Goal: Transaction & Acquisition: Purchase product/service

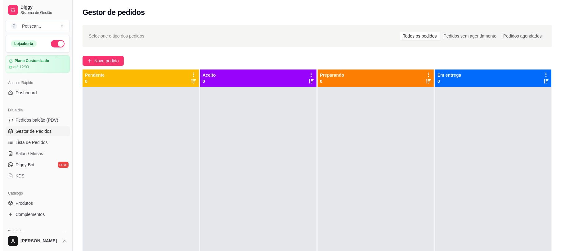
scroll to position [76, 0]
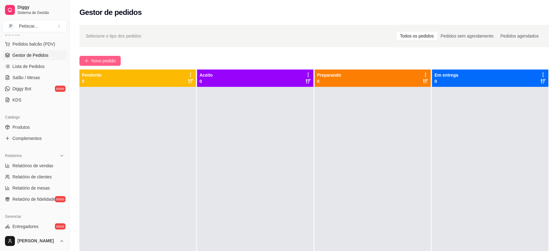
click at [117, 58] on button "Novo pedido" at bounding box center [99, 61] width 41 height 10
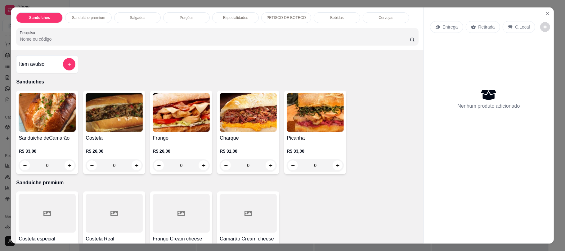
click at [194, 20] on div "Porções" at bounding box center [186, 17] width 47 height 11
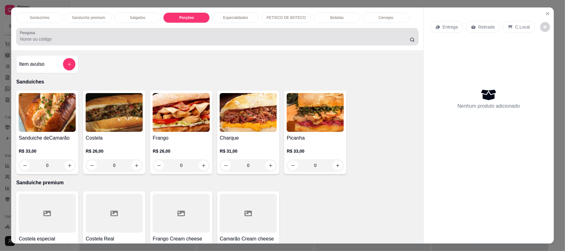
scroll to position [12, 0]
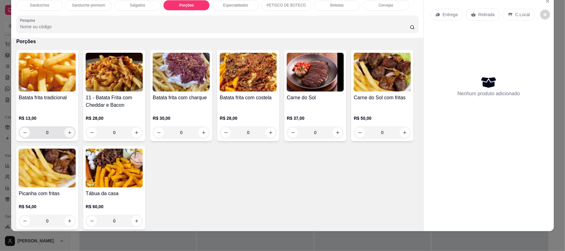
click at [68, 133] on icon "increase-product-quantity" at bounding box center [69, 132] width 5 height 5
type input "1"
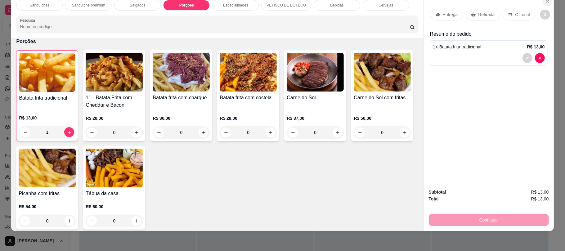
click at [545, 0] on icon "Close" at bounding box center [547, 1] width 5 height 5
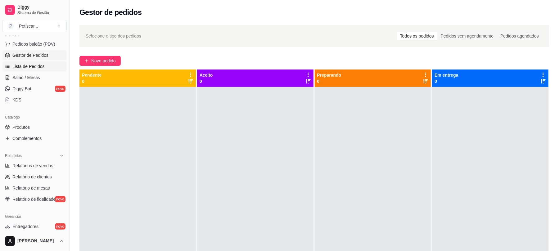
click at [29, 70] on link "Lista de Pedidos" at bounding box center [34, 66] width 64 height 10
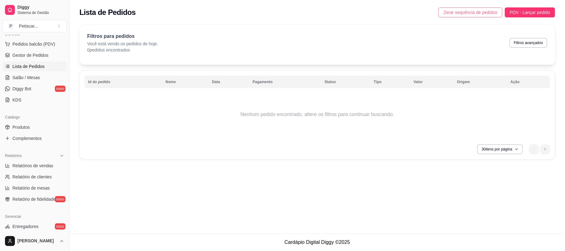
click at [487, 14] on span "Zerar sequência de pedidos" at bounding box center [471, 12] width 54 height 7
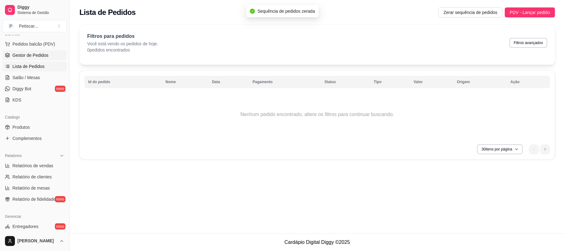
click at [40, 55] on span "Gestor de Pedidos" at bounding box center [30, 55] width 36 height 6
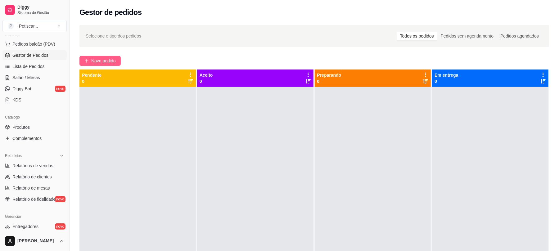
click at [83, 59] on button "Novo pedido" at bounding box center [99, 61] width 41 height 10
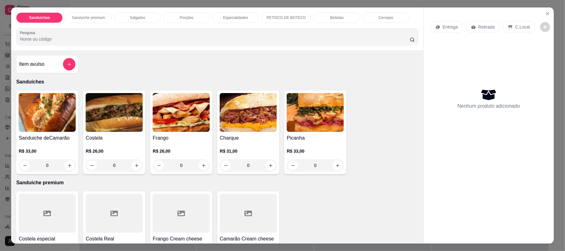
click at [173, 15] on div "Porções" at bounding box center [186, 17] width 47 height 11
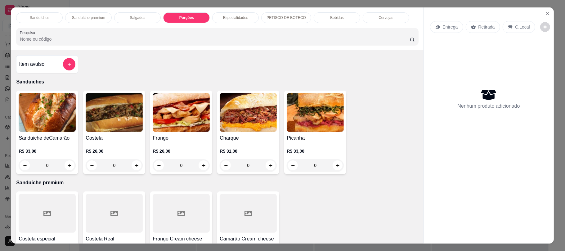
scroll to position [12, 0]
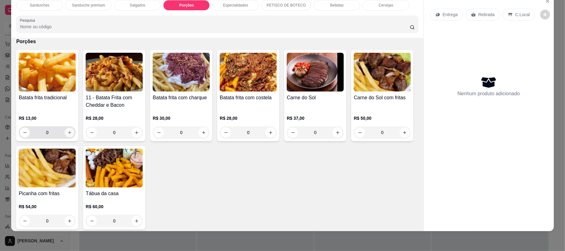
click at [69, 131] on button "increase-product-quantity" at bounding box center [70, 133] width 10 height 10
type input "1"
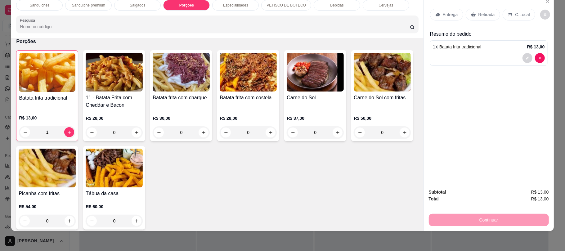
click at [484, 12] on p "Retirada" at bounding box center [487, 14] width 16 height 6
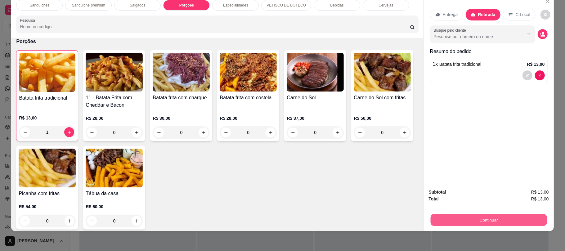
click at [450, 216] on button "Continuar" at bounding box center [488, 220] width 116 height 12
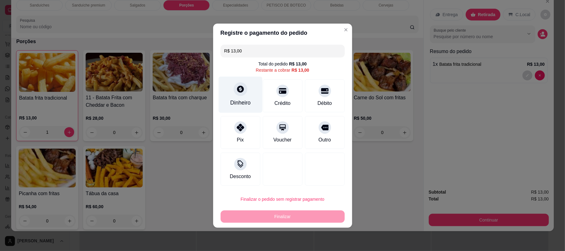
click at [226, 89] on div "Dinheiro" at bounding box center [240, 94] width 44 height 36
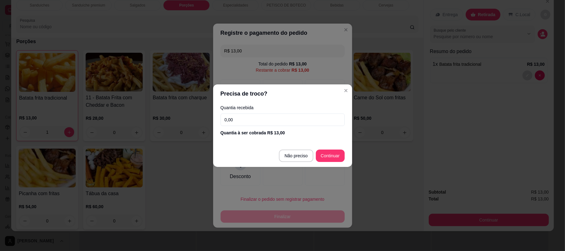
click at [256, 119] on input "0,00" at bounding box center [283, 120] width 124 height 12
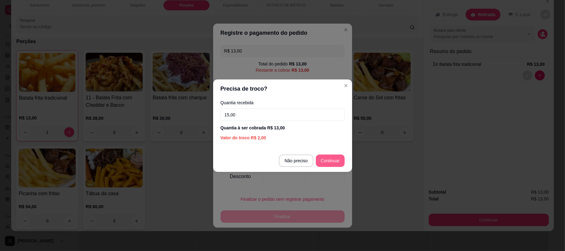
type input "15,00"
type input "R$ 0,00"
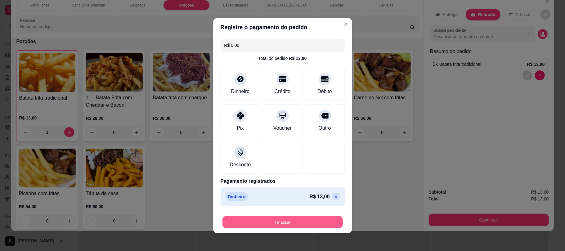
click at [313, 227] on button "Finalizar" at bounding box center [283, 222] width 120 height 12
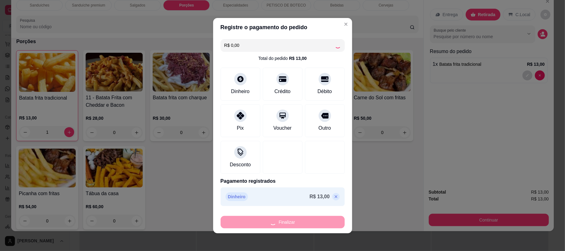
type input "0"
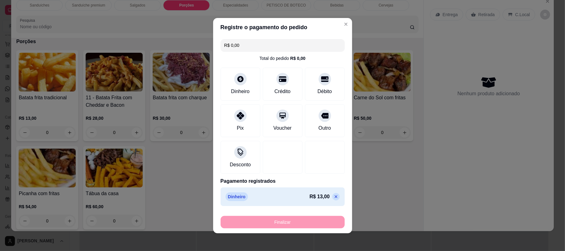
type input "-R$ 13,00"
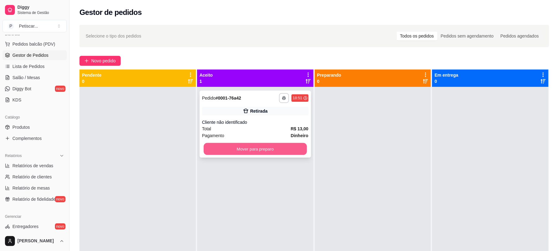
click at [295, 149] on button "Mover para preparo" at bounding box center [255, 149] width 103 height 12
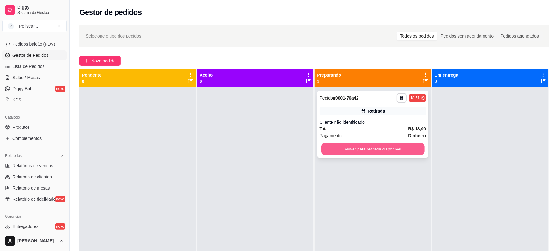
click at [398, 154] on button "Mover para retirada disponível" at bounding box center [372, 149] width 103 height 12
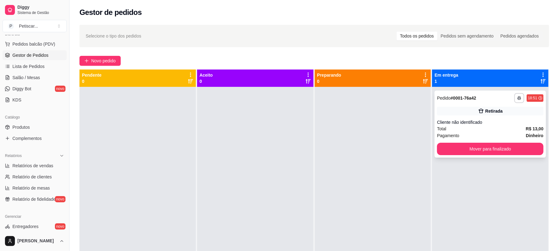
click at [472, 142] on div "**********" at bounding box center [490, 124] width 111 height 67
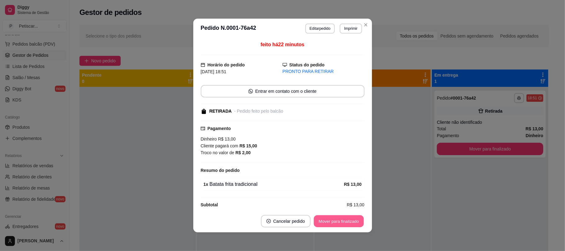
click at [319, 223] on button "Mover para finalizado" at bounding box center [339, 221] width 50 height 12
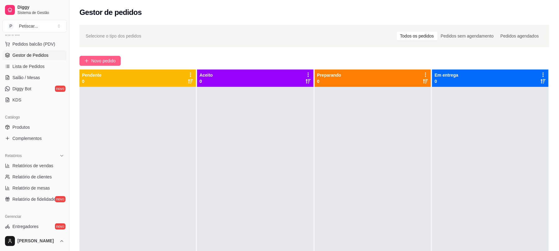
click at [114, 58] on span "Novo pedido" at bounding box center [103, 60] width 25 height 7
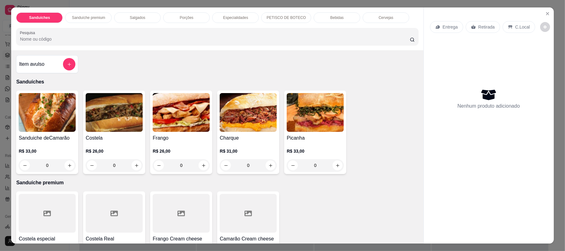
click at [137, 21] on div "Salgados" at bounding box center [137, 17] width 47 height 11
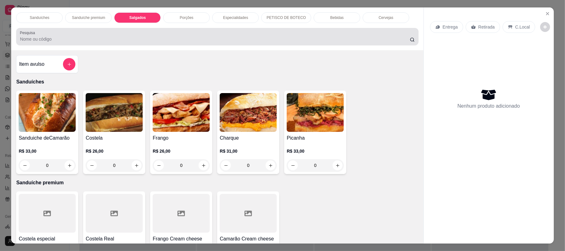
scroll to position [12, 0]
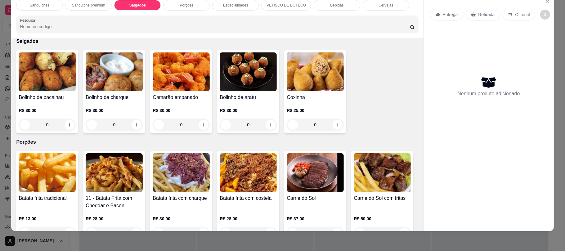
click at [179, 9] on div "Porções" at bounding box center [186, 5] width 47 height 11
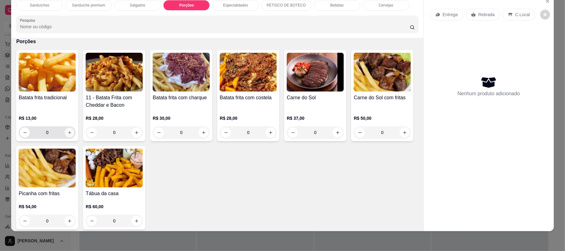
click at [70, 135] on button "increase-product-quantity" at bounding box center [70, 133] width 10 height 10
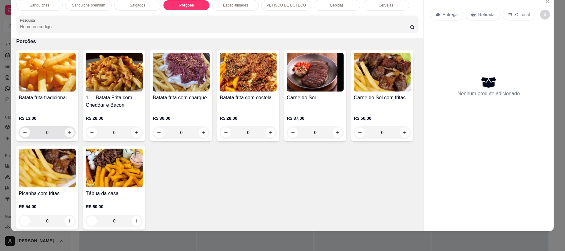
click at [70, 135] on button "increase-product-quantity" at bounding box center [70, 133] width 10 height 10
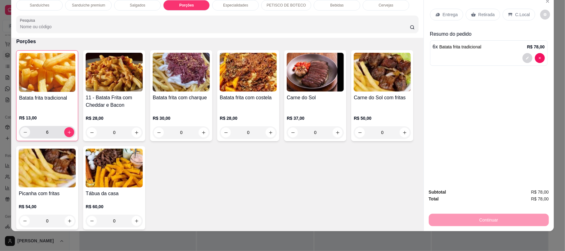
click at [24, 132] on icon "decrease-product-quantity" at bounding box center [25, 132] width 3 height 0
type input "3"
click at [479, 15] on p "Retirada" at bounding box center [487, 14] width 16 height 6
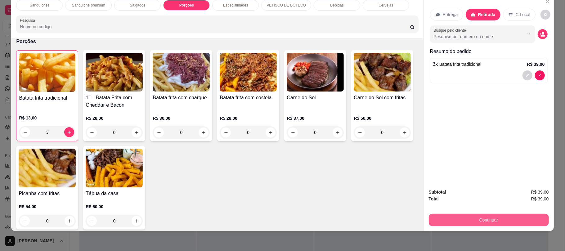
click at [436, 214] on button "Continuar" at bounding box center [489, 220] width 120 height 12
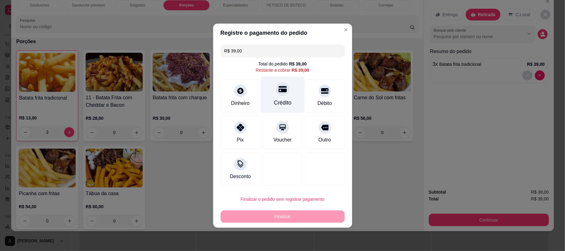
click at [267, 98] on div "Crédito" at bounding box center [283, 94] width 44 height 36
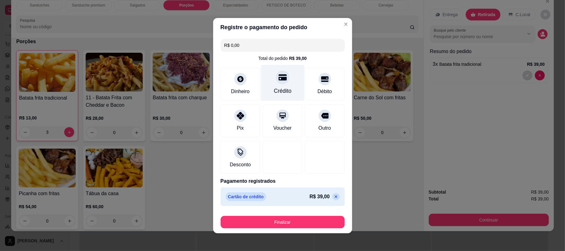
type input "R$ 0,00"
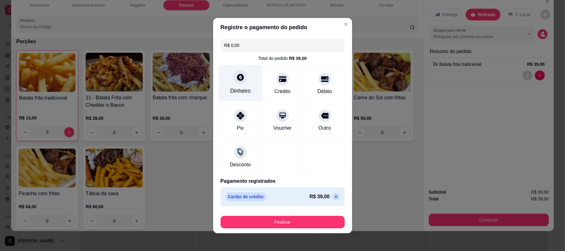
click at [246, 94] on div "Dinheiro" at bounding box center [240, 91] width 20 height 8
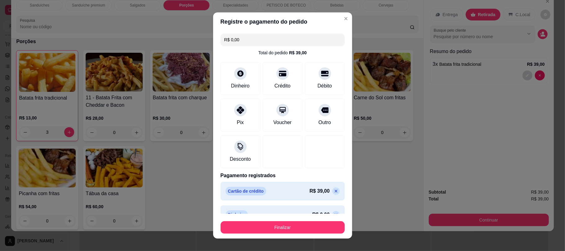
scroll to position [13, 0]
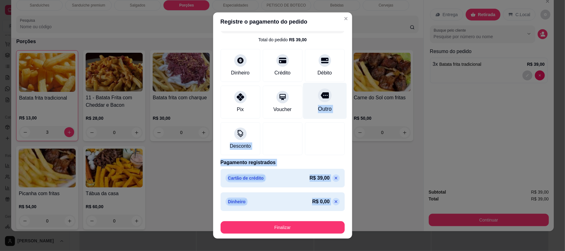
drag, startPoint x: 322, startPoint y: 205, endPoint x: 304, endPoint y: 118, distance: 88.3
click at [304, 118] on div "R$ 0,00 Total do pedido R$ 39,00 Dinheiro Crédito Débito Pix Voucher Outro Desc…" at bounding box center [282, 122] width 139 height 182
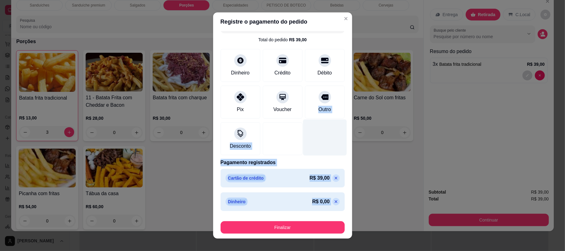
click at [306, 137] on div at bounding box center [325, 137] width 44 height 36
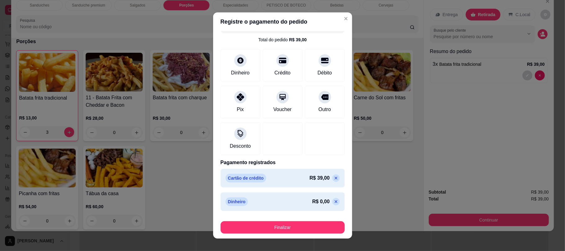
click at [334, 204] on icon at bounding box center [336, 201] width 5 height 5
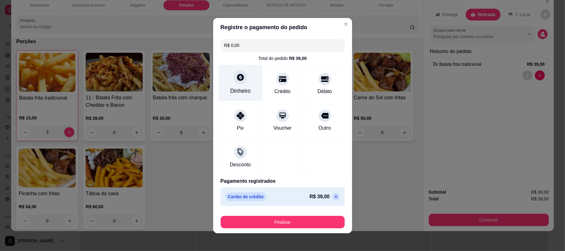
click at [236, 81] on icon at bounding box center [240, 77] width 8 height 8
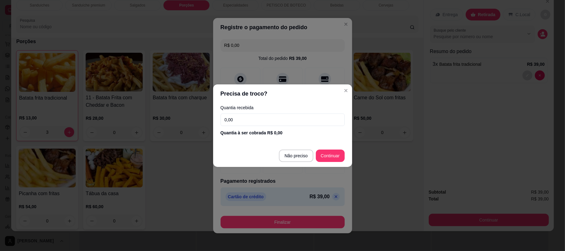
click at [253, 124] on input "0,00" at bounding box center [283, 120] width 124 height 12
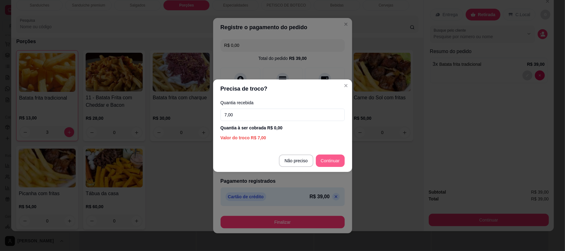
type input "7,00"
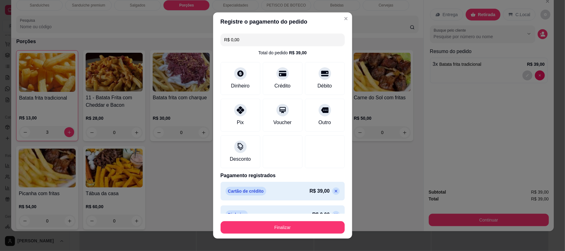
scroll to position [13, 0]
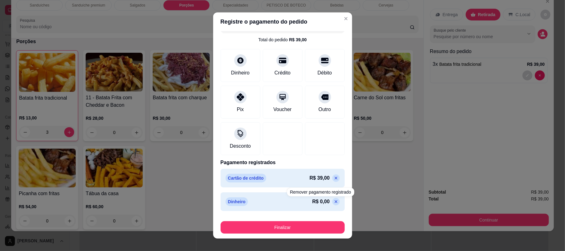
click at [334, 202] on icon at bounding box center [336, 201] width 5 height 5
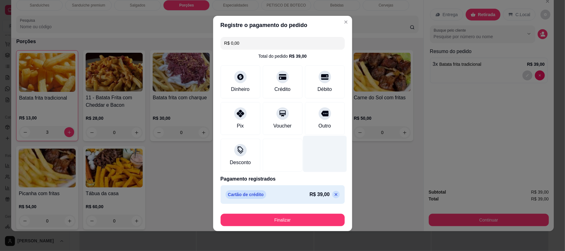
scroll to position [2, 0]
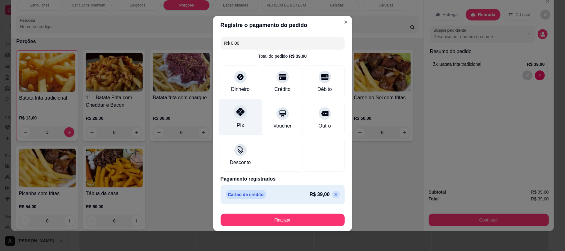
click at [236, 127] on div "Pix" at bounding box center [239, 125] width 7 height 8
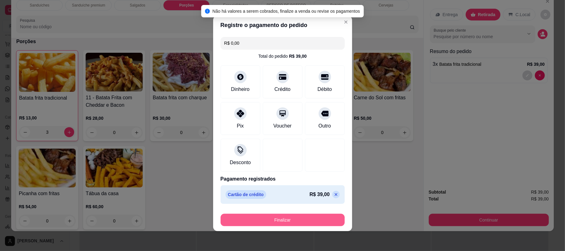
click at [292, 219] on button "Finalizar" at bounding box center [283, 220] width 124 height 12
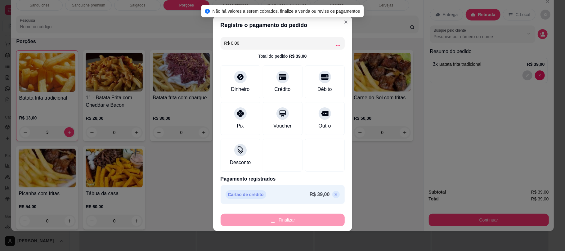
type input "0"
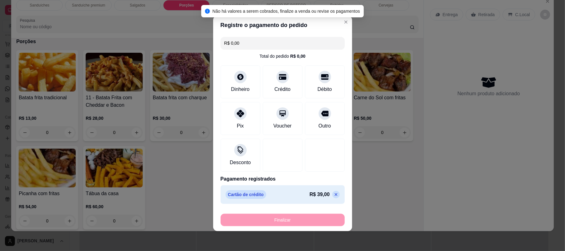
type input "-R$ 39,00"
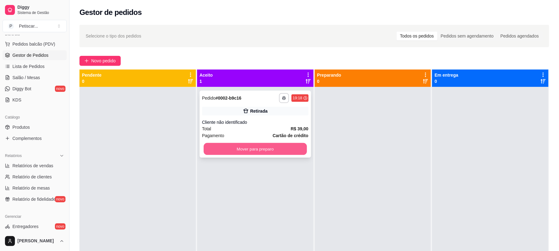
click at [285, 148] on button "Mover para preparo" at bounding box center [255, 149] width 103 height 12
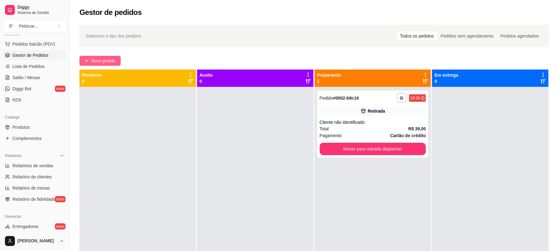
click at [116, 60] on span "Novo pedido" at bounding box center [103, 60] width 25 height 7
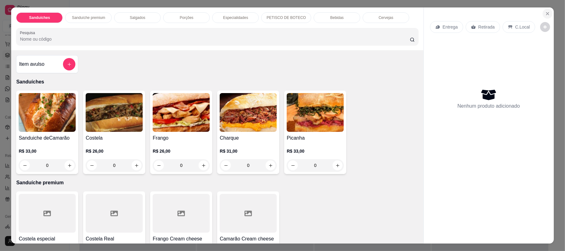
click at [545, 14] on icon "Close" at bounding box center [547, 13] width 5 height 5
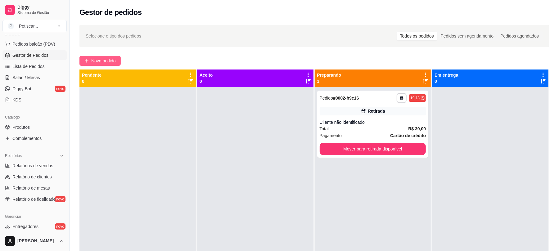
click at [105, 56] on button "Novo pedido" at bounding box center [99, 61] width 41 height 10
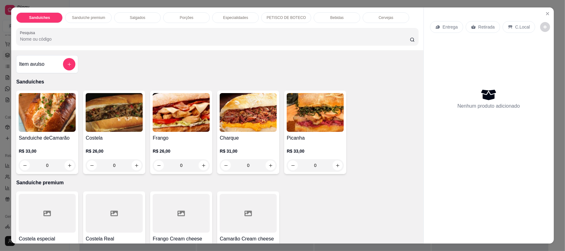
scroll to position [38, 0]
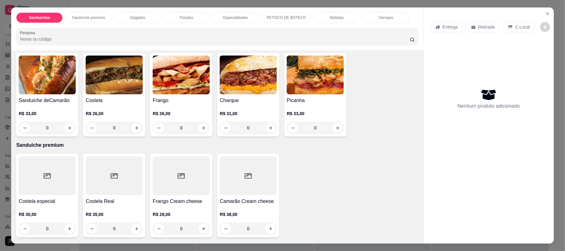
click at [201, 129] on div "0" at bounding box center [181, 128] width 57 height 12
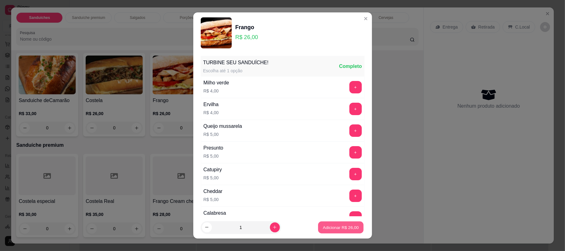
click at [321, 224] on button "Adicionar R$ 26,00" at bounding box center [341, 227] width 46 height 12
type input "1"
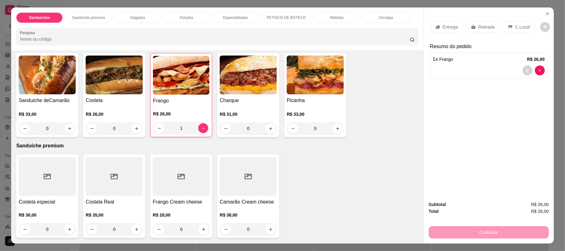
click at [487, 25] on p "Retirada" at bounding box center [487, 27] width 16 height 6
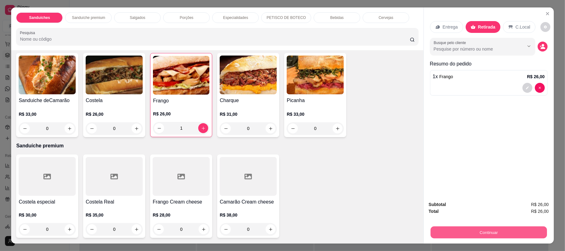
click at [449, 235] on button "Continuar" at bounding box center [488, 232] width 116 height 12
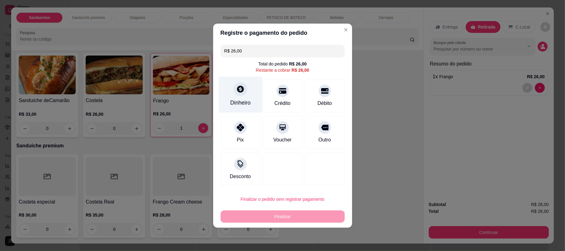
click at [241, 91] on icon at bounding box center [240, 89] width 8 height 8
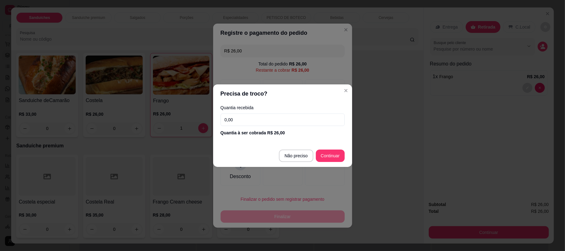
click at [253, 118] on input "0,00" at bounding box center [283, 120] width 124 height 12
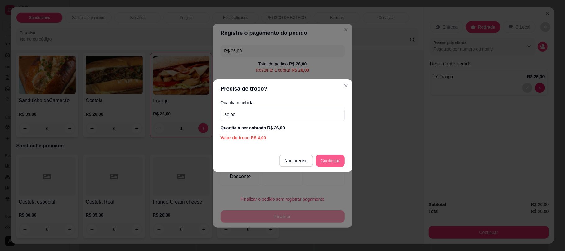
type input "30,00"
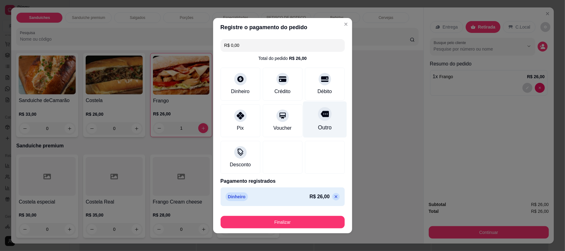
click at [316, 133] on div "Outro" at bounding box center [325, 119] width 44 height 36
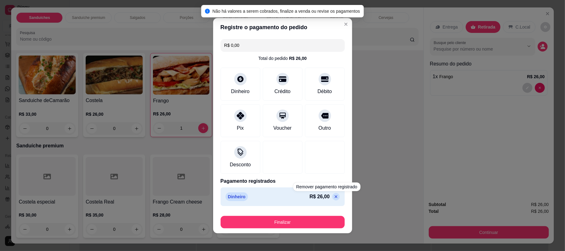
click at [334, 195] on icon at bounding box center [336, 196] width 5 height 5
type input "R$ 26,00"
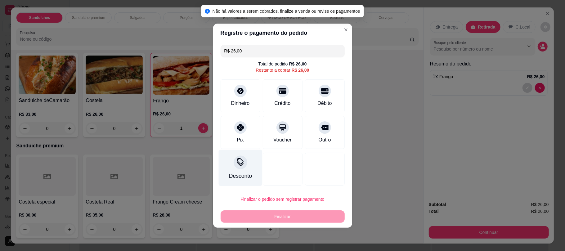
click at [236, 174] on div "Desconto" at bounding box center [240, 176] width 23 height 8
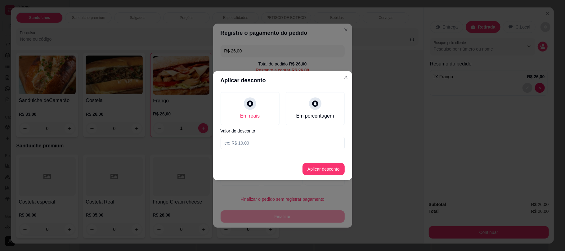
click at [245, 142] on input at bounding box center [283, 143] width 124 height 12
type input "1,00"
click at [334, 163] on button "Aplicar desconto" at bounding box center [323, 169] width 41 height 12
type input "R$ 25,00"
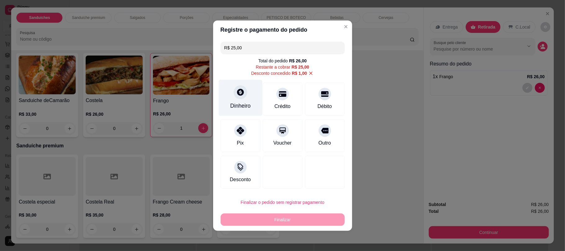
click at [245, 106] on div "Dinheiro" at bounding box center [240, 106] width 20 height 8
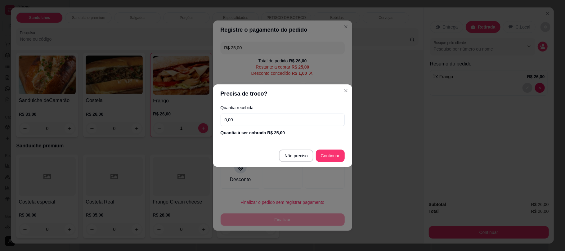
click at [282, 124] on input "0,00" at bounding box center [283, 120] width 124 height 12
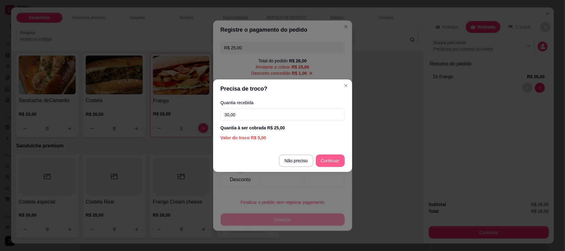
type input "30,00"
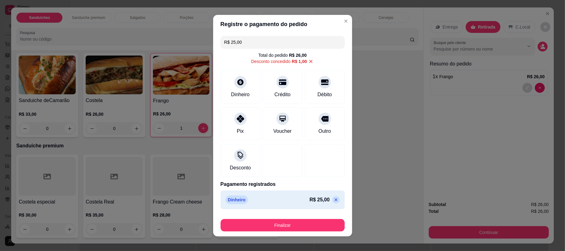
type input "R$ 0,00"
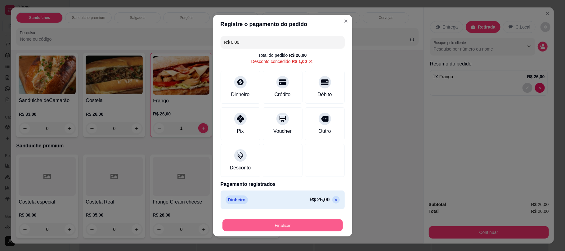
click at [292, 225] on button "Finalizar" at bounding box center [283, 225] width 120 height 12
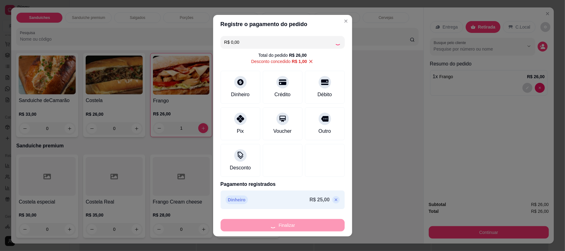
type input "0"
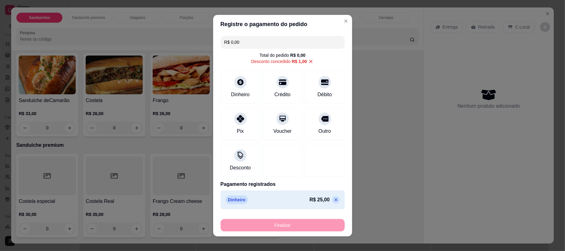
type input "-R$ 26,00"
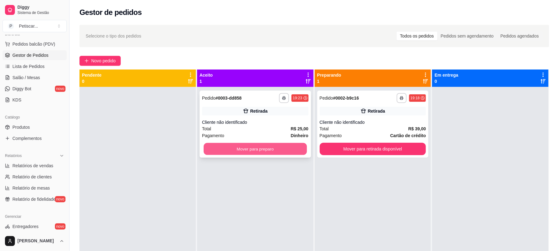
click at [281, 153] on button "Mover para preparo" at bounding box center [255, 149] width 103 height 12
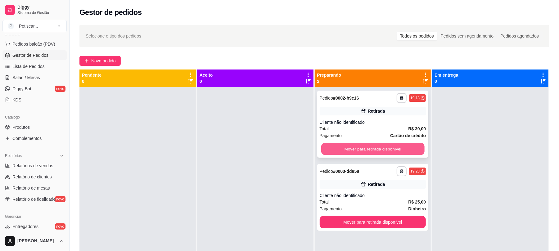
click at [330, 143] on button "Mover para retirada disponível" at bounding box center [372, 149] width 103 height 12
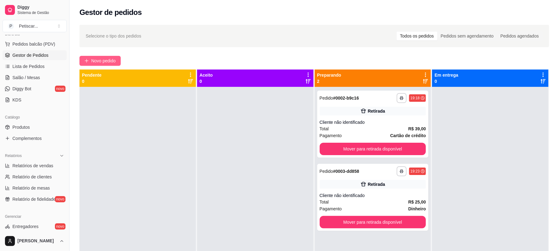
click at [107, 61] on span "Novo pedido" at bounding box center [103, 60] width 25 height 7
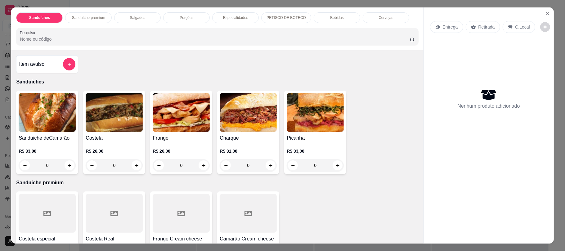
click at [173, 20] on div "Porções" at bounding box center [186, 17] width 47 height 11
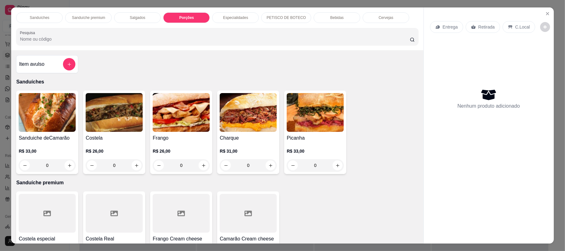
scroll to position [12, 0]
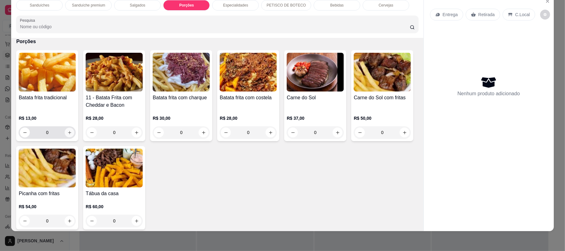
click at [68, 131] on icon "increase-product-quantity" at bounding box center [69, 132] width 5 height 5
type input "1"
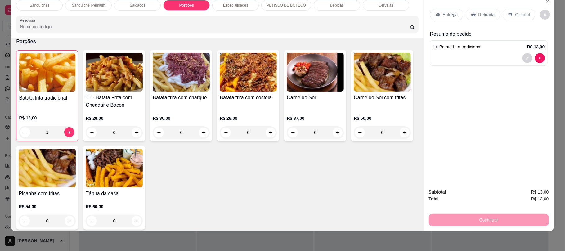
click at [474, 10] on div "Retirada" at bounding box center [483, 15] width 34 height 12
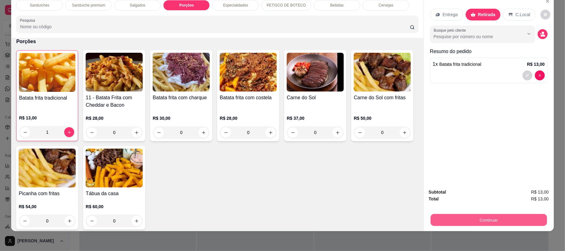
click at [456, 223] on button "Continuar" at bounding box center [488, 220] width 116 height 12
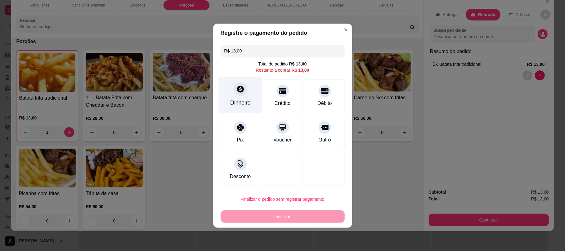
click at [248, 94] on div "Dinheiro" at bounding box center [240, 94] width 44 height 36
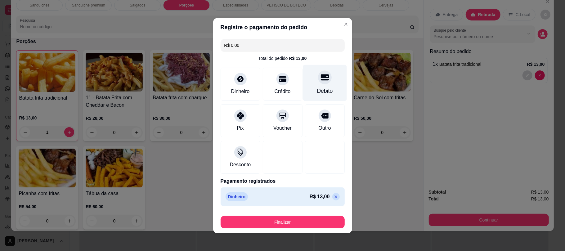
click at [306, 97] on div "Débito" at bounding box center [325, 83] width 44 height 36
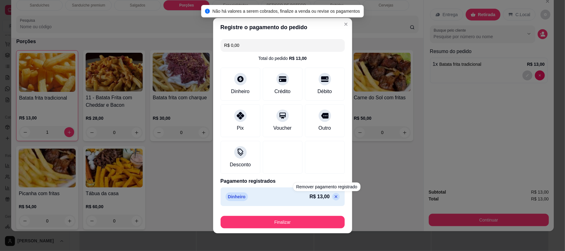
click at [334, 199] on icon at bounding box center [336, 196] width 5 height 5
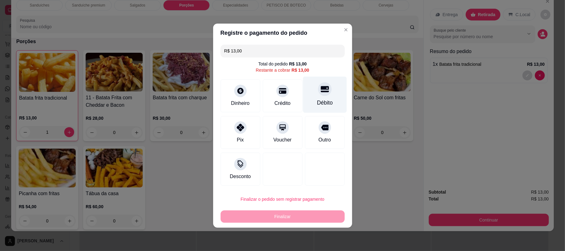
click at [331, 92] on div "Débito" at bounding box center [325, 94] width 44 height 36
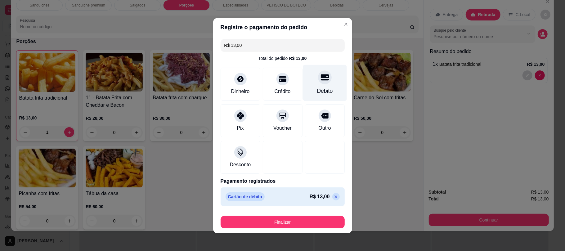
type input "R$ 0,00"
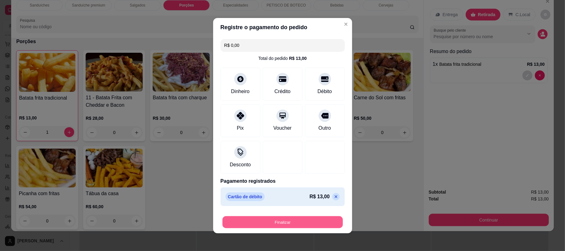
click at [271, 226] on button "Finalizar" at bounding box center [283, 222] width 120 height 12
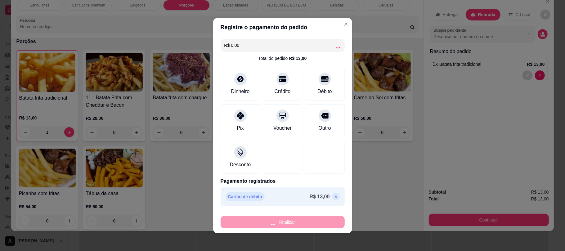
type input "0"
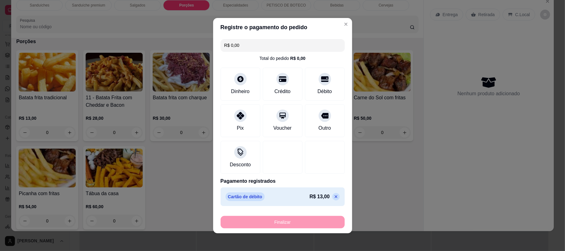
type input "-R$ 13,00"
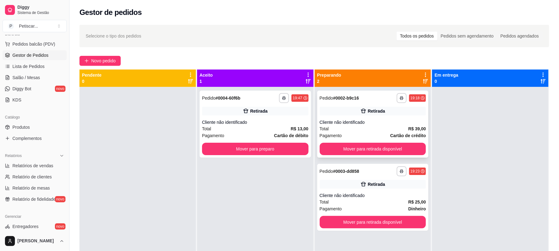
click at [368, 118] on div "**********" at bounding box center [372, 124] width 111 height 67
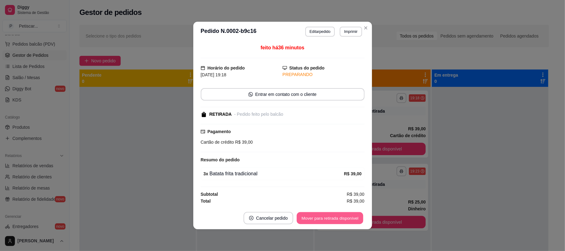
click at [352, 218] on button "Mover para retirada disponível" at bounding box center [330, 218] width 66 height 12
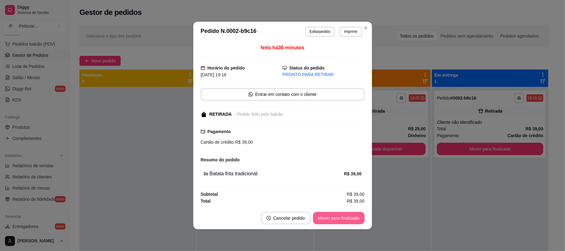
click at [352, 218] on button "Mover para finalizado" at bounding box center [339, 218] width 52 height 12
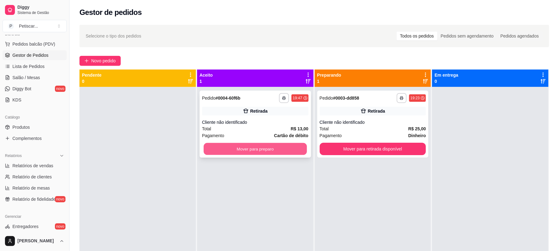
click at [290, 147] on button "Mover para preparo" at bounding box center [255, 149] width 103 height 12
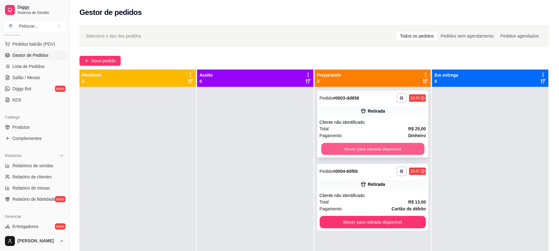
click at [339, 145] on button "Mover para retirada disponível" at bounding box center [372, 149] width 103 height 12
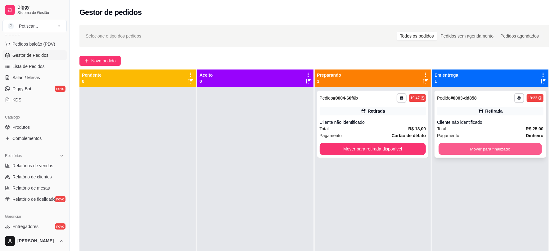
click at [448, 144] on button "Mover para finalizado" at bounding box center [490, 149] width 103 height 12
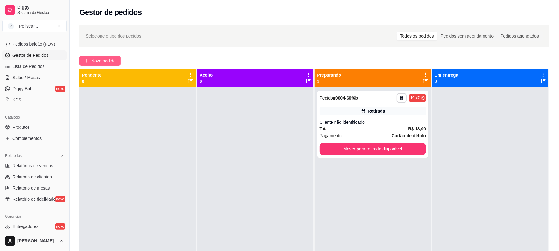
click at [102, 62] on span "Novo pedido" at bounding box center [103, 60] width 25 height 7
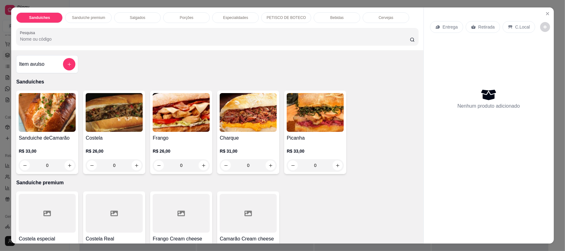
click at [181, 19] on p "Porções" at bounding box center [187, 17] width 14 height 5
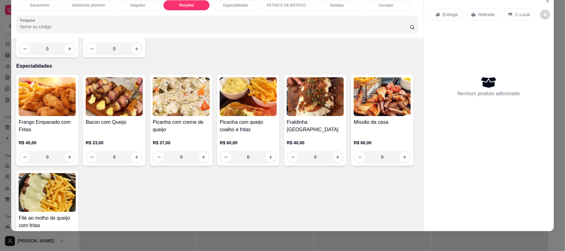
scroll to position [531, 0]
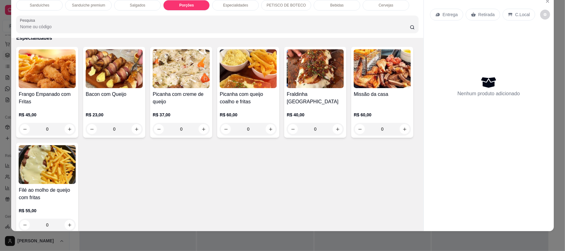
click at [264, 8] on div "PETISCO DE BOTECO" at bounding box center [286, 5] width 50 height 11
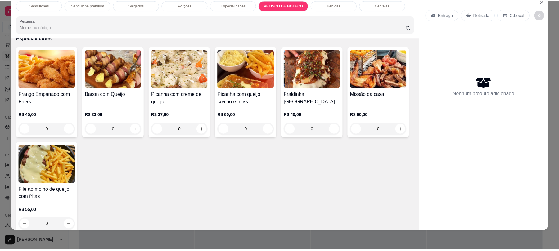
scroll to position [732, 0]
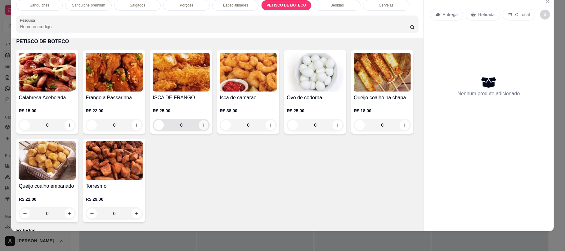
click at [201, 126] on icon "increase-product-quantity" at bounding box center [203, 125] width 5 height 5
type input "1"
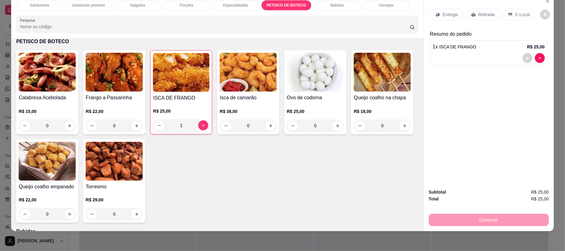
click at [480, 18] on div "Retirada" at bounding box center [483, 15] width 34 height 12
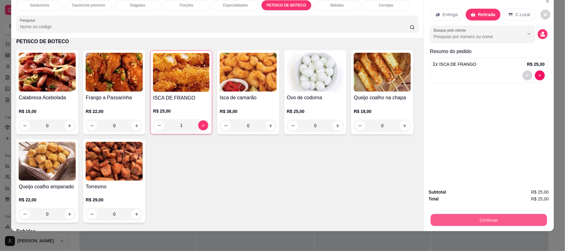
click at [462, 217] on button "Continuar" at bounding box center [488, 220] width 116 height 12
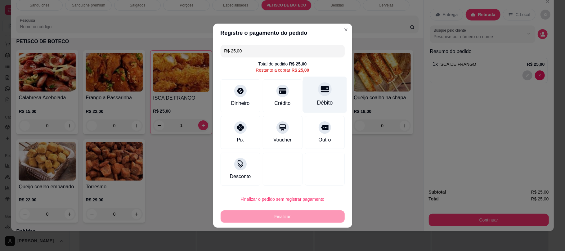
click at [326, 90] on div "Débito" at bounding box center [325, 94] width 44 height 36
type input "R$ 0,00"
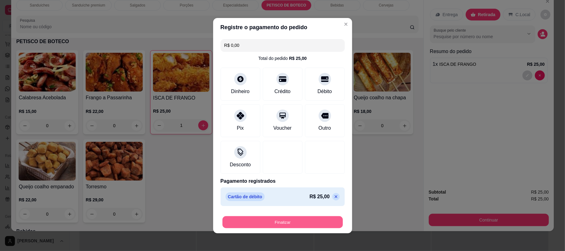
click at [320, 224] on button "Finalizar" at bounding box center [283, 222] width 120 height 12
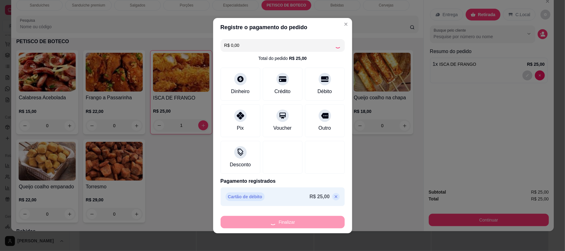
type input "0"
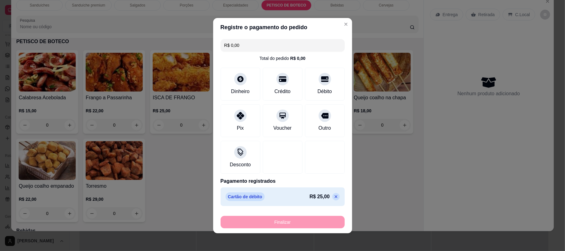
type input "-R$ 25,00"
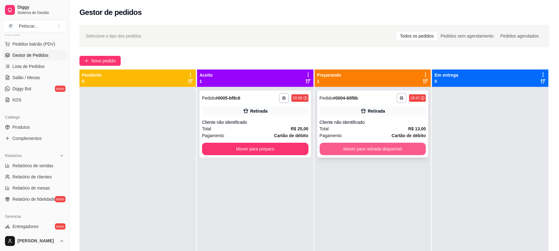
click at [350, 151] on button "Mover para retirada disponível" at bounding box center [373, 149] width 106 height 12
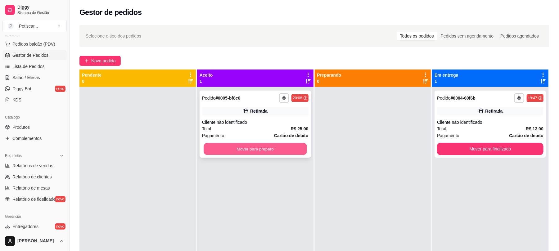
click at [281, 151] on button "Mover para preparo" at bounding box center [255, 149] width 103 height 12
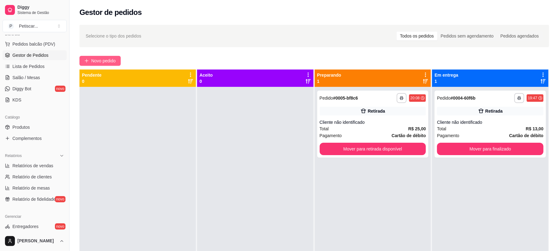
click at [112, 65] on button "Novo pedido" at bounding box center [99, 61] width 41 height 10
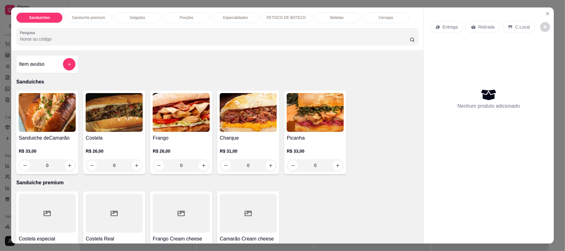
click at [133, 167] on div "0" at bounding box center [114, 165] width 57 height 12
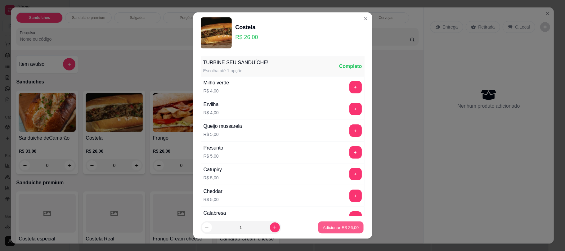
click at [333, 229] on p "Adicionar R$ 26,00" at bounding box center [341, 227] width 36 height 6
type input "1"
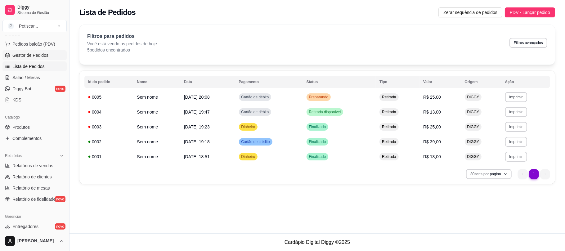
click at [22, 55] on span "Gestor de Pedidos" at bounding box center [30, 55] width 36 height 6
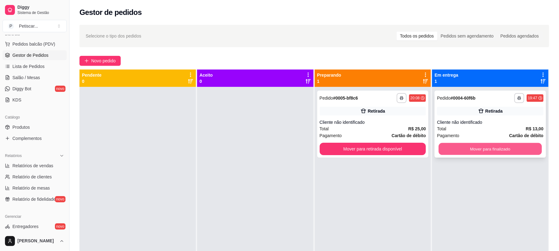
click at [448, 146] on button "Mover para finalizado" at bounding box center [490, 149] width 103 height 12
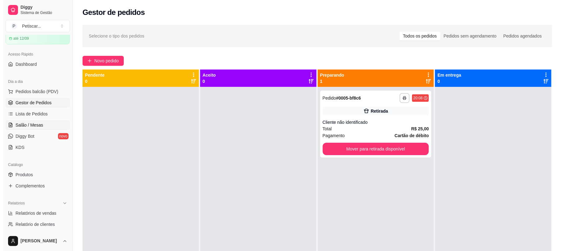
scroll to position [20, 0]
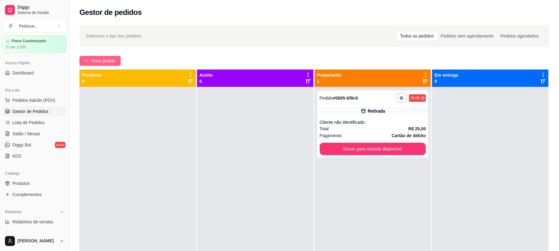
drag, startPoint x: 102, startPoint y: 53, endPoint x: 107, endPoint y: 61, distance: 9.8
click at [107, 61] on div "**********" at bounding box center [314, 174] width 489 height 307
click at [107, 61] on span "Novo pedido" at bounding box center [103, 60] width 25 height 7
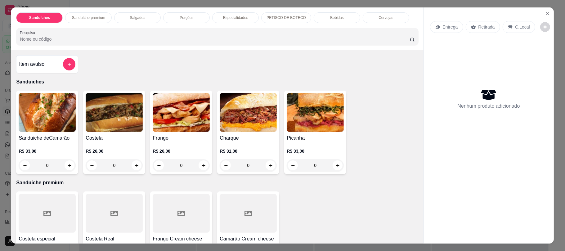
click at [134, 168] on div "0" at bounding box center [114, 165] width 57 height 12
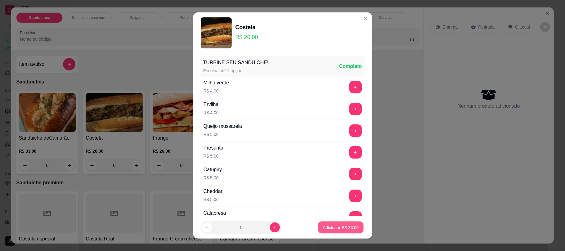
click at [318, 223] on button "Adicionar R$ 26,00" at bounding box center [341, 227] width 46 height 12
type input "1"
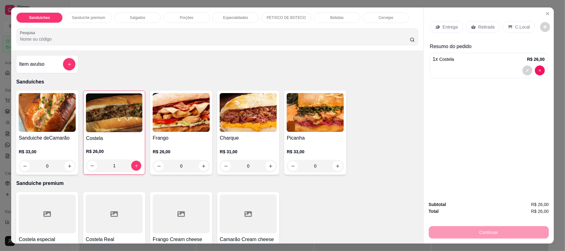
click at [239, 19] on p "Especialidades" at bounding box center [235, 17] width 25 height 5
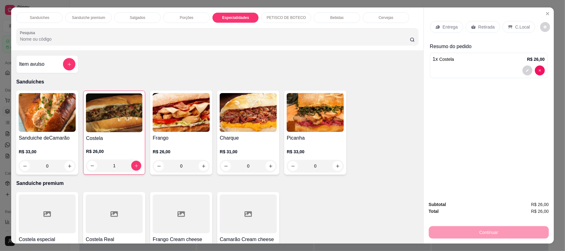
scroll to position [12, 0]
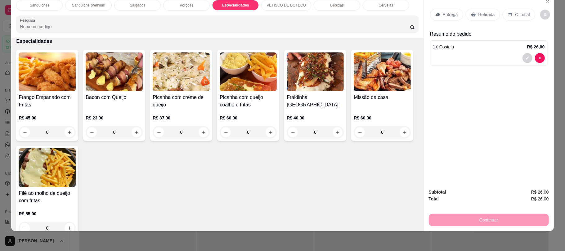
click at [99, 6] on p "Sanduíche premium" at bounding box center [88, 5] width 33 height 5
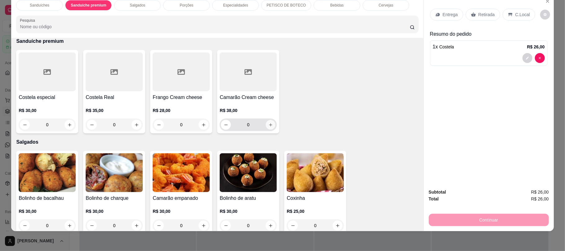
click at [268, 127] on icon "increase-product-quantity" at bounding box center [270, 125] width 5 height 5
type input "1"
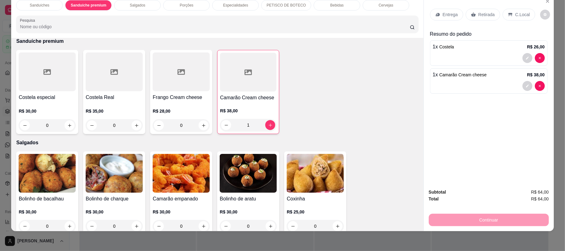
click at [479, 12] on p "Retirada" at bounding box center [487, 14] width 16 height 6
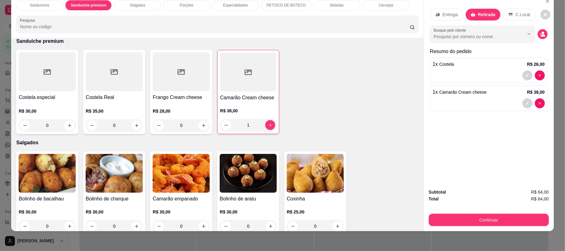
click at [372, 6] on div "Cervejas" at bounding box center [386, 5] width 47 height 11
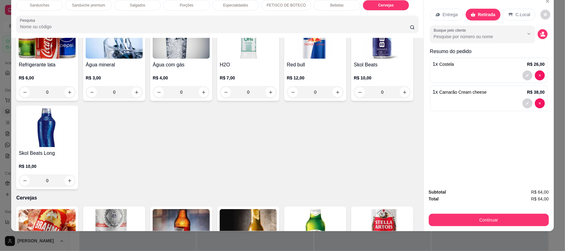
scroll to position [911, 0]
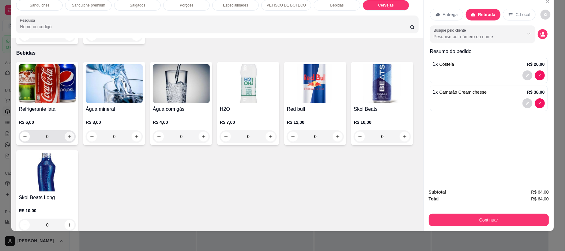
click at [70, 137] on button "increase-product-quantity" at bounding box center [70, 137] width 10 height 10
type input "1"
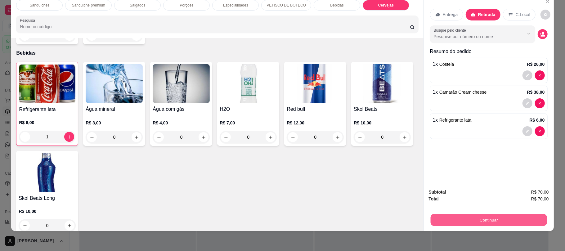
click at [483, 221] on button "Continuar" at bounding box center [488, 220] width 116 height 12
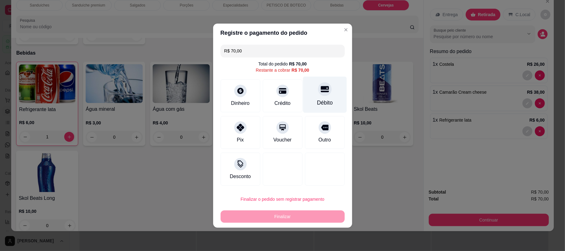
click at [323, 94] on div at bounding box center [325, 89] width 14 height 14
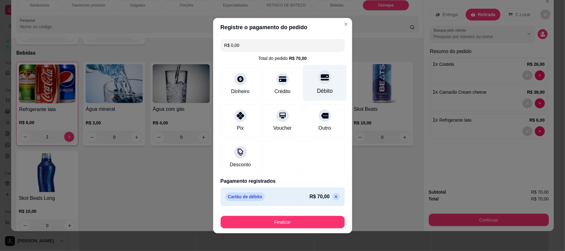
type input "R$ 0,00"
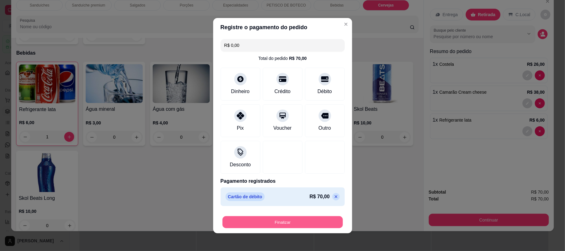
click at [296, 220] on button "Finalizar" at bounding box center [283, 222] width 120 height 12
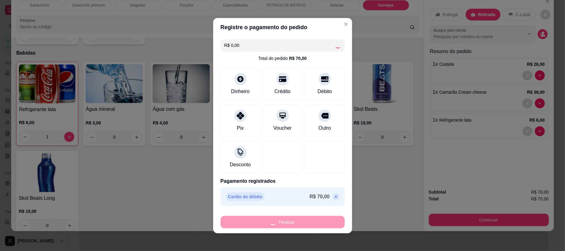
type input "0"
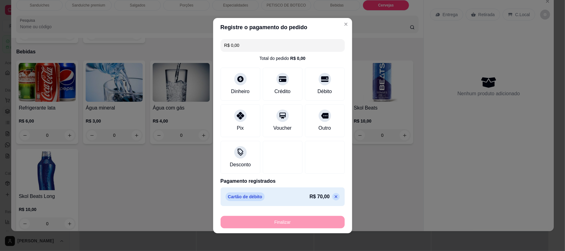
type input "-R$ 70,00"
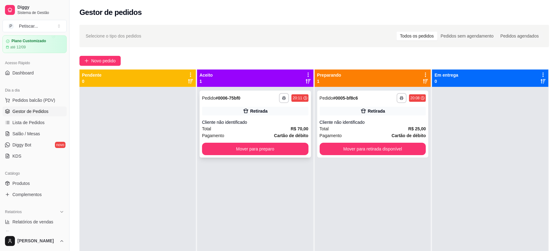
click at [268, 103] on div "**********" at bounding box center [255, 124] width 111 height 67
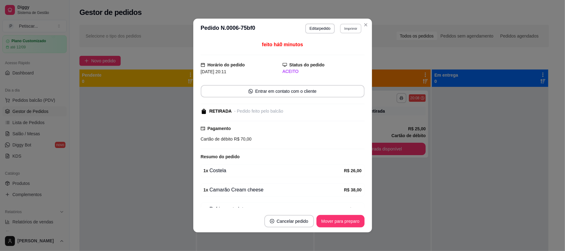
click at [345, 25] on button "Imprimir" at bounding box center [350, 29] width 21 height 10
click at [333, 51] on button "IMPRESSORA" at bounding box center [336, 50] width 45 height 10
click at [346, 30] on button "Imprimir" at bounding box center [351, 29] width 22 height 10
click at [346, 53] on button "IMPRESSORA" at bounding box center [336, 50] width 43 height 10
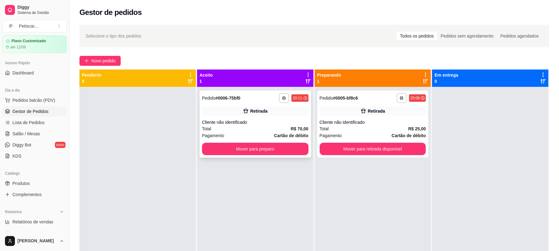
click at [240, 132] on div "Pagamento Cartão de débito" at bounding box center [255, 135] width 106 height 7
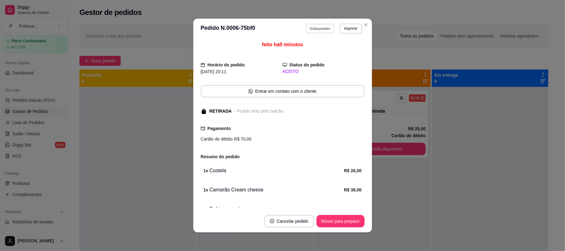
click at [317, 26] on button "Editar pedido" at bounding box center [320, 29] width 29 height 10
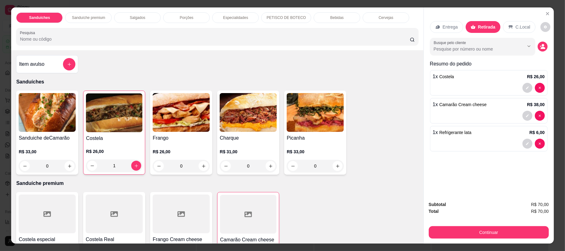
click at [94, 15] on div "Sanduíche premium" at bounding box center [88, 17] width 47 height 11
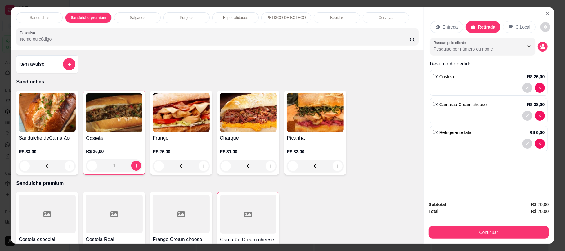
scroll to position [12, 0]
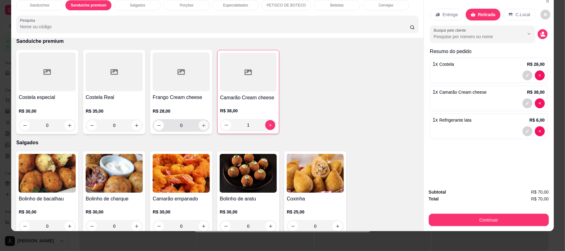
click at [200, 129] on button "increase-product-quantity" at bounding box center [204, 125] width 10 height 10
type input "1"
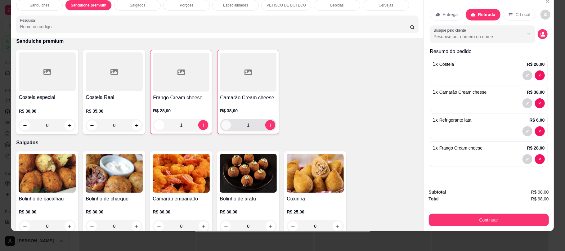
click at [225, 128] on button "decrease-product-quantity" at bounding box center [227, 125] width 10 height 10
type input "0"
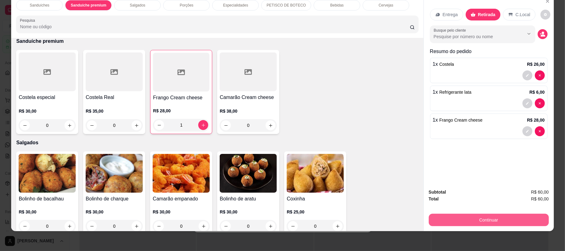
click at [442, 218] on button "Continuar" at bounding box center [489, 220] width 120 height 12
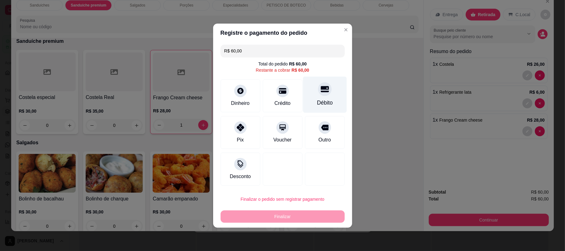
click at [318, 107] on div "Débito" at bounding box center [325, 94] width 44 height 36
type input "R$ 0,00"
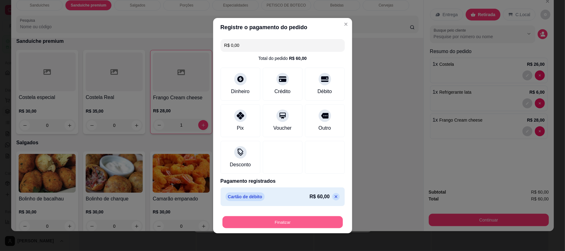
click at [276, 219] on button "Finalizar" at bounding box center [283, 222] width 120 height 12
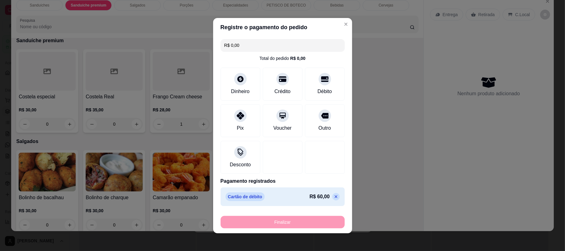
type input "0"
type input "-R$ 60,00"
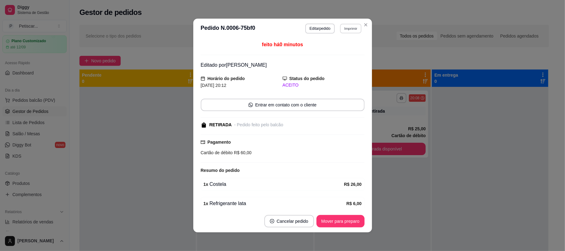
click at [344, 30] on button "Imprimir" at bounding box center [350, 29] width 21 height 10
click at [333, 53] on button "IMPRESSORA" at bounding box center [336, 50] width 43 height 10
click at [344, 29] on button "Imprimir" at bounding box center [351, 29] width 22 height 10
click at [341, 49] on button "IMPRESSORA" at bounding box center [336, 50] width 43 height 10
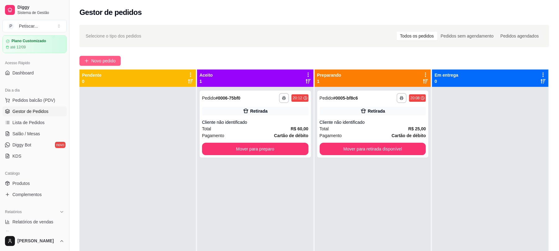
click at [114, 58] on span "Novo pedido" at bounding box center [103, 60] width 25 height 7
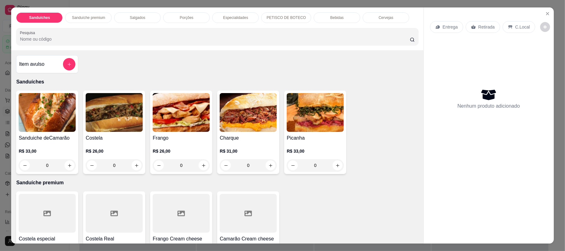
click at [333, 164] on div "0" at bounding box center [315, 165] width 57 height 12
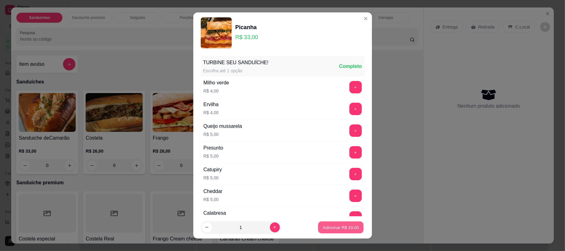
click at [323, 229] on p "Adicionar R$ 33,00" at bounding box center [341, 227] width 36 height 6
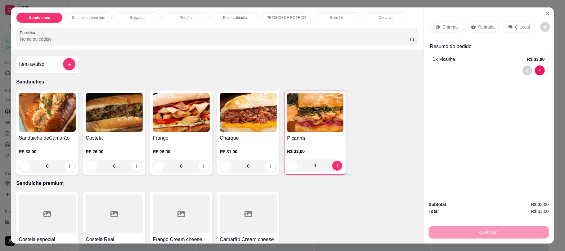
click at [483, 29] on p "Retirada" at bounding box center [487, 27] width 16 height 6
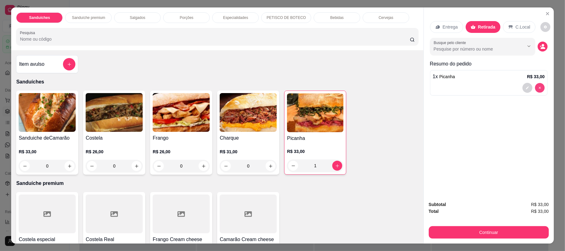
type input "0"
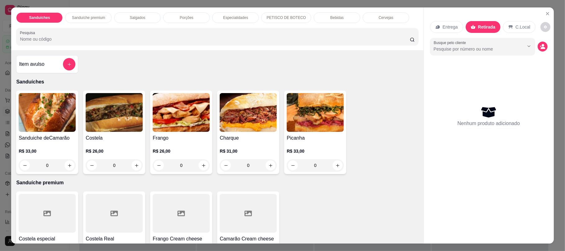
click at [199, 167] on div "0" at bounding box center [181, 165] width 57 height 12
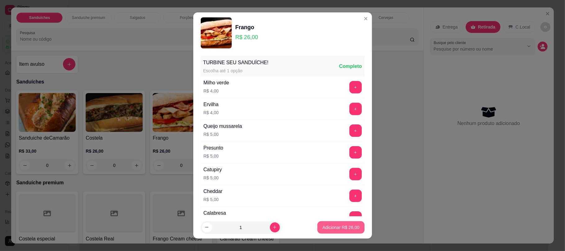
click at [327, 225] on p "Adicionar R$ 26,00" at bounding box center [340, 227] width 37 height 6
type input "1"
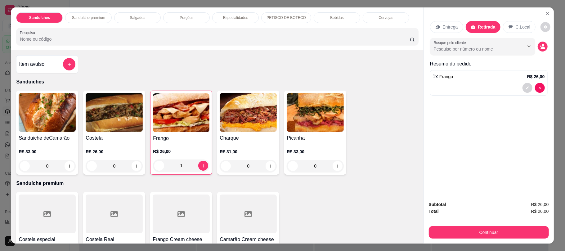
click at [338, 13] on div "Bebidas" at bounding box center [337, 17] width 47 height 11
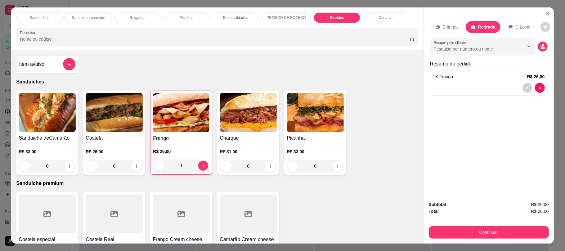
scroll to position [12, 0]
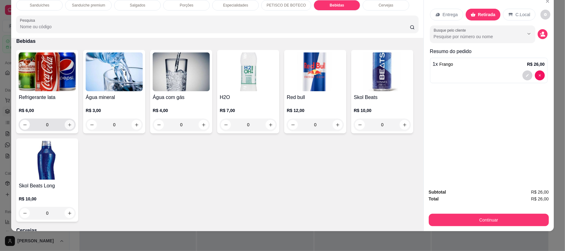
click at [68, 125] on icon "increase-product-quantity" at bounding box center [69, 124] width 3 height 3
type input "1"
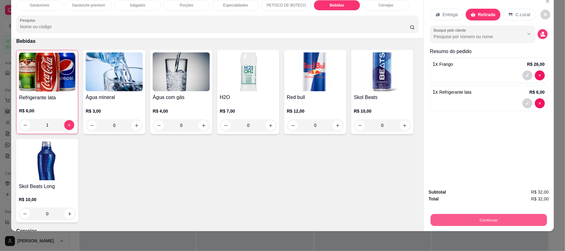
click at [448, 216] on button "Continuar" at bounding box center [488, 220] width 116 height 12
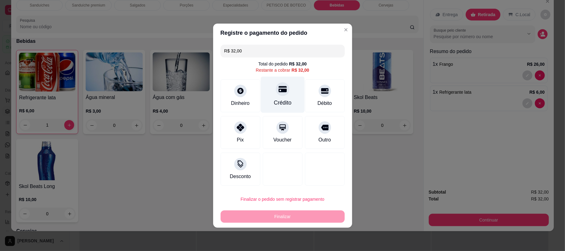
click at [292, 106] on div "Crédito" at bounding box center [283, 94] width 44 height 36
type input "R$ 0,00"
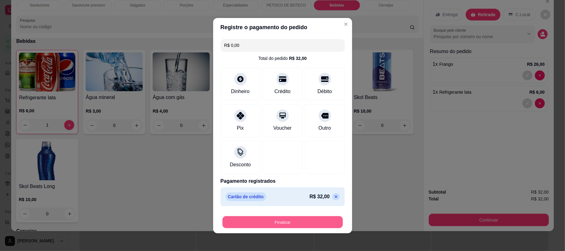
click at [284, 222] on button "Finalizar" at bounding box center [283, 222] width 120 height 12
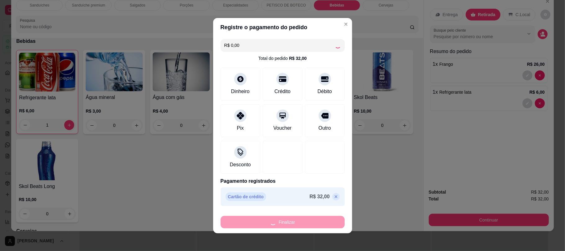
type input "0"
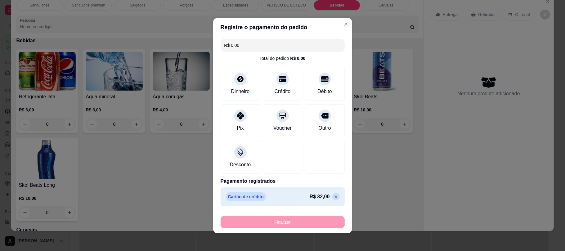
type input "-R$ 32,00"
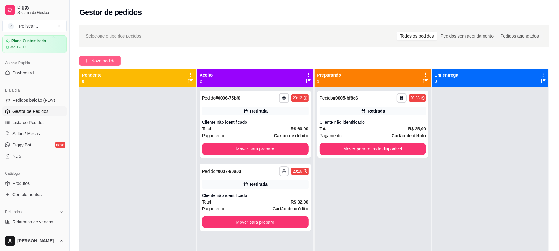
click at [119, 60] on button "Novo pedido" at bounding box center [99, 61] width 41 height 10
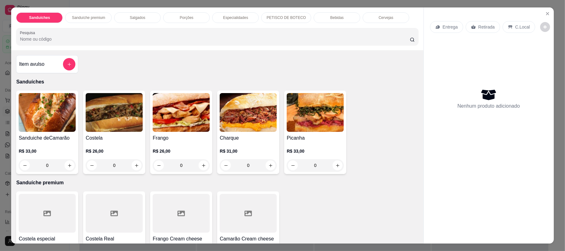
click at [97, 18] on p "Sanduíche premium" at bounding box center [88, 17] width 33 height 5
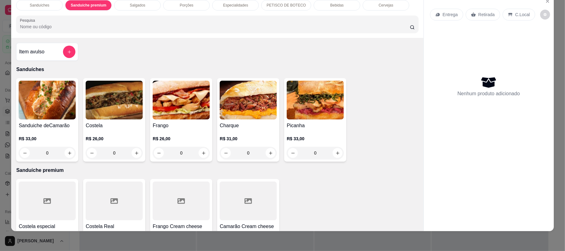
click at [266, 150] on div "0" at bounding box center [248, 153] width 57 height 12
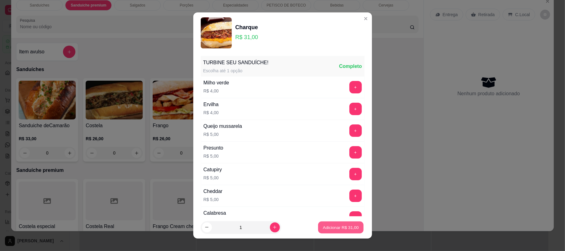
click at [318, 231] on button "Adicionar R$ 31,00" at bounding box center [341, 227] width 46 height 12
type input "1"
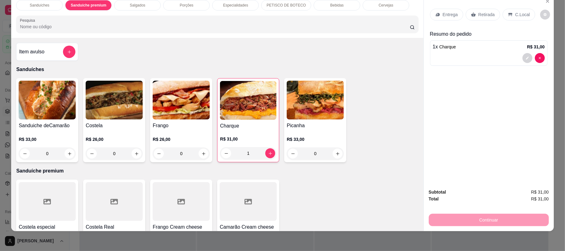
click at [469, 17] on div "Retirada" at bounding box center [483, 15] width 34 height 12
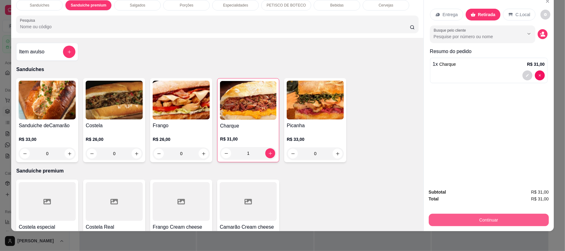
click at [446, 223] on button "Continuar" at bounding box center [489, 220] width 120 height 12
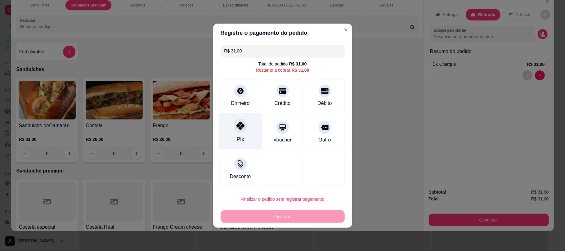
click at [233, 133] on div "Pix" at bounding box center [240, 131] width 44 height 36
type input "R$ 0,00"
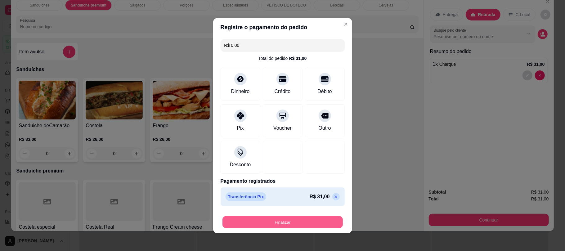
click at [267, 217] on button "Finalizar" at bounding box center [283, 222] width 120 height 12
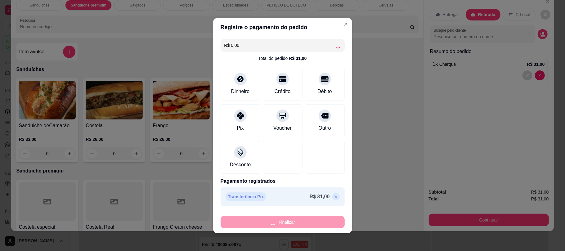
type input "0"
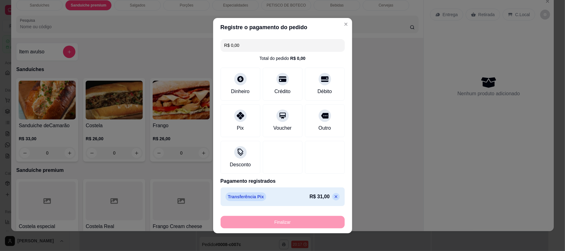
type input "-R$ 31,00"
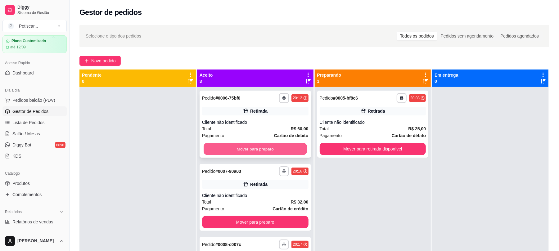
click at [258, 150] on button "Mover para preparo" at bounding box center [255, 149] width 103 height 12
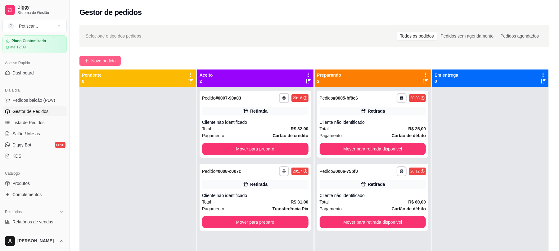
click at [99, 61] on span "Novo pedido" at bounding box center [103, 60] width 25 height 7
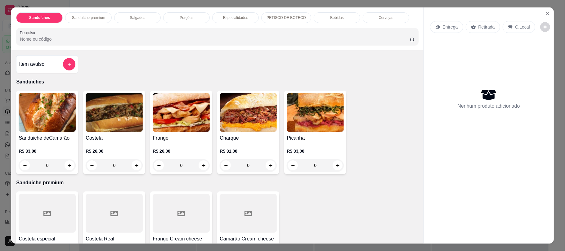
click at [182, 14] on div "Porções" at bounding box center [186, 17] width 47 height 11
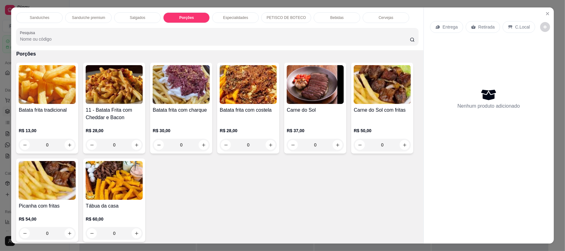
scroll to position [12, 0]
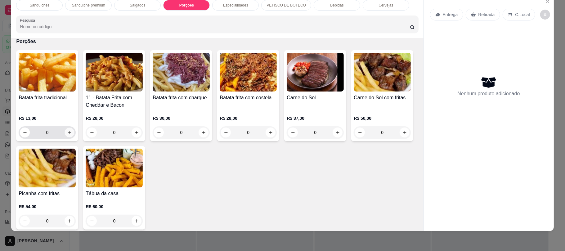
click at [69, 135] on button "increase-product-quantity" at bounding box center [70, 133] width 10 height 10
type input "1"
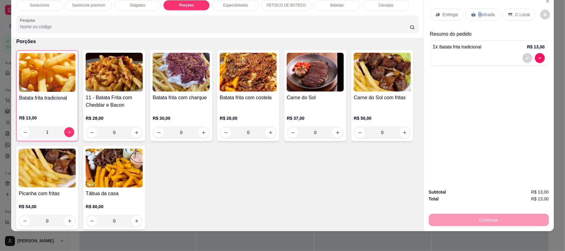
drag, startPoint x: 476, startPoint y: 22, endPoint x: 477, endPoint y: 18, distance: 4.1
click at [477, 18] on div "Entrega Retirada C.Local" at bounding box center [489, 15] width 118 height 22
click at [479, 18] on p "Retirada" at bounding box center [487, 14] width 16 height 6
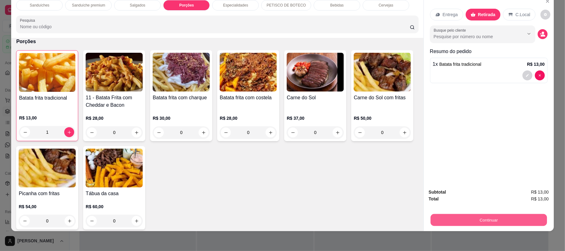
click at [483, 220] on button "Continuar" at bounding box center [488, 220] width 116 height 12
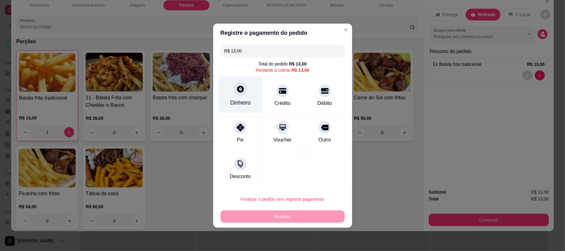
click at [244, 101] on div "Dinheiro" at bounding box center [240, 103] width 20 height 8
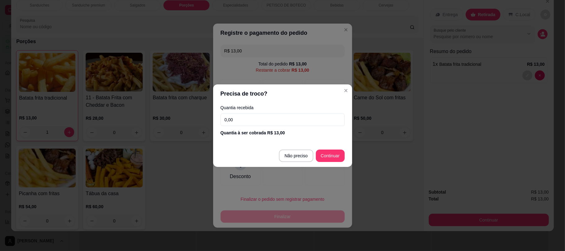
click at [252, 120] on input "0,00" at bounding box center [283, 120] width 124 height 12
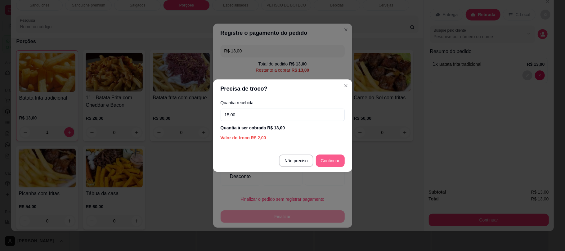
type input "15,00"
type input "R$ 0,00"
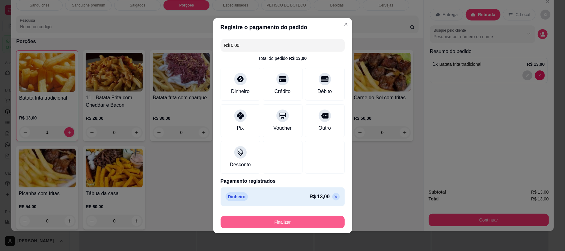
drag, startPoint x: 311, startPoint y: 215, endPoint x: 312, endPoint y: 223, distance: 7.8
click at [312, 223] on div "Finalizar" at bounding box center [283, 221] width 124 height 15
click at [312, 223] on button "Finalizar" at bounding box center [283, 222] width 120 height 12
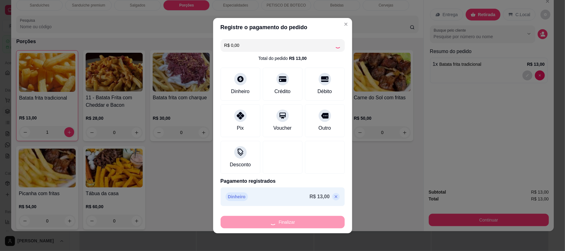
type input "0"
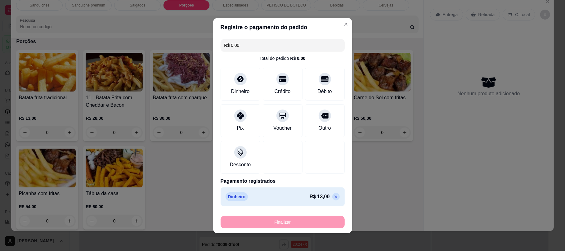
type input "-R$ 13,00"
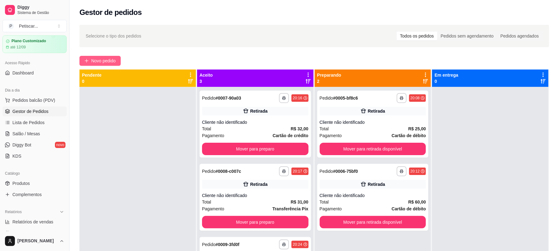
click at [111, 58] on span "Novo pedido" at bounding box center [103, 60] width 25 height 7
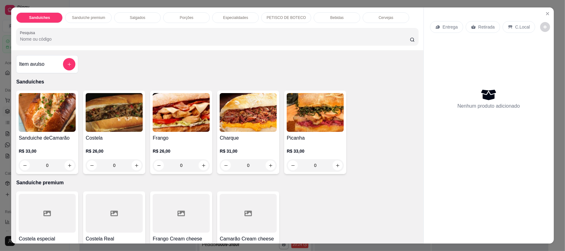
click at [333, 163] on div "0" at bounding box center [315, 165] width 57 height 12
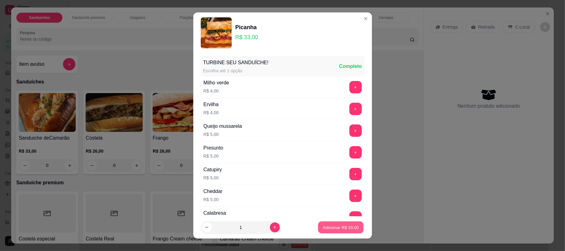
click at [344, 228] on p "Adicionar R$ 33,00" at bounding box center [341, 227] width 36 height 6
type input "1"
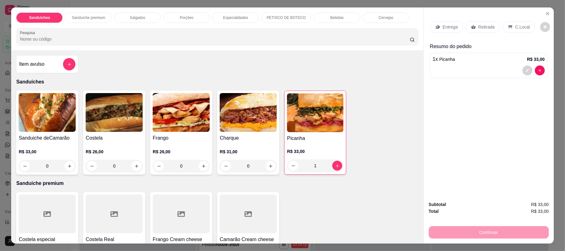
click at [176, 13] on div "Porções" at bounding box center [186, 17] width 47 height 11
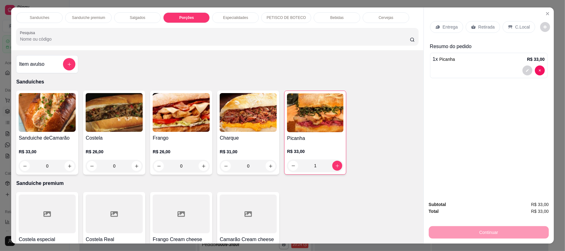
scroll to position [12, 0]
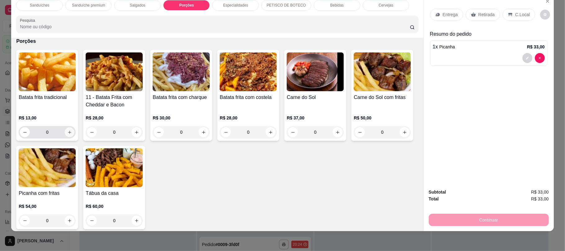
click at [68, 136] on button "increase-product-quantity" at bounding box center [70, 133] width 10 height 10
type input "1"
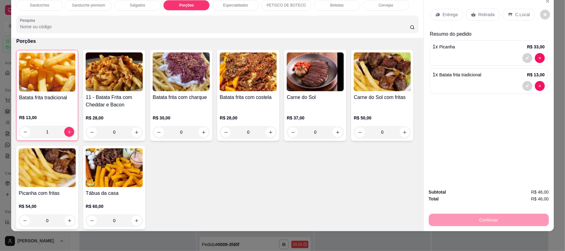
click at [473, 14] on div "Retirada" at bounding box center [483, 15] width 34 height 12
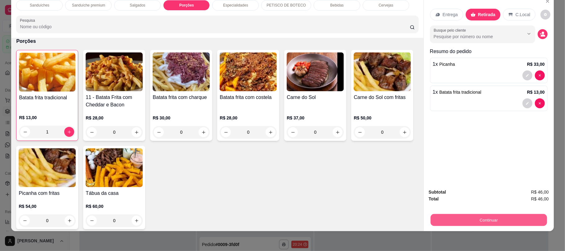
click at [448, 217] on button "Continuar" at bounding box center [488, 220] width 116 height 12
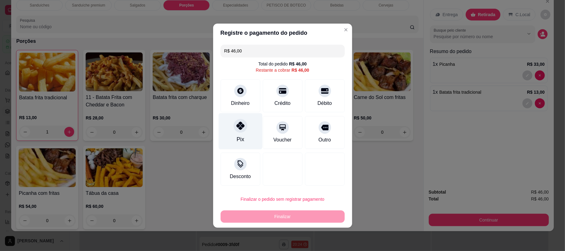
click at [248, 139] on div "Pix" at bounding box center [240, 131] width 44 height 36
type input "R$ 0,00"
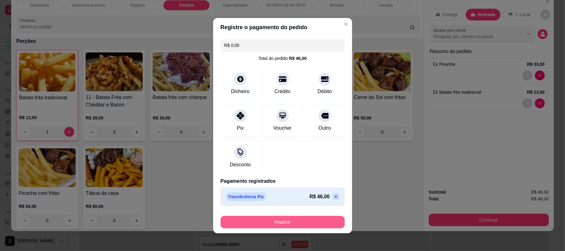
click at [273, 225] on button "Finalizar" at bounding box center [283, 222] width 124 height 12
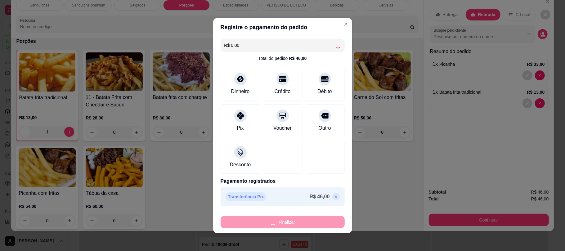
type input "0"
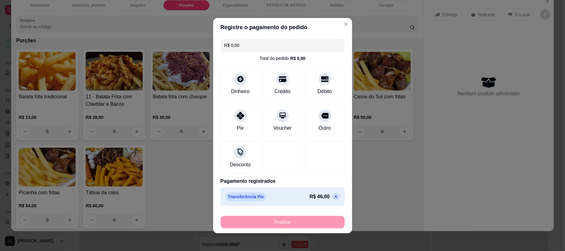
type input "-R$ 46,00"
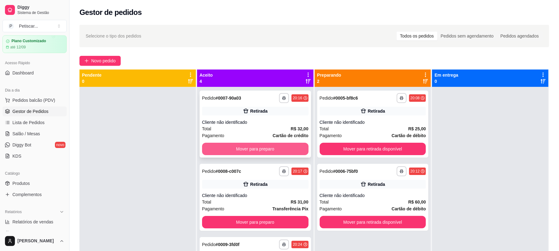
click at [243, 147] on button "Mover para preparo" at bounding box center [255, 149] width 106 height 12
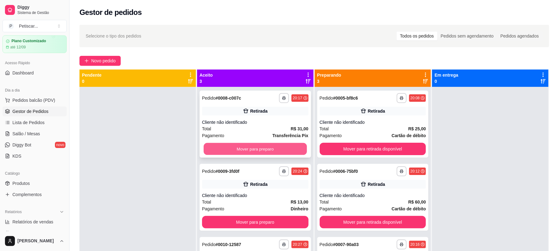
click at [258, 151] on button "Mover para preparo" at bounding box center [255, 149] width 103 height 12
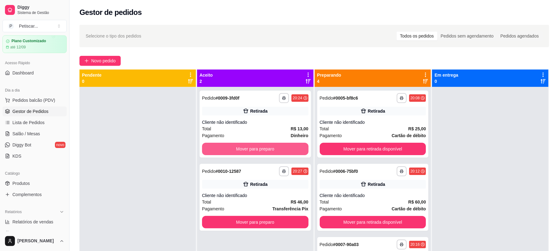
click at [258, 151] on button "Mover para preparo" at bounding box center [255, 149] width 106 height 12
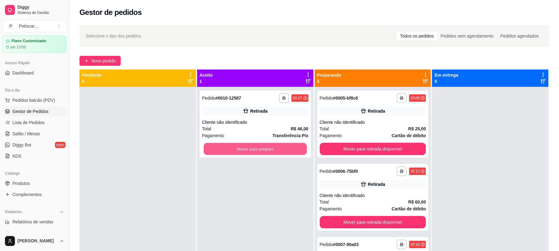
click at [258, 151] on button "Mover para preparo" at bounding box center [255, 149] width 103 height 12
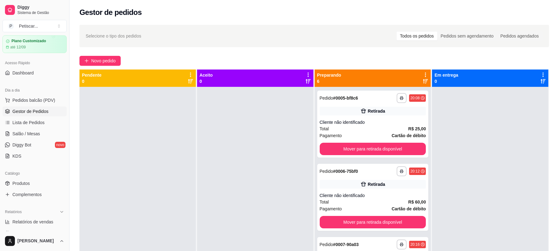
click at [488, 134] on div at bounding box center [490, 212] width 116 height 251
click at [120, 57] on button "Novo pedido" at bounding box center [99, 61] width 41 height 10
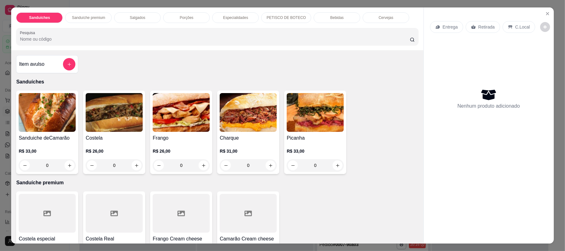
click at [200, 160] on div "0" at bounding box center [181, 165] width 57 height 12
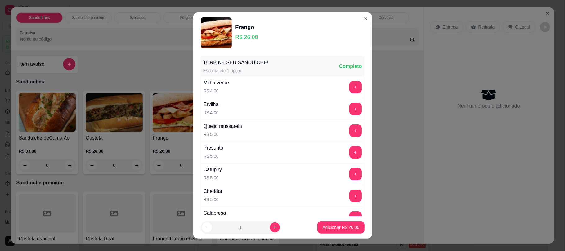
click at [323, 219] on footer "1 Adicionar R$ 26,00" at bounding box center [282, 227] width 179 height 22
click at [325, 229] on p "Adicionar R$ 26,00" at bounding box center [341, 227] width 36 height 6
type input "1"
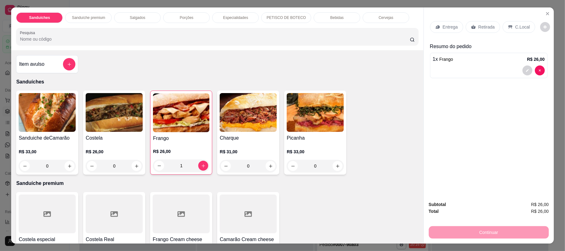
click at [185, 19] on p "Porções" at bounding box center [187, 17] width 14 height 5
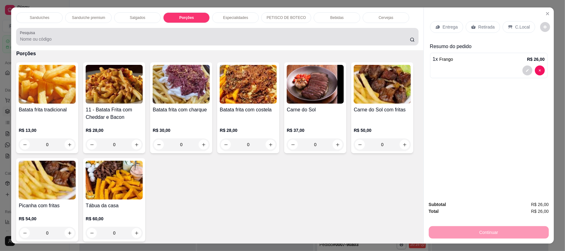
scroll to position [12, 0]
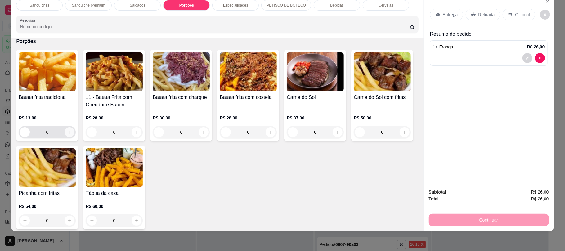
click at [69, 134] on icon "increase-product-quantity" at bounding box center [69, 132] width 5 height 5
type input "1"
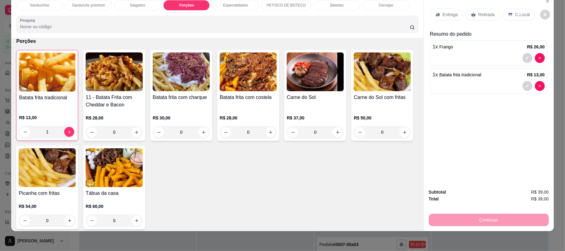
click at [481, 14] on p "Retirada" at bounding box center [487, 14] width 16 height 6
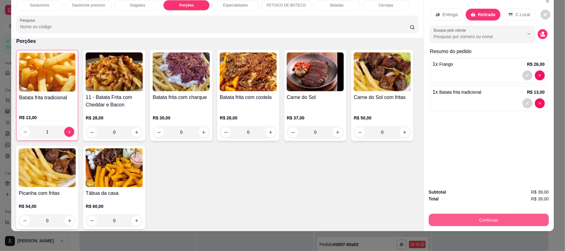
click at [490, 220] on button "Continuar" at bounding box center [489, 220] width 120 height 12
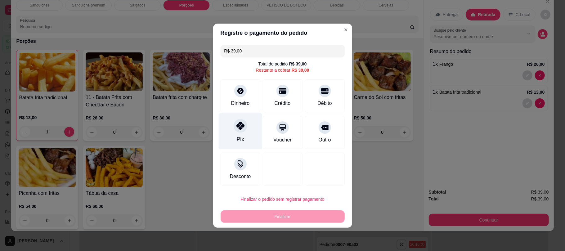
click at [243, 134] on div "Pix" at bounding box center [240, 131] width 44 height 36
type input "R$ 0,00"
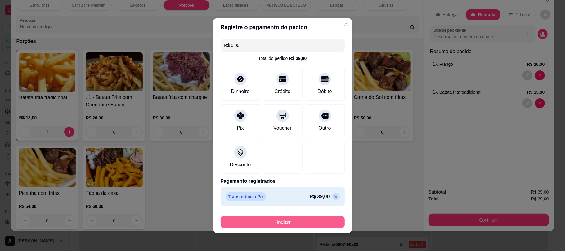
click at [292, 220] on button "Finalizar" at bounding box center [283, 222] width 124 height 12
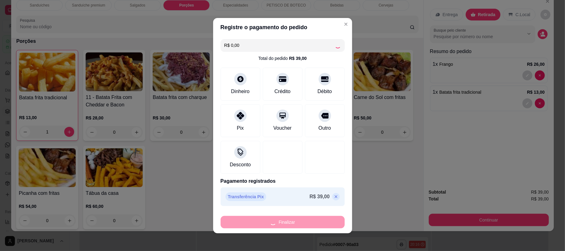
type input "0"
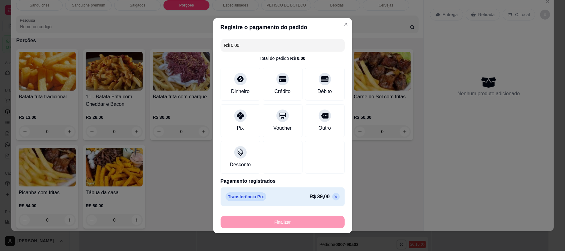
type input "-R$ 39,00"
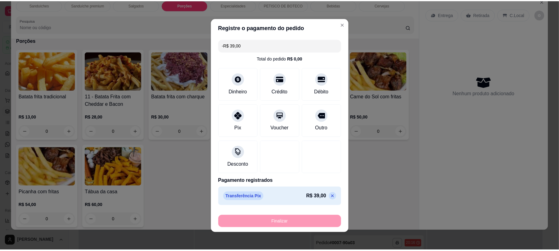
scroll to position [331, 0]
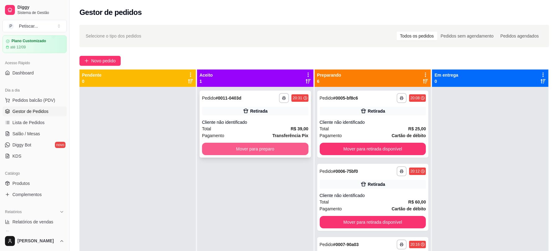
click at [284, 151] on button "Mover para preparo" at bounding box center [255, 149] width 106 height 12
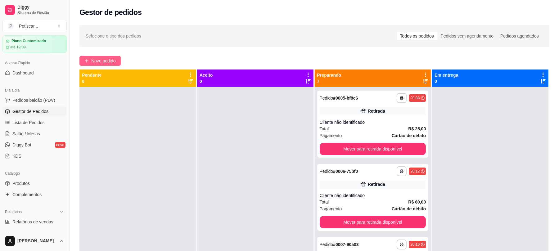
click at [92, 60] on span "Novo pedido" at bounding box center [103, 60] width 25 height 7
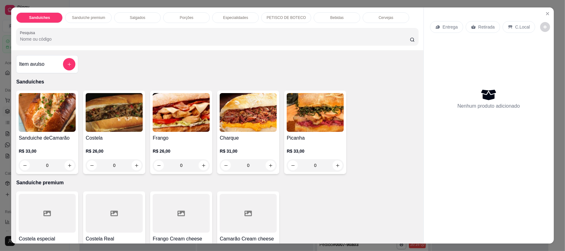
click at [340, 17] on div "Bebidas" at bounding box center [337, 17] width 47 height 11
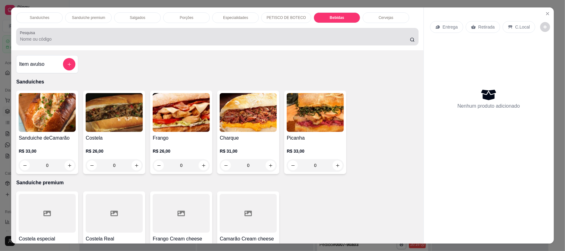
scroll to position [12, 0]
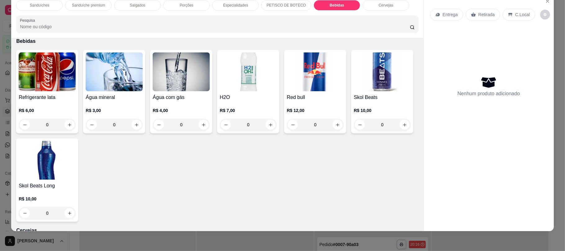
click at [189, 6] on p "Porções" at bounding box center [187, 5] width 14 height 5
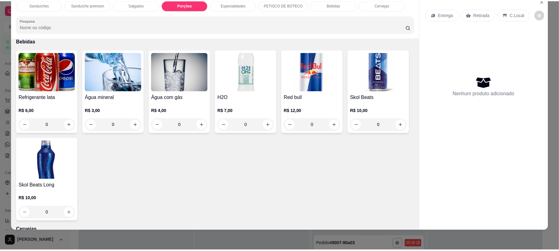
scroll to position [331, 0]
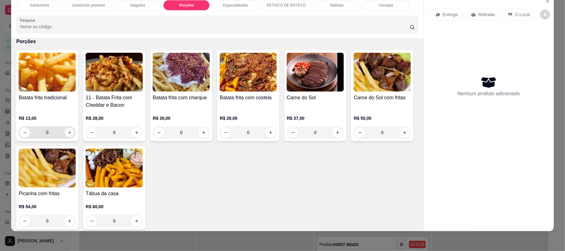
click at [66, 135] on button "increase-product-quantity" at bounding box center [70, 133] width 10 height 10
type input "1"
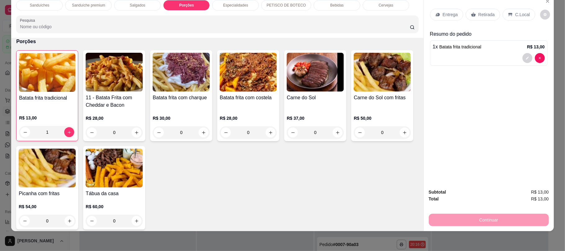
click at [476, 20] on div "Retirada" at bounding box center [483, 15] width 34 height 12
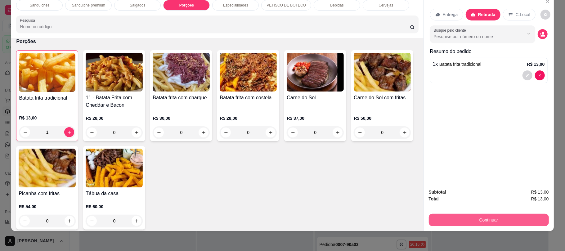
click at [496, 223] on button "Continuar" at bounding box center [489, 220] width 120 height 12
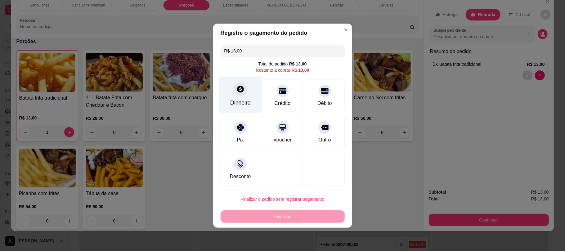
click at [249, 96] on div "Dinheiro" at bounding box center [240, 94] width 44 height 36
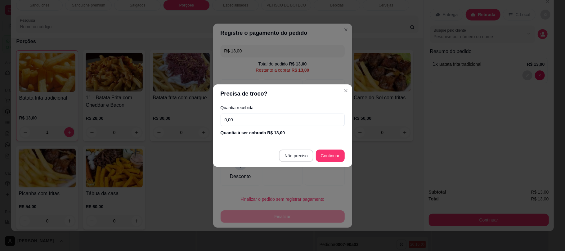
type input "R$ 0,00"
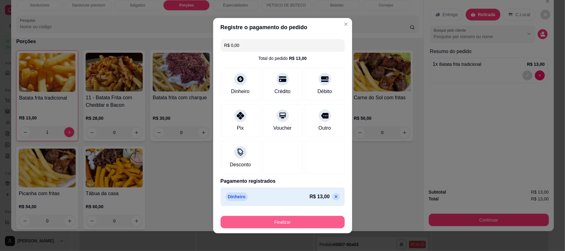
click at [318, 225] on button "Finalizar" at bounding box center [283, 222] width 124 height 12
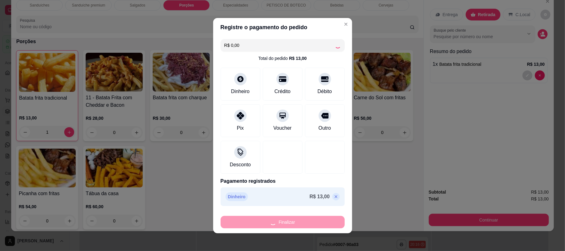
type input "0"
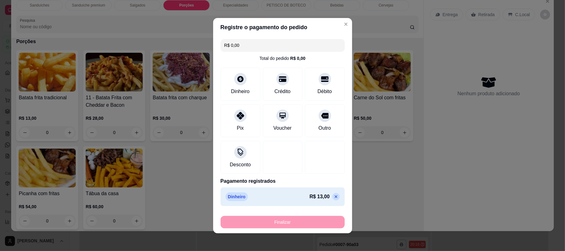
type input "-R$ 13,00"
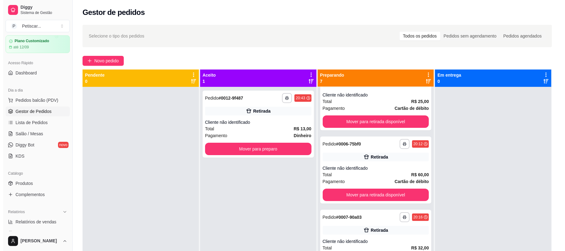
scroll to position [34, 0]
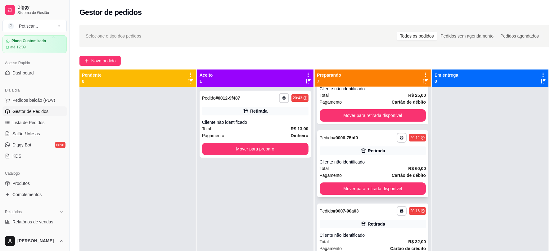
click at [375, 141] on div "**********" at bounding box center [373, 138] width 106 height 10
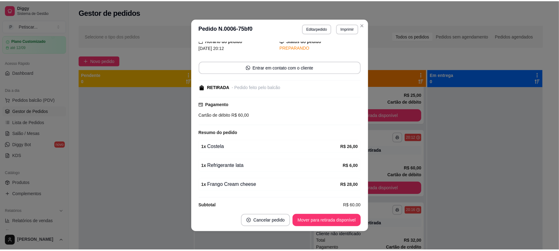
scroll to position [49, 0]
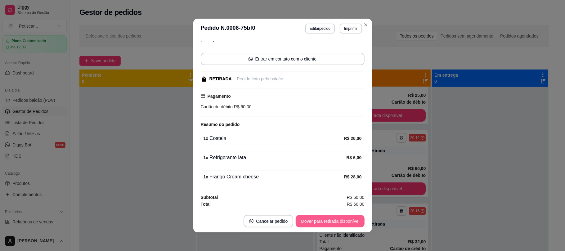
click at [320, 219] on button "Mover para retirada disponível" at bounding box center [330, 221] width 69 height 12
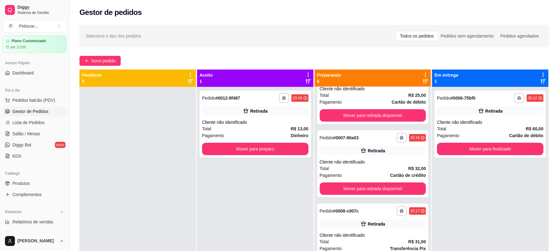
click at [389, 19] on div "Gestor de pedidos" at bounding box center [314, 10] width 489 height 21
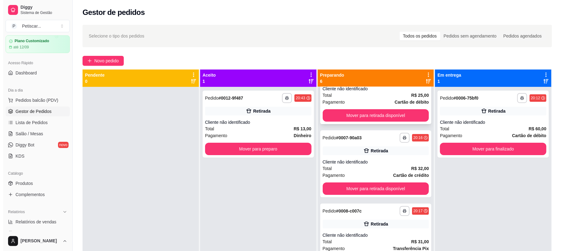
scroll to position [0, 0]
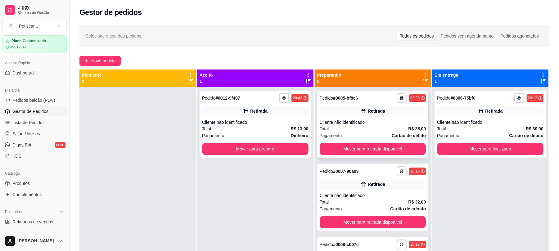
click at [404, 109] on div "Retirada" at bounding box center [373, 111] width 106 height 9
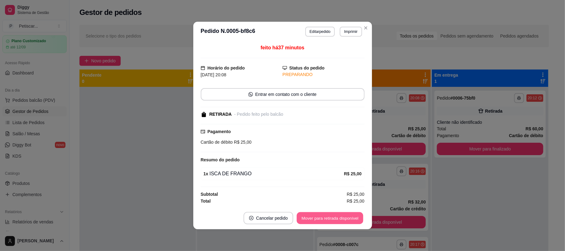
click at [339, 222] on button "Mover para retirada disponível" at bounding box center [330, 218] width 66 height 12
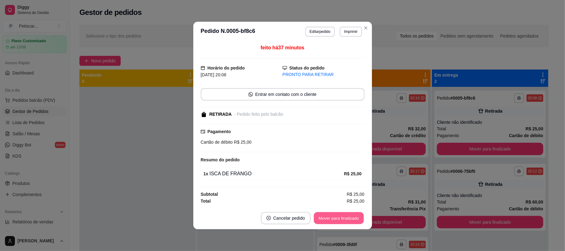
click at [339, 222] on button "Mover para finalizado" at bounding box center [339, 218] width 50 height 12
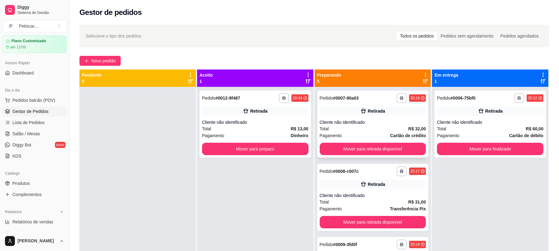
click at [385, 111] on div "Retirada" at bounding box center [373, 111] width 106 height 9
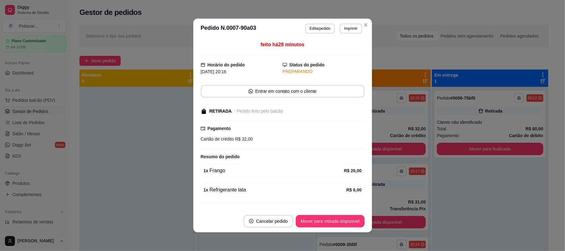
scroll to position [15, 0]
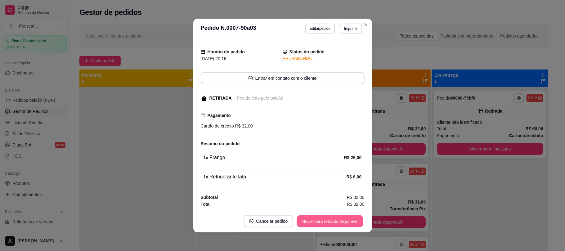
click at [343, 219] on button "Mover para retirada disponível" at bounding box center [330, 221] width 66 height 12
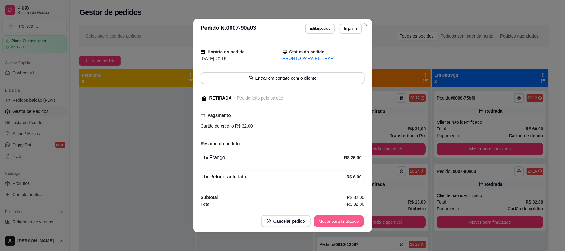
click at [343, 219] on button "Mover para finalizado" at bounding box center [339, 221] width 50 height 12
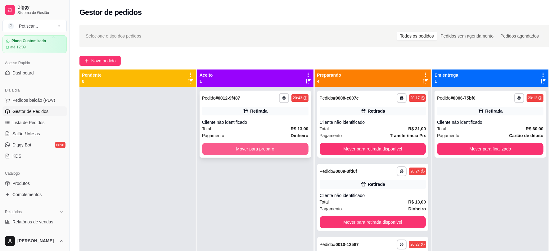
click at [274, 151] on button "Mover para preparo" at bounding box center [255, 149] width 106 height 12
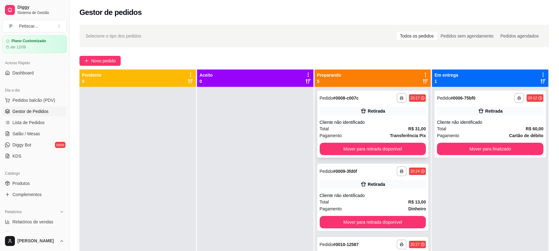
click at [372, 97] on div "**********" at bounding box center [373, 98] width 106 height 10
click at [353, 15] on div "Gestor de pedidos" at bounding box center [314, 12] width 470 height 10
click at [385, 143] on button "Mover para retirada disponível" at bounding box center [372, 149] width 103 height 12
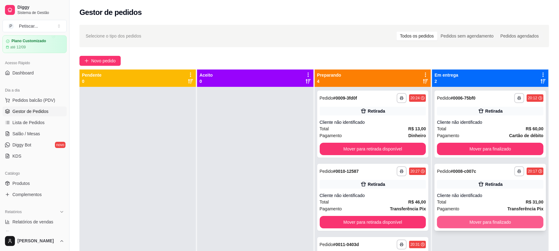
click at [495, 226] on button "Mover para finalizado" at bounding box center [490, 222] width 106 height 12
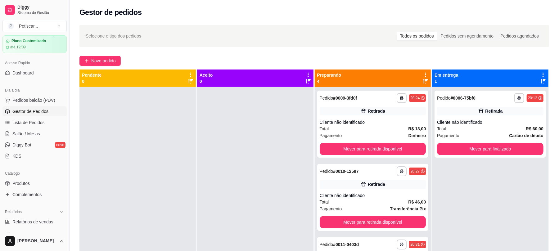
click at [492, 211] on div "**********" at bounding box center [490, 212] width 116 height 251
click at [104, 57] on span "Novo pedido" at bounding box center [103, 60] width 25 height 7
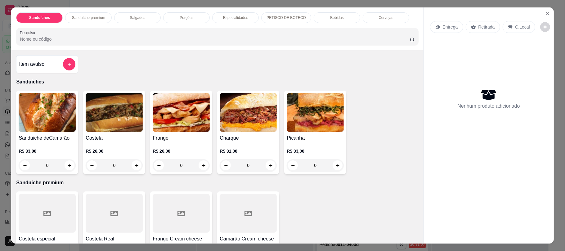
click at [331, 24] on div "Sanduíches Sanduíche premium Salgados Porções Especialidades PETISCO DE BOTECO …" at bounding box center [217, 28] width 412 height 43
click at [321, 19] on div "Bebidas" at bounding box center [337, 17] width 47 height 11
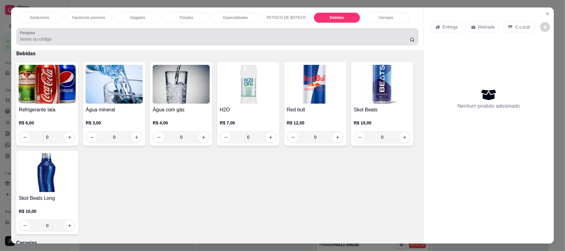
scroll to position [12, 0]
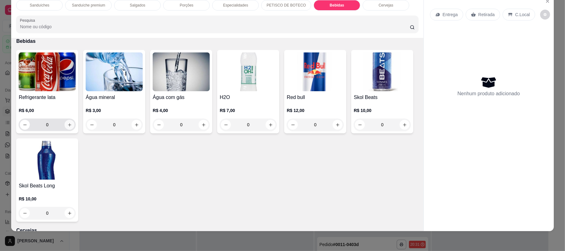
click at [65, 122] on button "increase-product-quantity" at bounding box center [70, 125] width 10 height 10
type input "1"
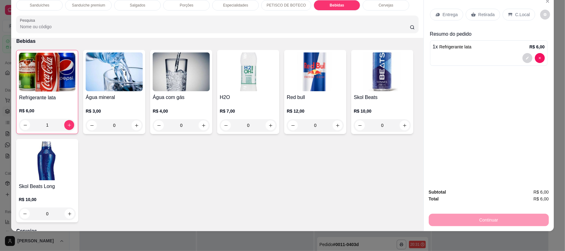
click at [479, 14] on p "Retirada" at bounding box center [487, 14] width 16 height 6
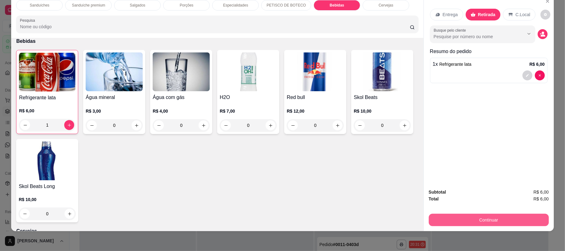
click at [492, 225] on button "Continuar" at bounding box center [489, 220] width 120 height 12
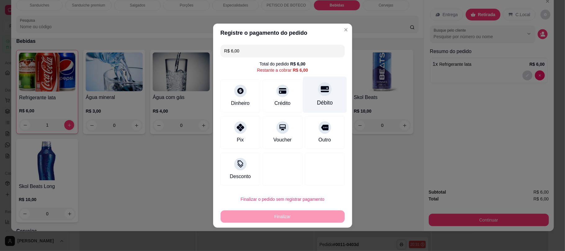
click at [308, 96] on div "Débito" at bounding box center [325, 94] width 44 height 36
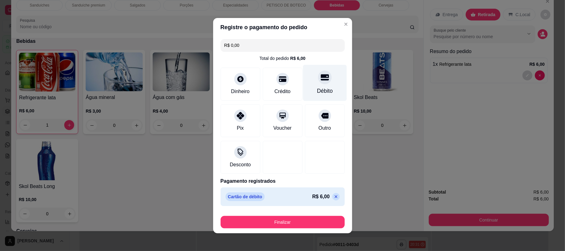
type input "R$ 0,00"
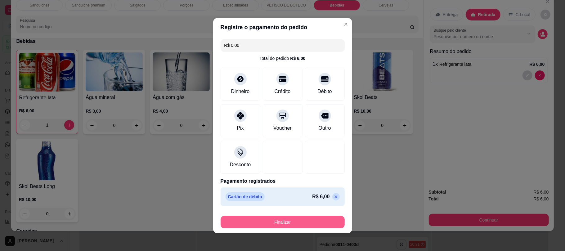
click at [315, 225] on button "Finalizar" at bounding box center [283, 222] width 124 height 12
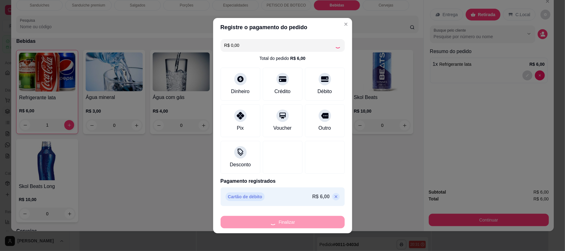
type input "0"
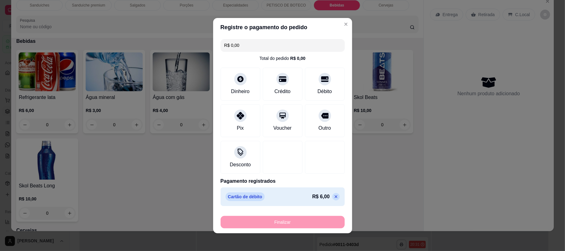
type input "-R$ 6,00"
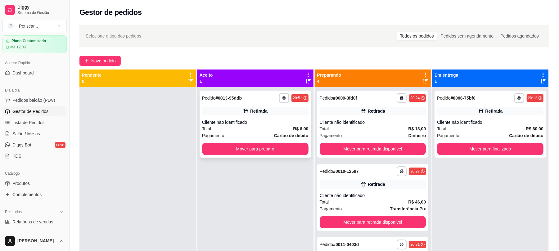
click at [270, 96] on div "**********" at bounding box center [255, 98] width 106 height 10
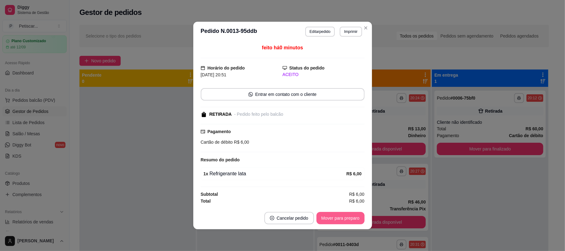
click at [343, 221] on button "Mover para preparo" at bounding box center [341, 218] width 48 height 12
click at [343, 221] on button "Mover para retirada disponível" at bounding box center [330, 218] width 69 height 12
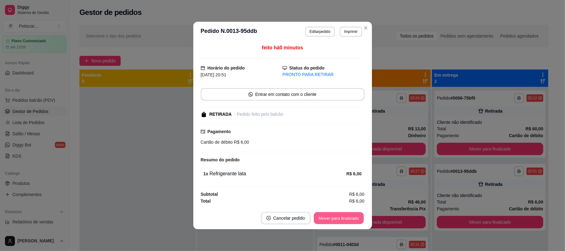
click at [343, 221] on button "Mover para finalizado" at bounding box center [339, 218] width 50 height 12
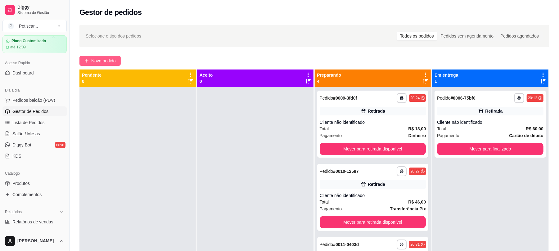
click at [108, 62] on span "Novo pedido" at bounding box center [103, 60] width 25 height 7
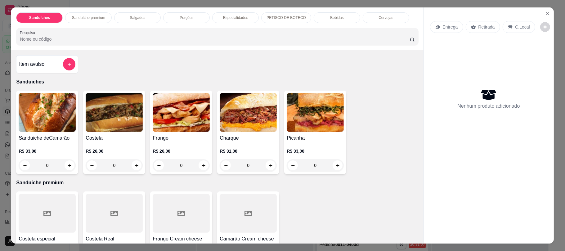
click at [176, 20] on div "Porções" at bounding box center [186, 17] width 47 height 11
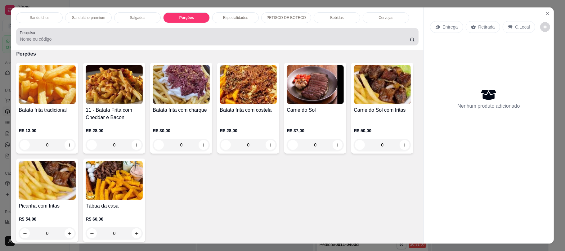
scroll to position [12, 0]
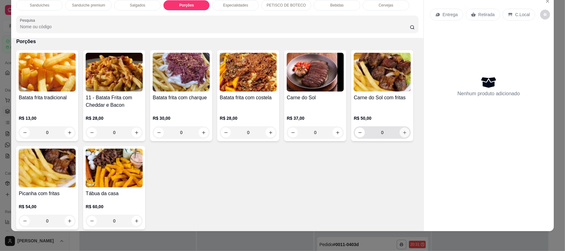
click at [403, 135] on icon "increase-product-quantity" at bounding box center [405, 132] width 5 height 5
type input "1"
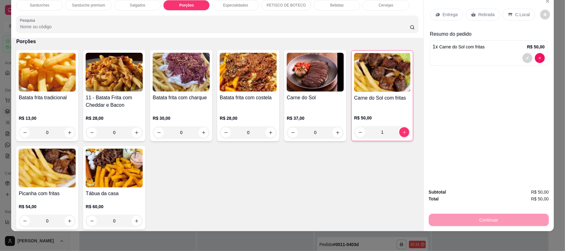
click at [474, 21] on div "Entrega Retirada C.Local" at bounding box center [489, 15] width 118 height 22
click at [472, 19] on div "Retirada" at bounding box center [483, 15] width 34 height 12
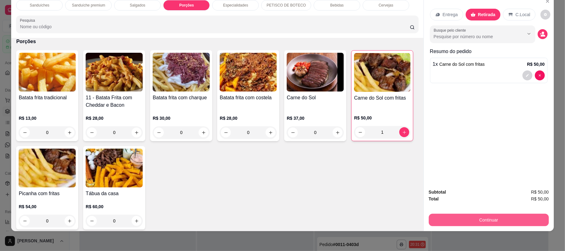
click at [503, 221] on button "Continuar" at bounding box center [489, 220] width 120 height 12
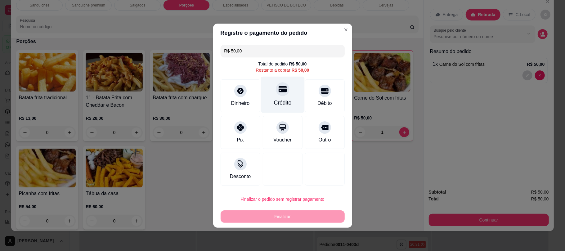
click at [290, 93] on div "Crédito" at bounding box center [283, 94] width 44 height 36
type input "R$ 0,00"
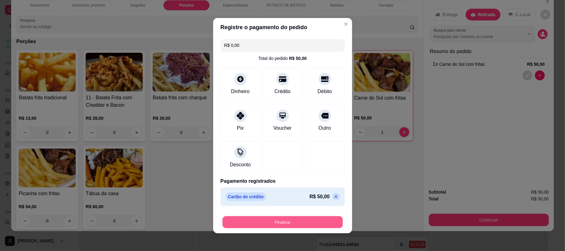
click at [283, 225] on button "Finalizar" at bounding box center [283, 222] width 120 height 12
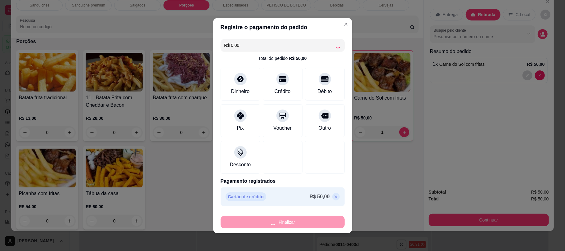
type input "0"
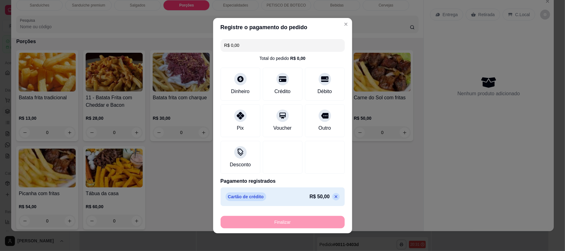
type input "-R$ 50,00"
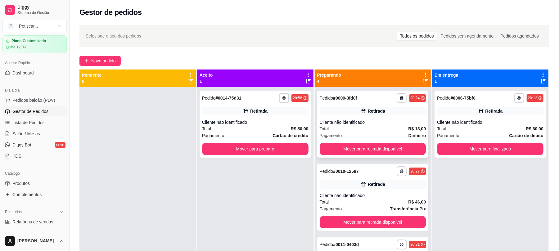
click at [363, 122] on div "Cliente não identificado" at bounding box center [373, 122] width 106 height 6
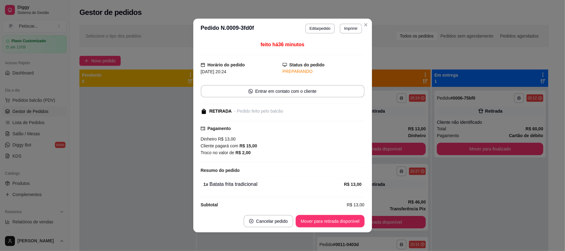
scroll to position [9, 0]
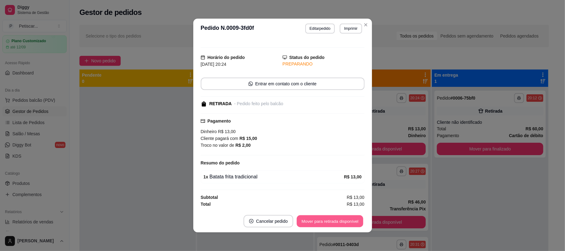
click at [318, 222] on button "Mover para retirada disponível" at bounding box center [330, 221] width 66 height 12
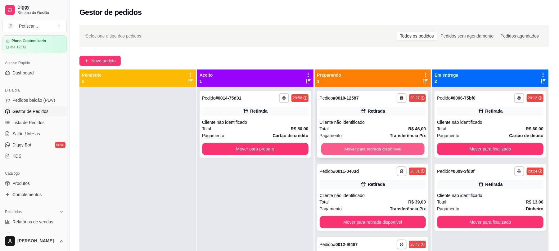
click at [396, 150] on button "Mover para retirada disponível" at bounding box center [372, 149] width 103 height 12
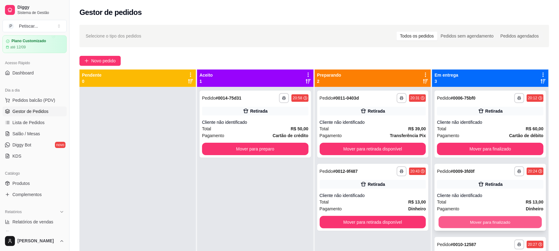
click at [488, 226] on button "Mover para finalizado" at bounding box center [490, 222] width 103 height 12
click at [497, 220] on button "Mover para finalizado" at bounding box center [490, 222] width 103 height 12
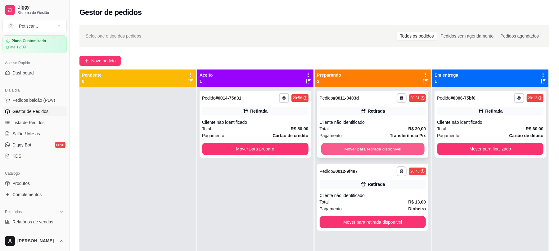
click at [391, 150] on button "Mover para retirada disponível" at bounding box center [372, 149] width 103 height 12
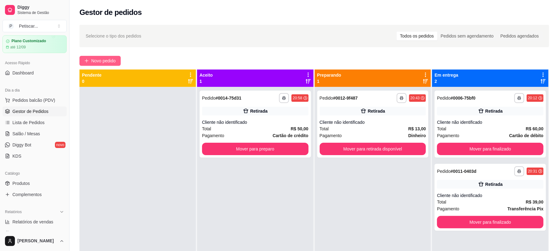
click at [99, 61] on span "Novo pedido" at bounding box center [103, 60] width 25 height 7
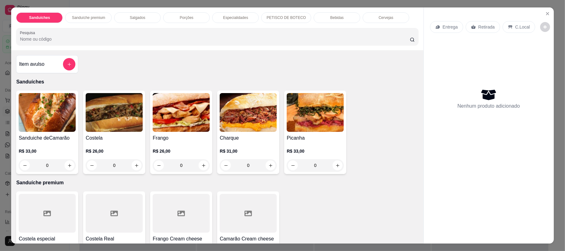
click at [341, 17] on div "Bebidas" at bounding box center [337, 17] width 47 height 11
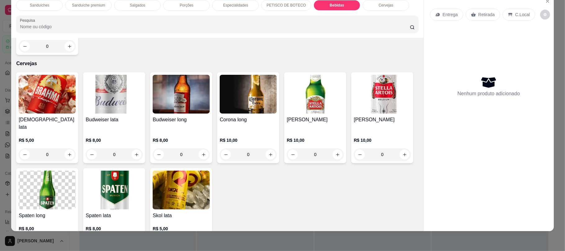
scroll to position [1106, 0]
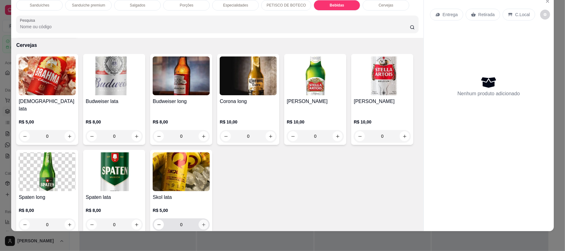
click at [209, 220] on button "increase-product-quantity" at bounding box center [204, 225] width 10 height 10
type input "1"
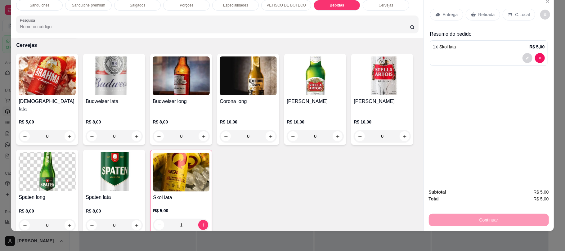
click at [47, 8] on div "Sanduíches" at bounding box center [39, 5] width 47 height 11
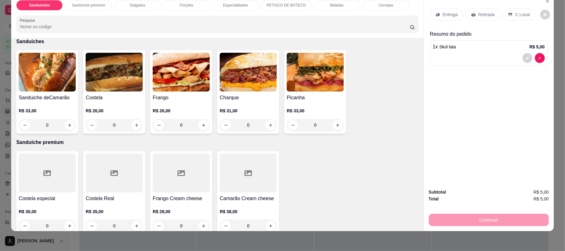
click at [136, 125] on div "0" at bounding box center [114, 125] width 57 height 12
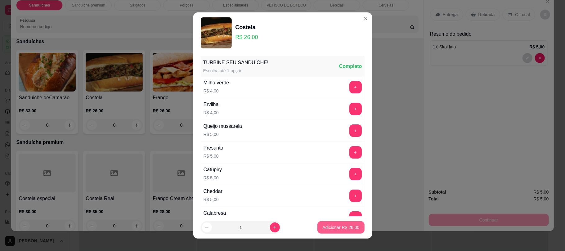
click at [330, 224] on p "Adicionar R$ 26,00" at bounding box center [340, 227] width 37 height 6
type input "1"
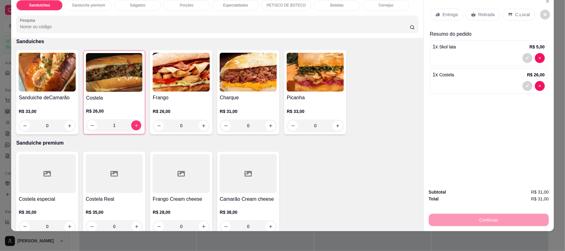
click at [489, 16] on p "Retirada" at bounding box center [487, 14] width 16 height 6
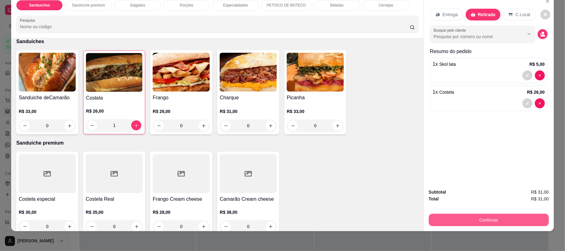
click at [510, 220] on button "Continuar" at bounding box center [489, 220] width 120 height 12
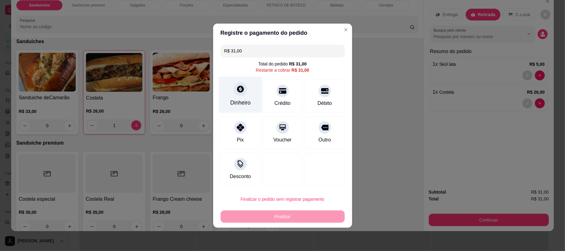
click at [245, 92] on div at bounding box center [241, 89] width 14 height 14
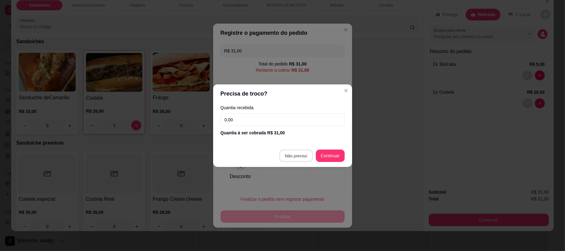
type input "R$ 0,00"
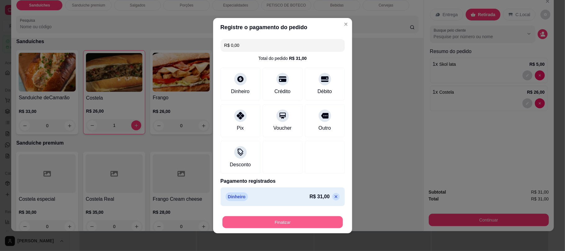
click at [299, 218] on button "Finalizar" at bounding box center [283, 222] width 120 height 12
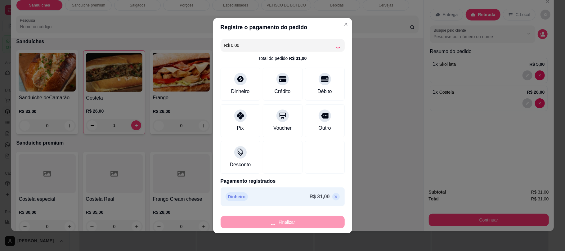
type input "0"
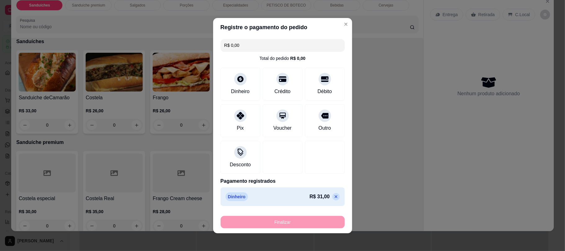
type input "-R$ 31,00"
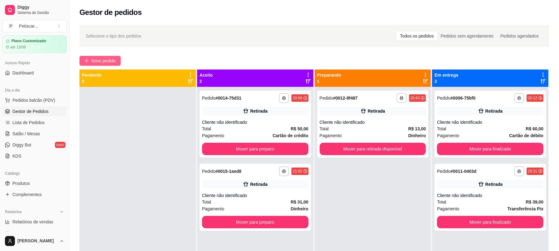
click at [105, 60] on span "Novo pedido" at bounding box center [103, 60] width 25 height 7
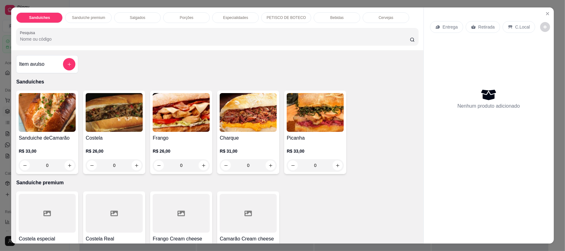
click at [337, 14] on div "Bebidas" at bounding box center [337, 17] width 47 height 11
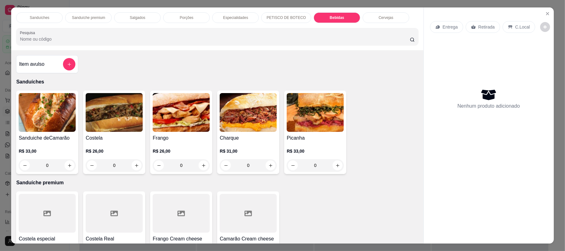
scroll to position [12, 0]
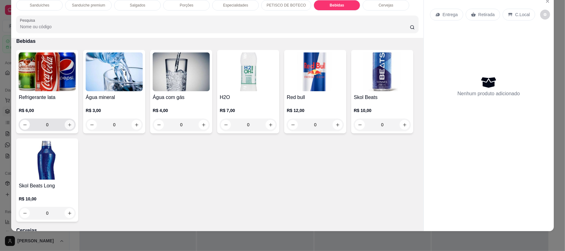
click at [67, 124] on icon "increase-product-quantity" at bounding box center [69, 125] width 5 height 5
type input "1"
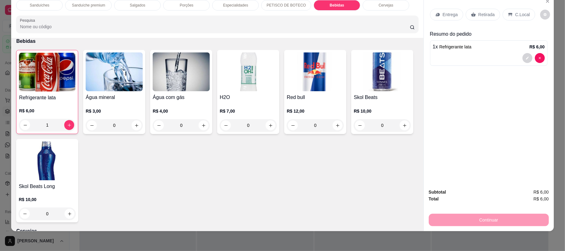
click at [484, 9] on div "Retirada" at bounding box center [483, 15] width 34 height 12
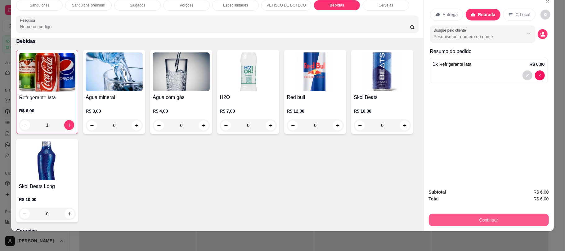
click at [500, 215] on button "Continuar" at bounding box center [489, 220] width 120 height 12
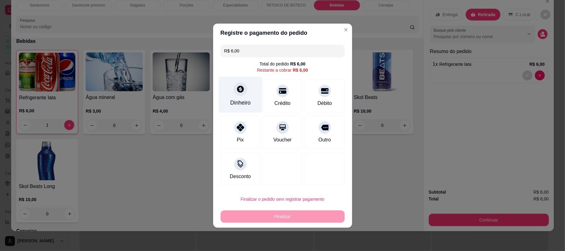
click at [234, 97] on div "Dinheiro" at bounding box center [240, 94] width 44 height 36
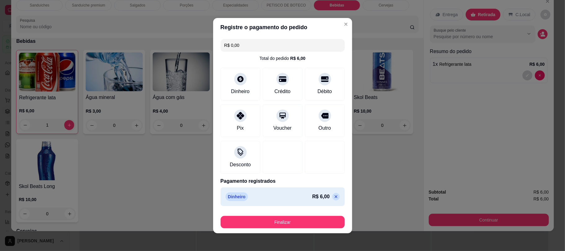
type input "R$ 0,00"
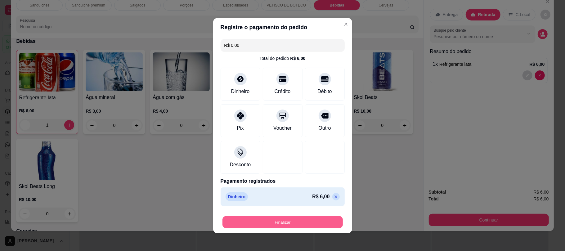
click at [310, 217] on button "Finalizar" at bounding box center [283, 222] width 120 height 12
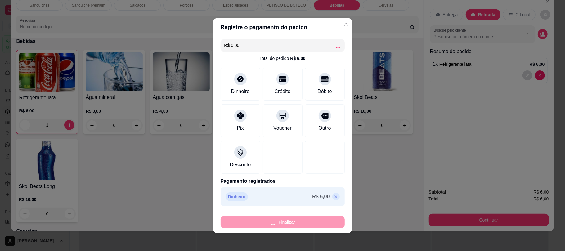
type input "0"
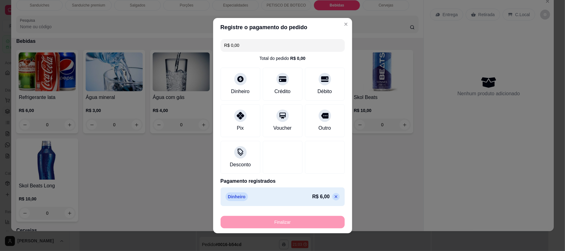
type input "-R$ 6,00"
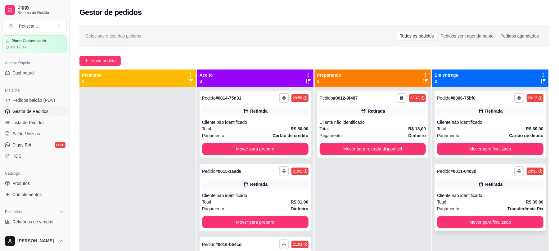
click at [459, 178] on div "**********" at bounding box center [490, 197] width 111 height 67
click at [478, 224] on button "Mover para finalizado" at bounding box center [490, 222] width 106 height 12
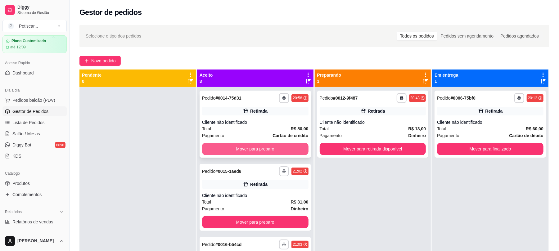
click at [290, 143] on button "Mover para preparo" at bounding box center [255, 149] width 106 height 12
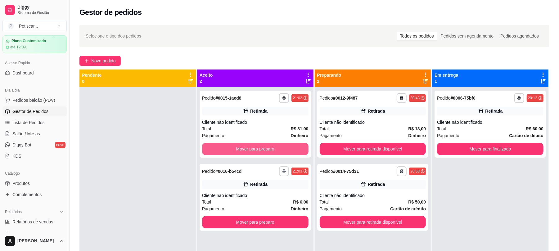
click at [290, 143] on button "Mover para preparo" at bounding box center [255, 149] width 106 height 12
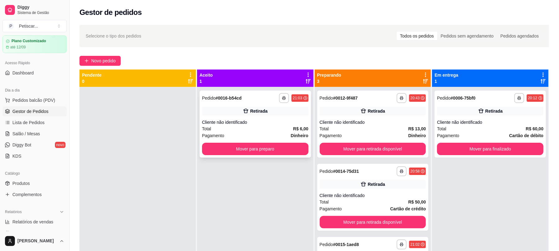
click at [258, 98] on div "**********" at bounding box center [255, 98] width 106 height 10
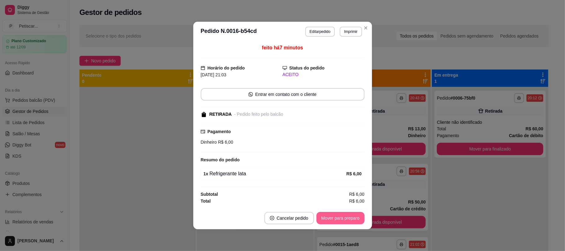
click at [356, 219] on button "Mover para preparo" at bounding box center [341, 218] width 48 height 12
click at [356, 219] on button "Mover para retirada disponível" at bounding box center [330, 218] width 66 height 12
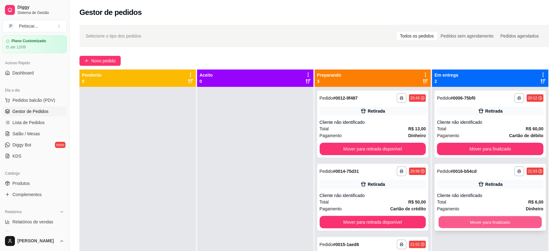
click at [467, 223] on button "Mover para finalizado" at bounding box center [490, 222] width 103 height 12
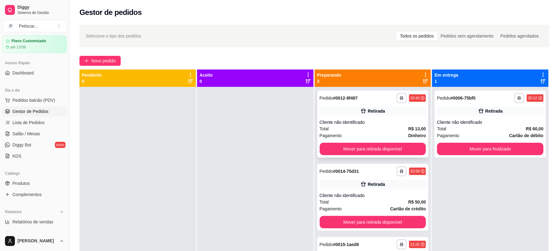
click at [366, 96] on div "**********" at bounding box center [373, 98] width 106 height 10
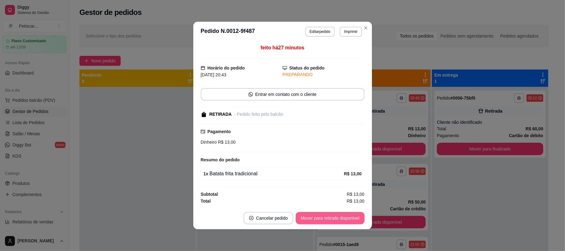
click at [352, 221] on button "Mover para retirada disponível" at bounding box center [330, 218] width 69 height 12
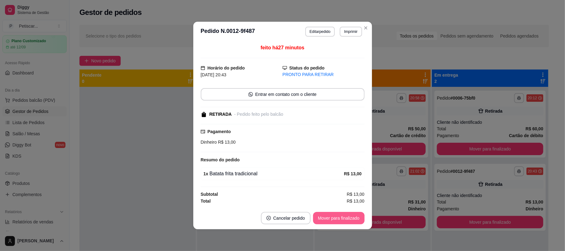
click at [352, 221] on button "Mover para finalizado" at bounding box center [339, 218] width 52 height 12
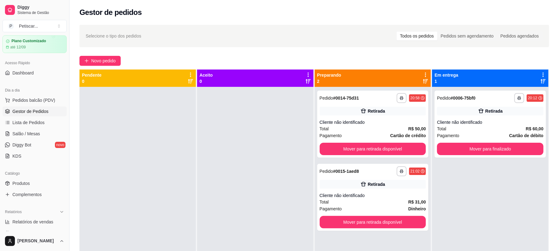
click at [295, 113] on div at bounding box center [255, 212] width 116 height 251
click at [478, 98] on div "**********" at bounding box center [490, 98] width 106 height 10
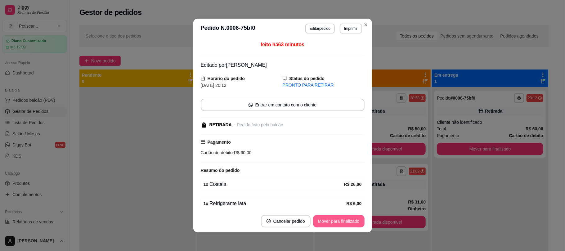
click at [340, 219] on button "Mover para finalizado" at bounding box center [339, 221] width 52 height 12
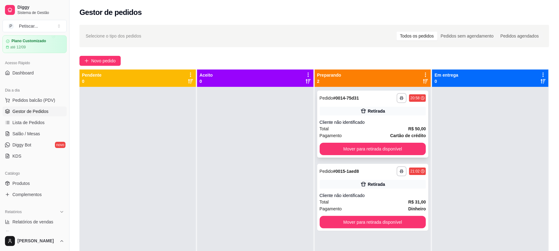
click at [363, 95] on div "**********" at bounding box center [373, 98] width 106 height 10
click at [432, 177] on div at bounding box center [490, 212] width 116 height 251
click at [363, 168] on div "**********" at bounding box center [373, 171] width 106 height 10
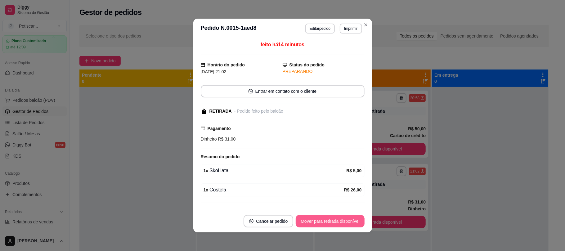
click at [352, 222] on button "Mover para retirada disponível" at bounding box center [330, 221] width 69 height 12
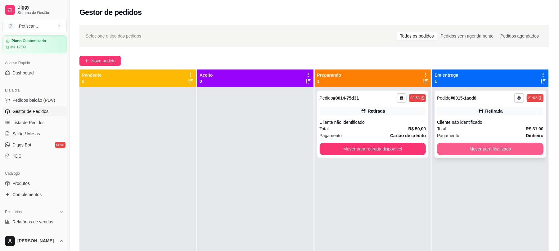
click at [463, 151] on button "Mover para finalizado" at bounding box center [490, 149] width 106 height 12
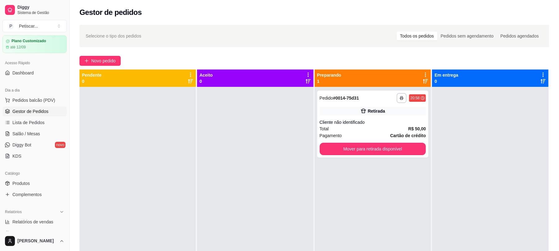
click at [504, 127] on div at bounding box center [490, 212] width 116 height 251
click at [111, 58] on span "Novo pedido" at bounding box center [103, 60] width 25 height 7
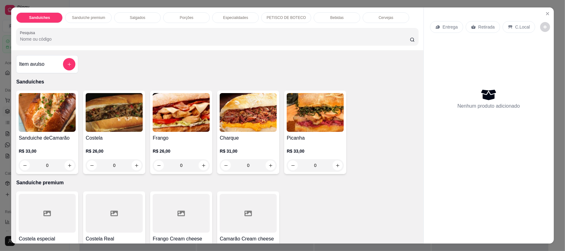
click at [330, 17] on p "Bebidas" at bounding box center [336, 17] width 13 height 5
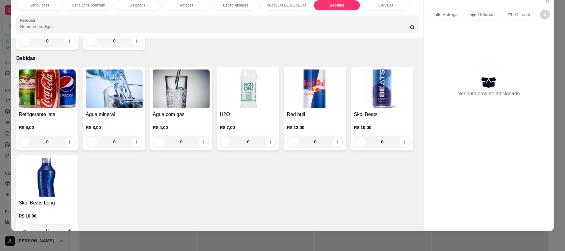
scroll to position [902, 0]
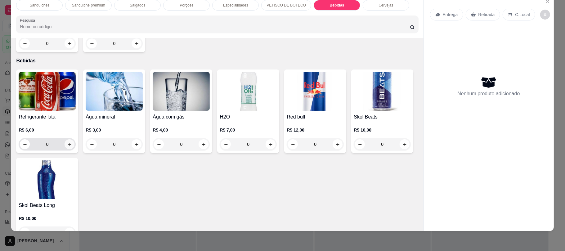
click at [66, 147] on button "increase-product-quantity" at bounding box center [70, 144] width 10 height 10
type input "1"
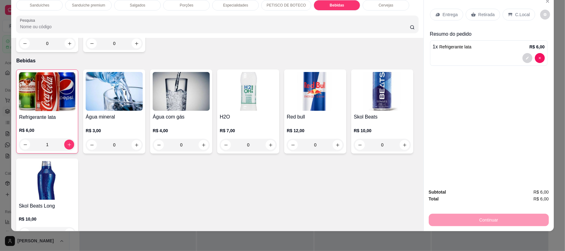
click at [486, 16] on p "Retirada" at bounding box center [487, 14] width 16 height 6
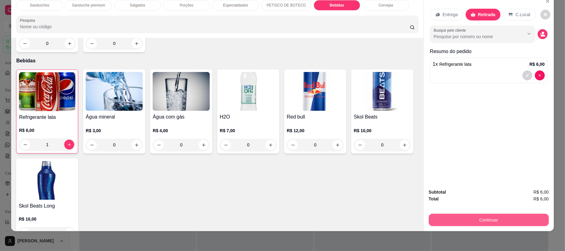
click at [497, 215] on button "Continuar" at bounding box center [489, 220] width 120 height 12
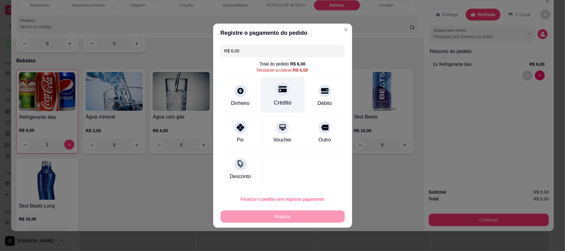
click at [273, 94] on div "Crédito" at bounding box center [283, 94] width 44 height 36
type input "R$ 0,00"
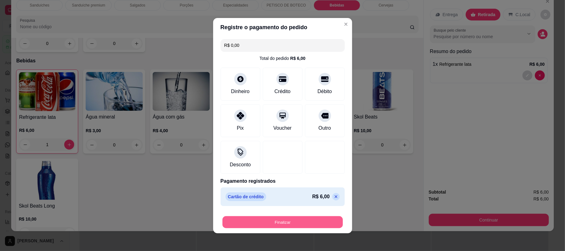
click at [304, 219] on button "Finalizar" at bounding box center [283, 222] width 120 height 12
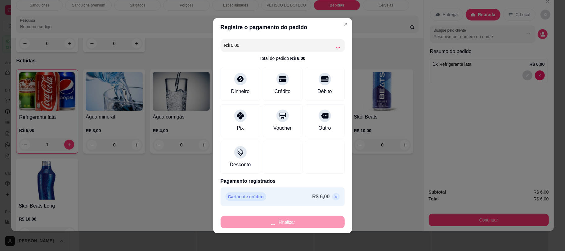
type input "0"
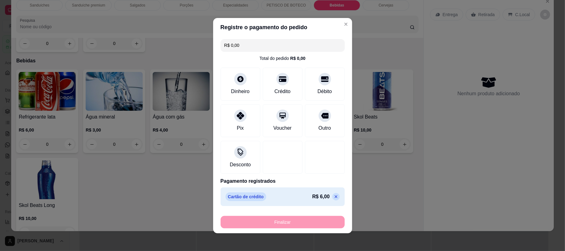
type input "-R$ 6,00"
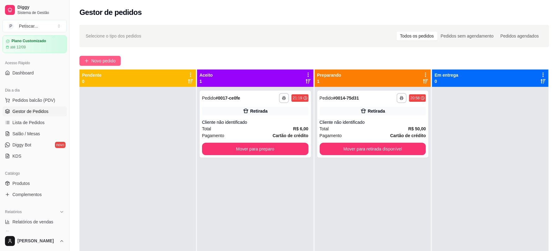
click at [107, 56] on button "Novo pedido" at bounding box center [99, 61] width 41 height 10
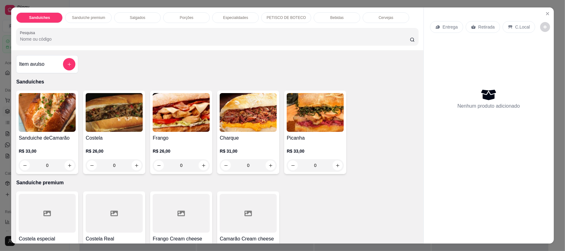
click at [152, 18] on div "Salgados" at bounding box center [137, 17] width 47 height 11
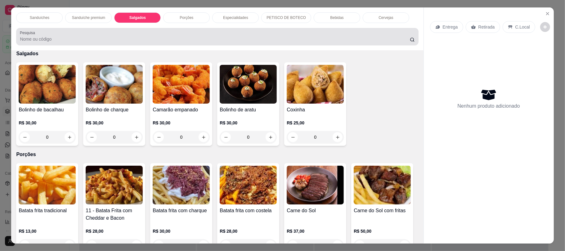
scroll to position [12, 0]
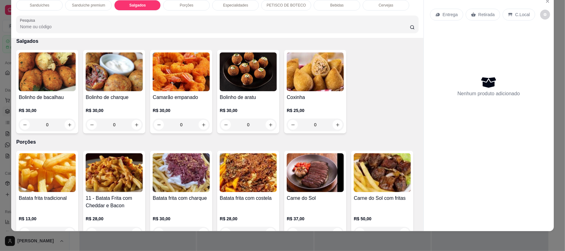
click at [199, 11] on div "Porções" at bounding box center [186, 5] width 47 height 11
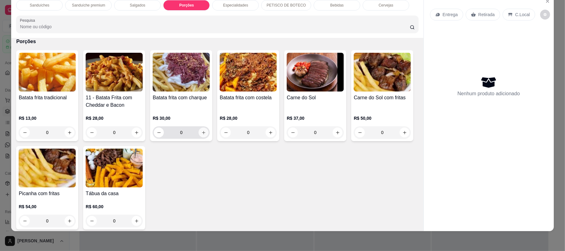
click at [201, 135] on icon "increase-product-quantity" at bounding box center [203, 132] width 5 height 5
type input "1"
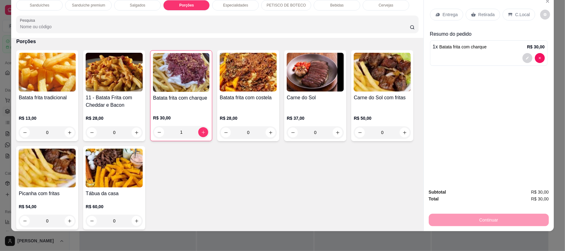
click at [50, 5] on div "Sanduíches" at bounding box center [39, 5] width 47 height 11
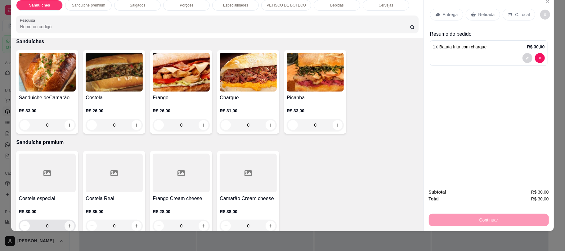
click at [68, 223] on button "increase-product-quantity" at bounding box center [70, 226] width 10 height 10
type input "1"
click at [486, 16] on p "Retirada" at bounding box center [487, 14] width 16 height 6
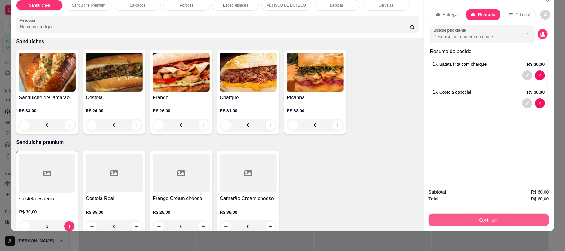
click at [506, 219] on button "Continuar" at bounding box center [489, 220] width 120 height 12
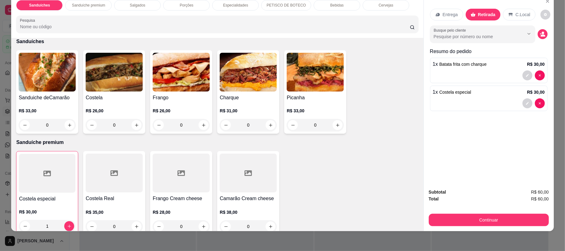
click at [346, 9] on div "Bebidas" at bounding box center [337, 5] width 47 height 11
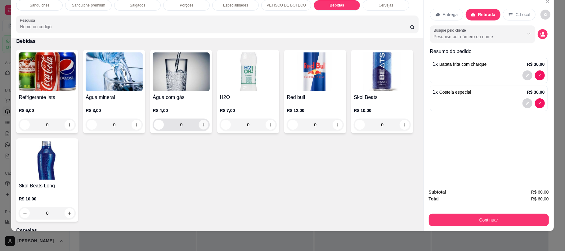
click at [202, 124] on icon "increase-product-quantity" at bounding box center [203, 125] width 5 height 5
type input "2"
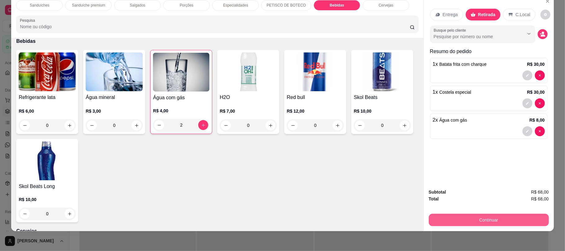
click at [487, 218] on button "Continuar" at bounding box center [489, 220] width 120 height 12
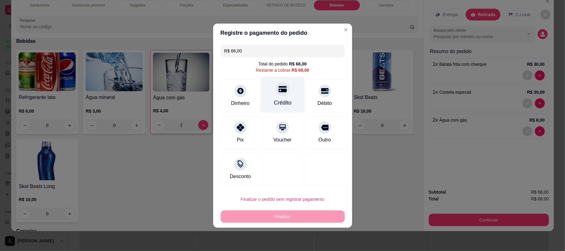
click at [288, 102] on div "Crédito" at bounding box center [283, 94] width 44 height 36
type input "R$ 0,00"
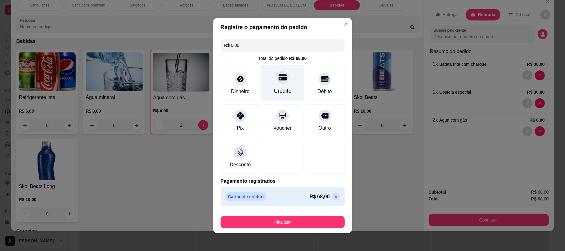
click at [278, 80] on icon at bounding box center [282, 77] width 8 height 6
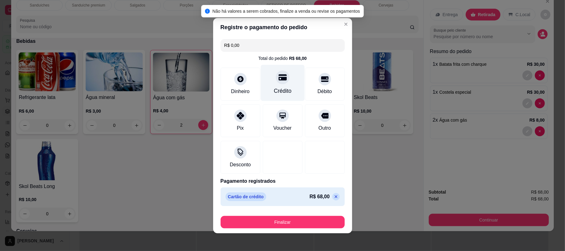
click at [276, 86] on div "Crédito" at bounding box center [283, 83] width 44 height 36
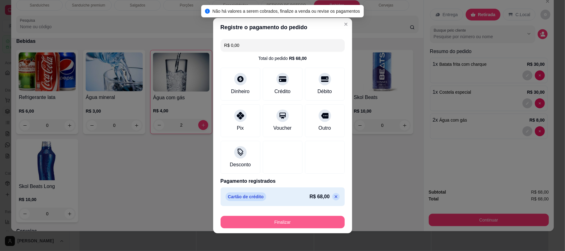
click at [275, 223] on button "Finalizar" at bounding box center [283, 222] width 124 height 12
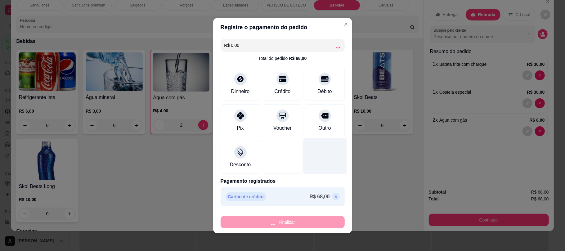
type input "0"
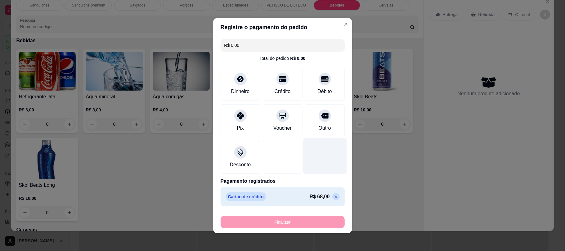
type input "-R$ 68,00"
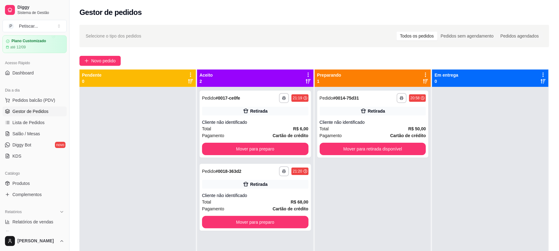
click at [265, 163] on div "**********" at bounding box center [255, 212] width 116 height 251
click at [255, 168] on div "**********" at bounding box center [255, 171] width 106 height 10
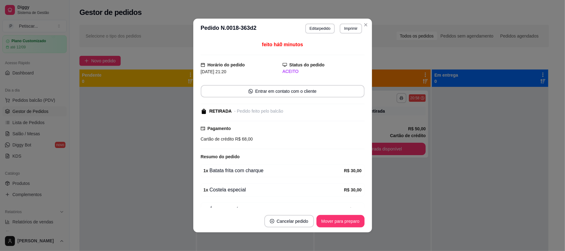
scroll to position [35, 0]
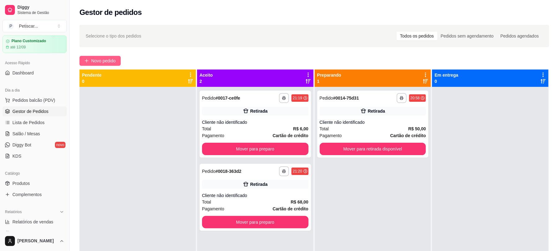
click at [108, 59] on span "Novo pedido" at bounding box center [103, 60] width 25 height 7
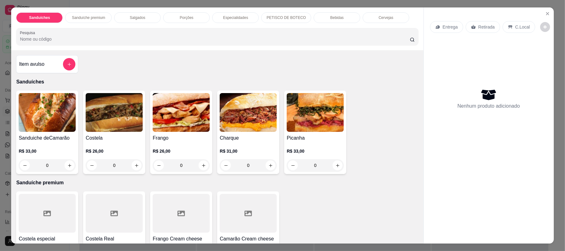
click at [130, 164] on div "0" at bounding box center [114, 165] width 57 height 12
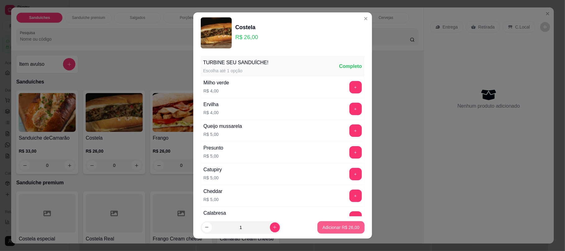
click at [330, 226] on p "Adicionar R$ 26,00" at bounding box center [340, 227] width 37 height 6
type input "1"
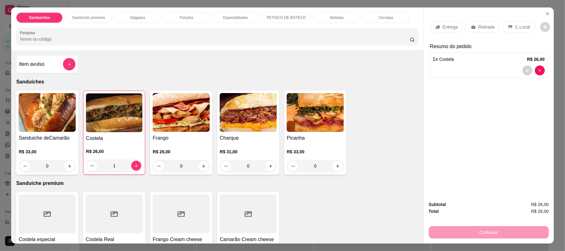
click at [186, 12] on div "Porções" at bounding box center [186, 17] width 47 height 11
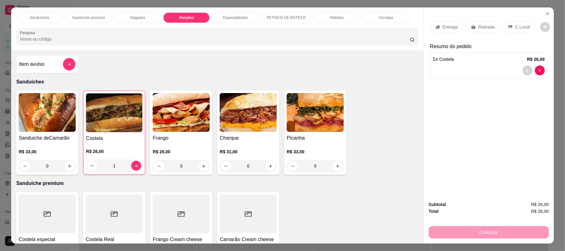
scroll to position [12, 0]
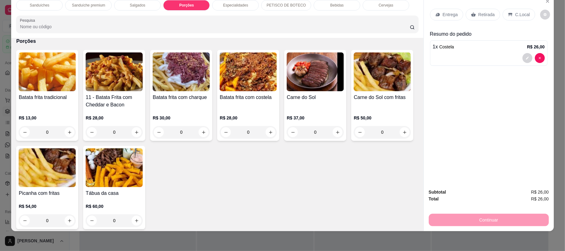
click at [385, 150] on div "Batata frita tradicional R$ 13,00 0 11 - Batata Frita com Cheddar e Bacon R$ 28…" at bounding box center [217, 139] width 402 height 179
click at [231, 6] on p "Especialidades" at bounding box center [235, 5] width 25 height 5
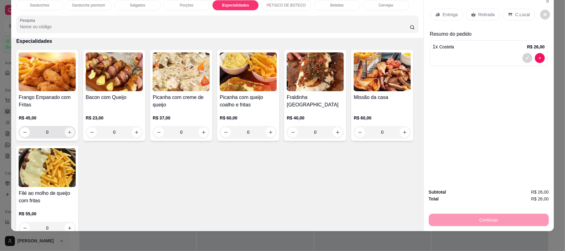
click at [68, 133] on icon "increase-product-quantity" at bounding box center [69, 132] width 3 height 3
type input "1"
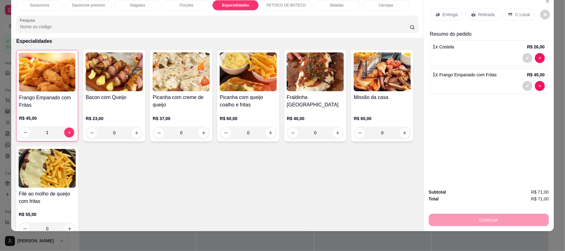
click at [330, 4] on p "Bebidas" at bounding box center [336, 5] width 13 height 5
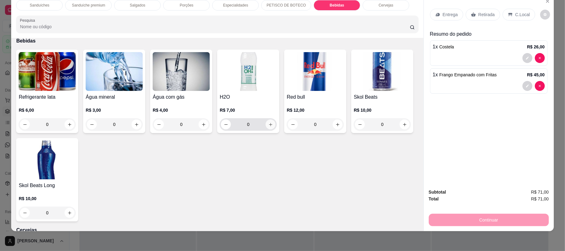
click at [269, 124] on icon "increase-product-quantity" at bounding box center [270, 124] width 5 height 5
type input "1"
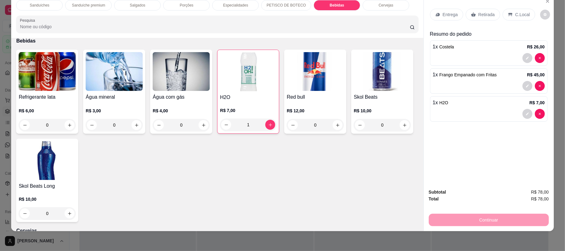
click at [484, 16] on p "Retirada" at bounding box center [487, 14] width 16 height 6
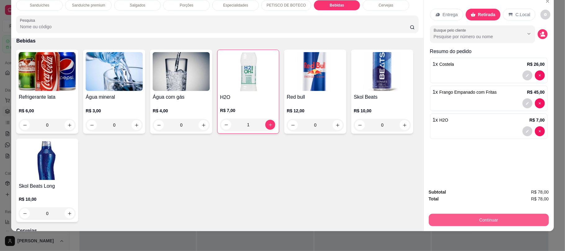
click at [515, 215] on button "Continuar" at bounding box center [489, 220] width 120 height 12
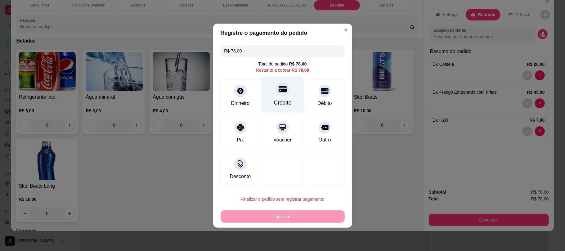
click at [288, 108] on div "Crédito" at bounding box center [283, 94] width 44 height 36
type input "R$ 0,00"
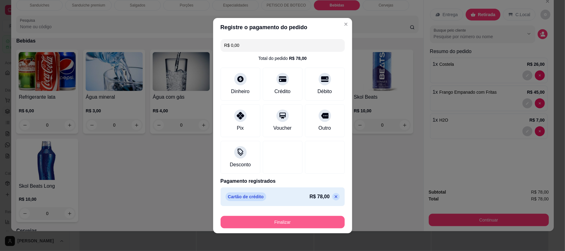
click at [299, 224] on button "Finalizar" at bounding box center [283, 222] width 124 height 12
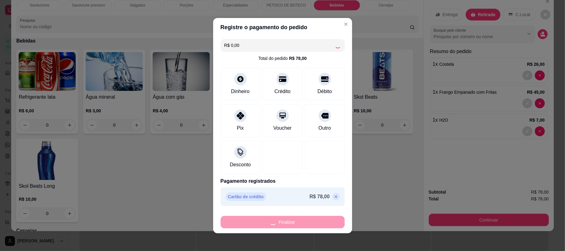
type input "0"
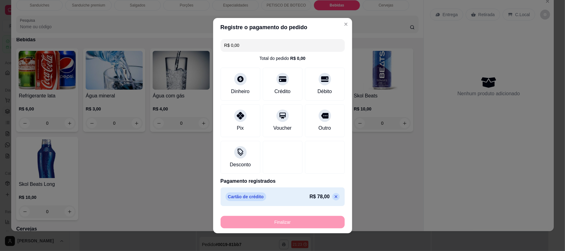
type input "-R$ 78,00"
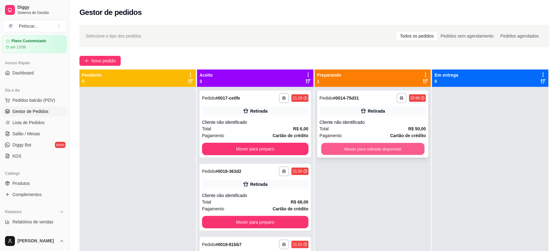
click at [386, 151] on button "Mover para retirada disponível" at bounding box center [372, 149] width 103 height 12
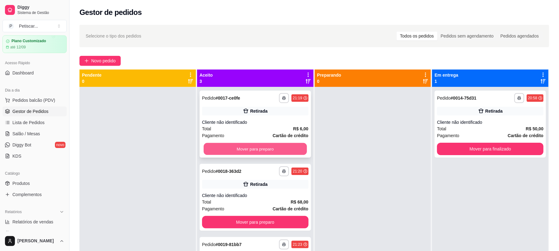
click at [264, 153] on button "Mover para preparo" at bounding box center [255, 149] width 103 height 12
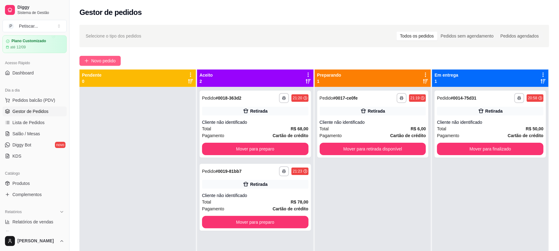
click at [88, 60] on icon "plus" at bounding box center [86, 61] width 4 height 4
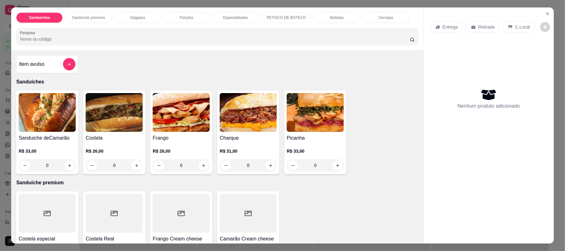
click at [330, 17] on p "Bebidas" at bounding box center [336, 17] width 13 height 5
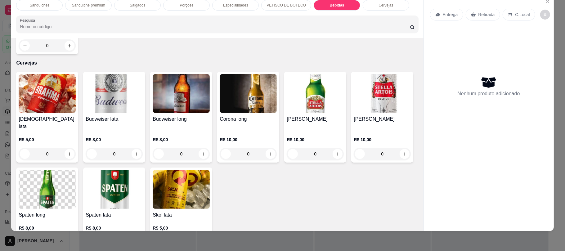
scroll to position [1106, 0]
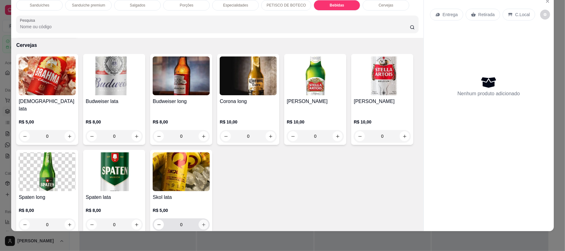
click at [205, 223] on icon "increase-product-quantity" at bounding box center [203, 224] width 3 height 3
type input "1"
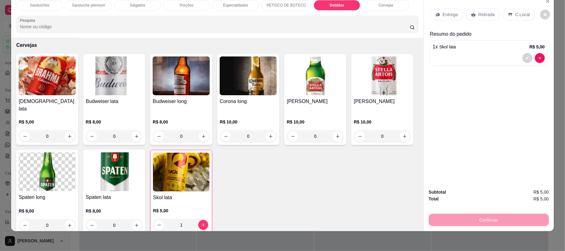
click at [486, 13] on p "Retirada" at bounding box center [487, 14] width 16 height 6
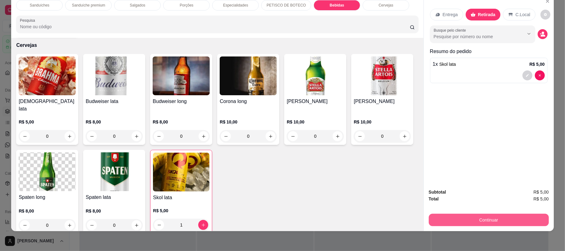
click at [498, 223] on button "Continuar" at bounding box center [489, 220] width 120 height 12
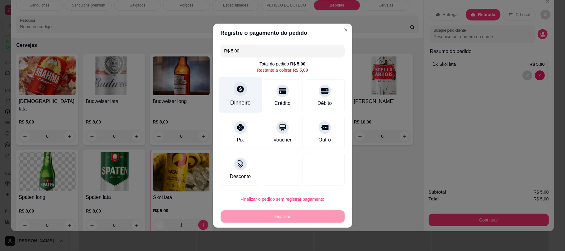
click at [241, 101] on div "Dinheiro" at bounding box center [240, 103] width 20 height 8
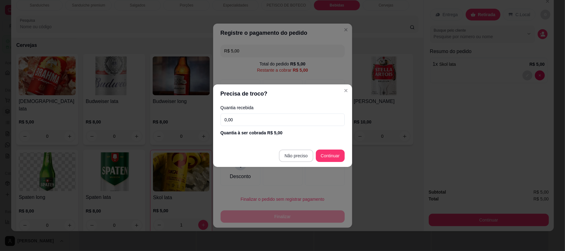
type input "R$ 0,00"
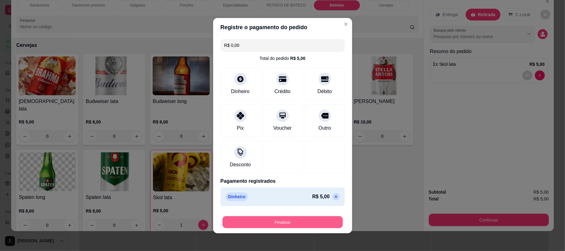
click at [296, 219] on button "Finalizar" at bounding box center [283, 222] width 120 height 12
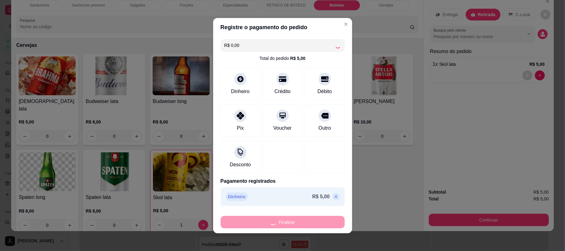
type input "0"
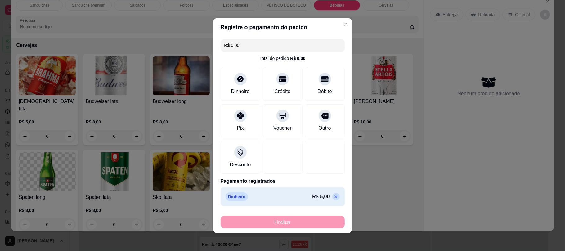
type input "-R$ 5,00"
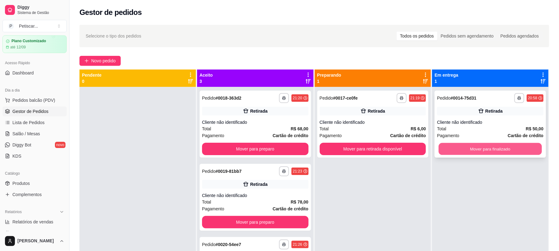
click at [499, 146] on button "Mover para finalizado" at bounding box center [490, 149] width 103 height 12
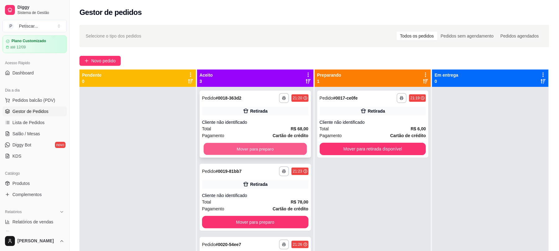
click at [267, 148] on button "Mover para preparo" at bounding box center [255, 149] width 103 height 12
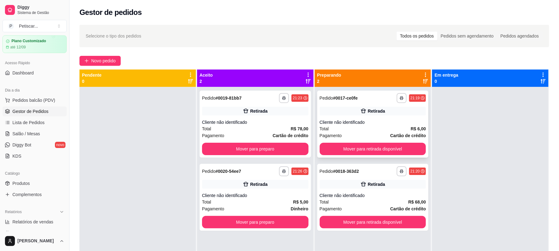
click at [381, 100] on div "**********" at bounding box center [373, 98] width 106 height 10
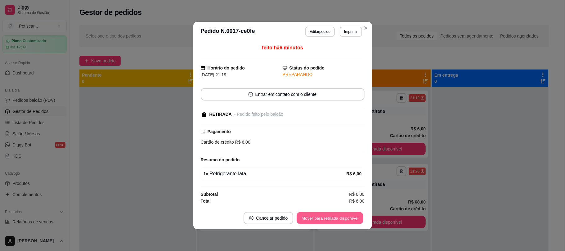
click at [338, 217] on button "Mover para retirada disponível" at bounding box center [330, 218] width 66 height 12
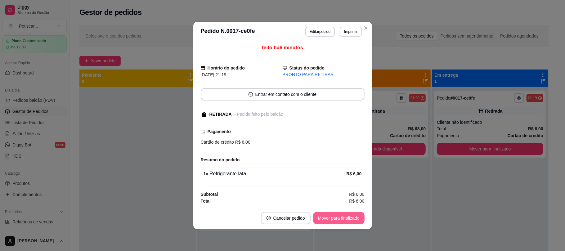
click at [338, 217] on button "Mover para finalizado" at bounding box center [339, 218] width 52 height 12
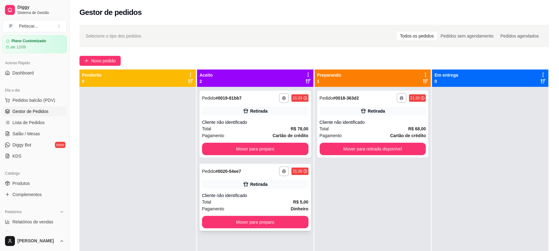
click at [268, 164] on div "**********" at bounding box center [255, 197] width 111 height 67
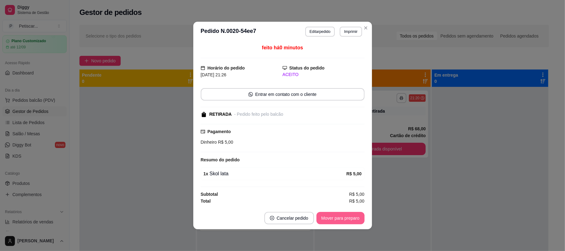
click at [340, 218] on button "Mover para preparo" at bounding box center [341, 218] width 48 height 12
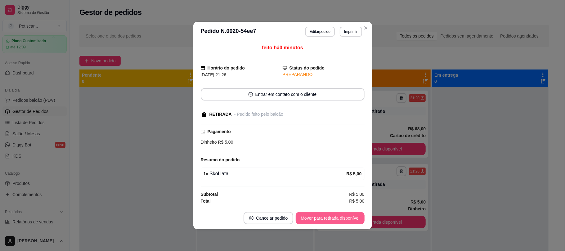
click at [340, 218] on button "Mover para retirada disponível" at bounding box center [330, 218] width 69 height 12
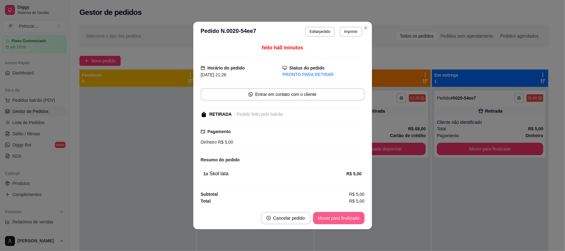
click at [340, 218] on button "Mover para finalizado" at bounding box center [339, 218] width 52 height 12
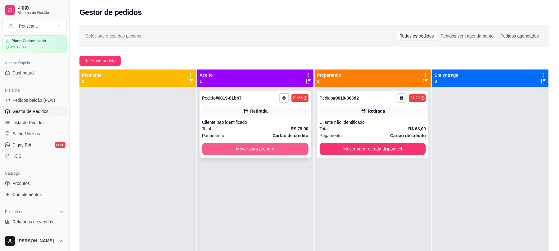
click at [276, 150] on button "Mover para preparo" at bounding box center [255, 149] width 106 height 12
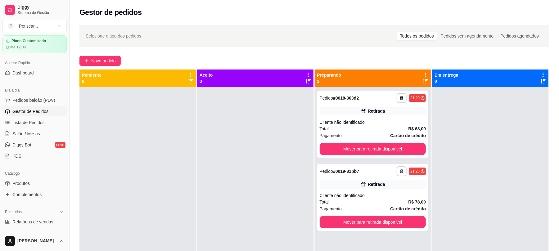
click at [502, 113] on div at bounding box center [490, 212] width 116 height 251
click at [114, 60] on span "Novo pedido" at bounding box center [103, 60] width 25 height 7
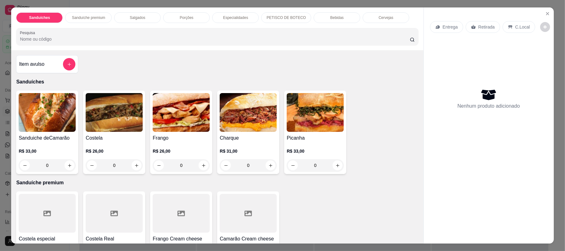
click at [198, 14] on div "Porções" at bounding box center [186, 17] width 47 height 11
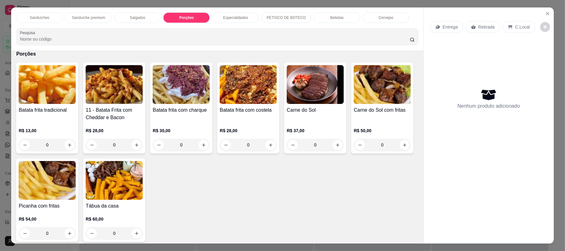
scroll to position [12, 0]
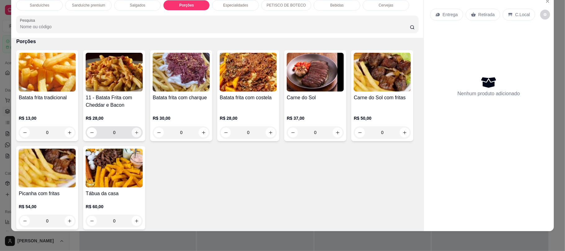
click at [134, 134] on icon "increase-product-quantity" at bounding box center [136, 132] width 5 height 5
type input "1"
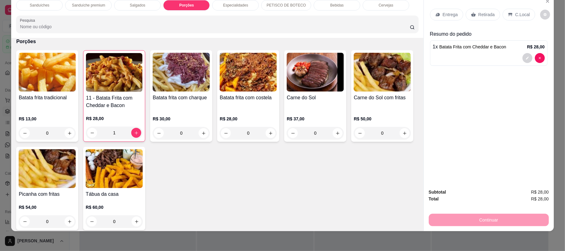
click at [482, 20] on div "Retirada" at bounding box center [483, 15] width 34 height 12
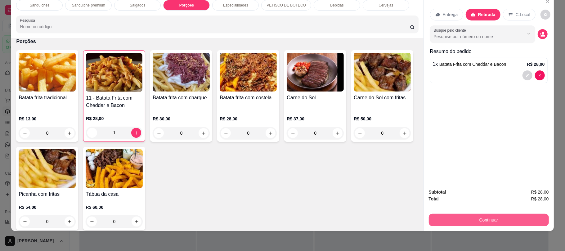
click at [507, 220] on button "Continuar" at bounding box center [489, 220] width 120 height 12
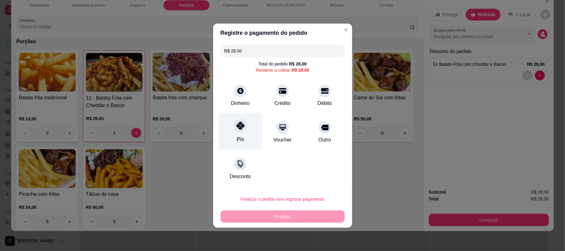
click at [241, 126] on icon at bounding box center [240, 126] width 8 height 8
type input "R$ 0,00"
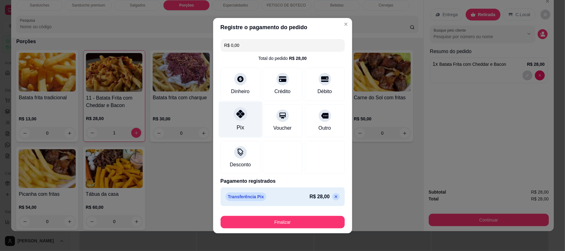
click at [241, 126] on div "Pix" at bounding box center [240, 119] width 44 height 36
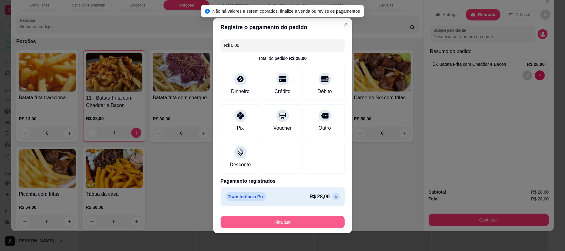
click at [284, 221] on button "Finalizar" at bounding box center [283, 222] width 124 height 12
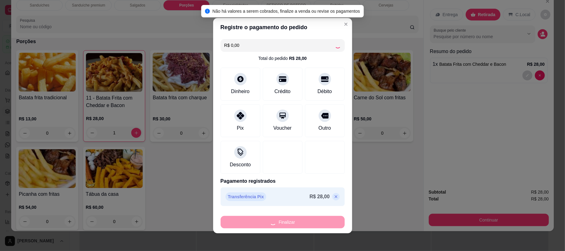
type input "0"
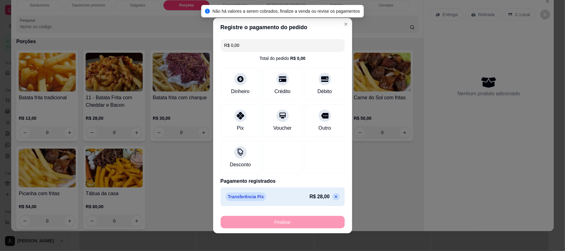
type input "-R$ 28,00"
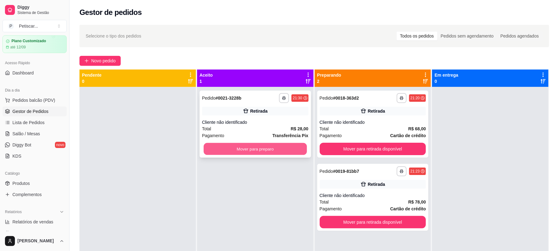
click at [246, 151] on button "Mover para preparo" at bounding box center [255, 149] width 103 height 12
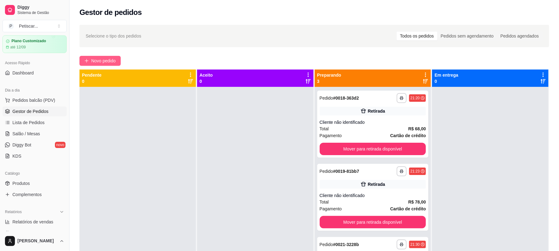
click at [113, 56] on button "Novo pedido" at bounding box center [99, 61] width 41 height 10
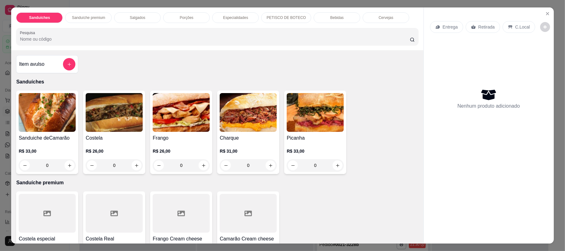
click at [343, 19] on div "Bebidas" at bounding box center [337, 17] width 47 height 11
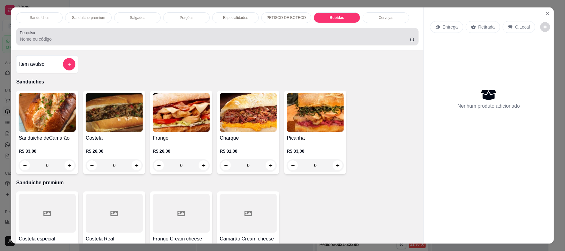
scroll to position [12, 0]
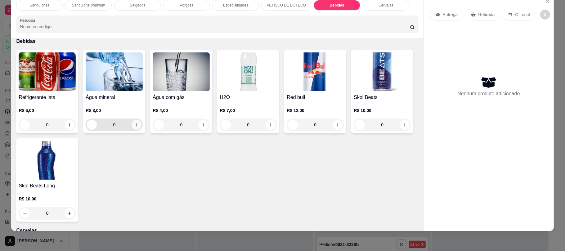
click at [132, 122] on button "increase-product-quantity" at bounding box center [137, 125] width 10 height 10
type input "1"
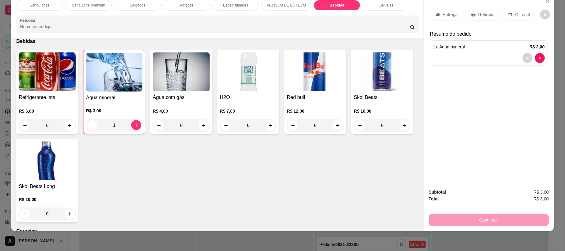
click at [480, 16] on p "Retirada" at bounding box center [487, 14] width 16 height 6
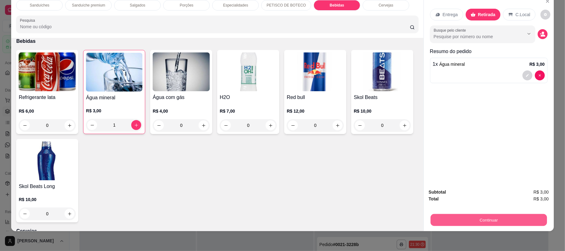
click at [482, 218] on button "Continuar" at bounding box center [488, 220] width 116 height 12
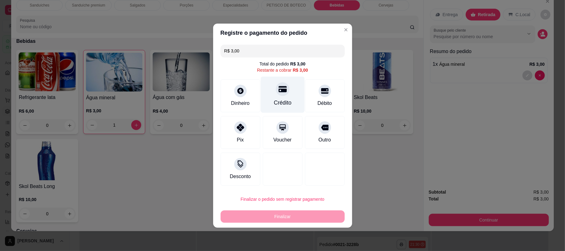
click at [287, 103] on div "Crédito" at bounding box center [283, 103] width 18 height 8
type input "R$ 0,00"
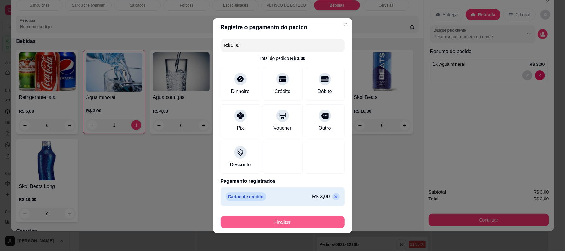
click at [311, 225] on button "Finalizar" at bounding box center [283, 222] width 124 height 12
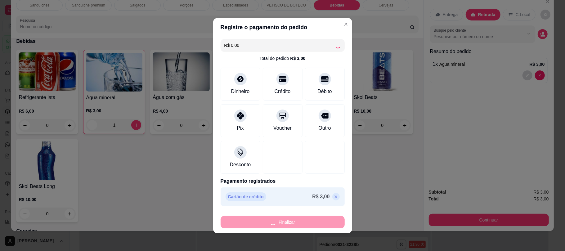
type input "0"
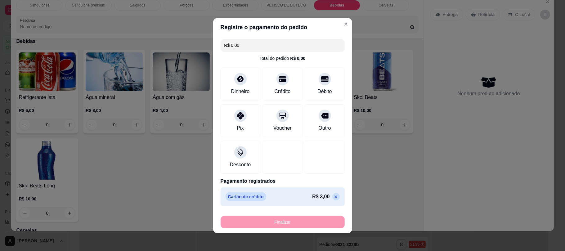
type input "-R$ 3,00"
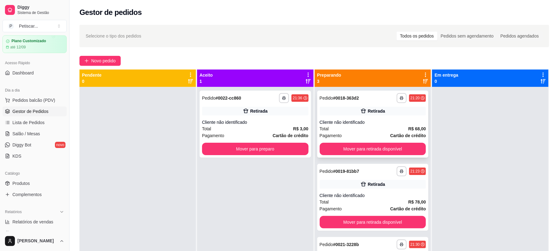
click at [359, 102] on div "**********" at bounding box center [373, 98] width 106 height 10
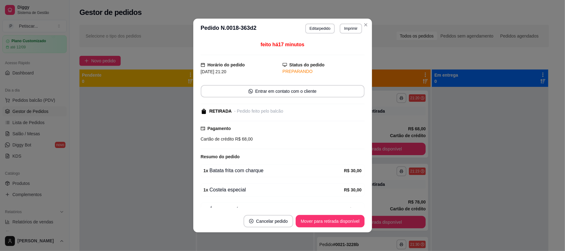
scroll to position [35, 0]
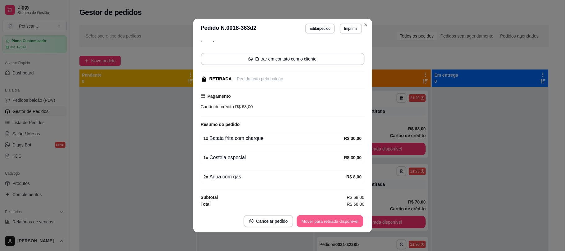
click at [355, 216] on button "Mover para retirada disponível" at bounding box center [330, 221] width 66 height 12
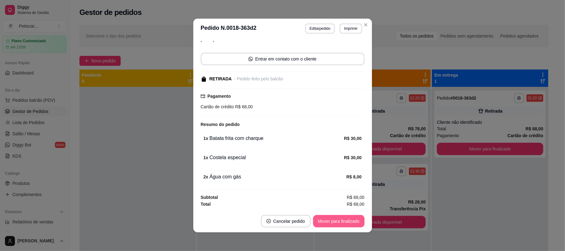
click at [355, 216] on button "Mover para finalizado" at bounding box center [339, 221] width 52 height 12
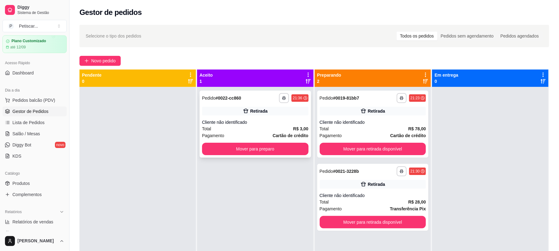
click at [266, 94] on div "**********" at bounding box center [255, 98] width 106 height 10
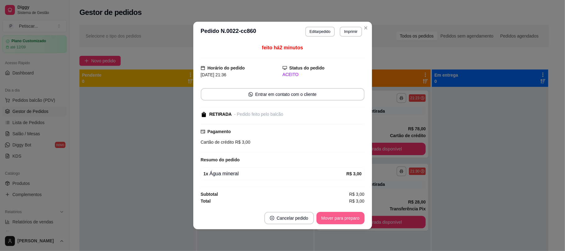
click at [353, 215] on button "Mover para preparo" at bounding box center [341, 218] width 48 height 12
click at [353, 215] on button "Mover para retirada disponível" at bounding box center [330, 218] width 69 height 12
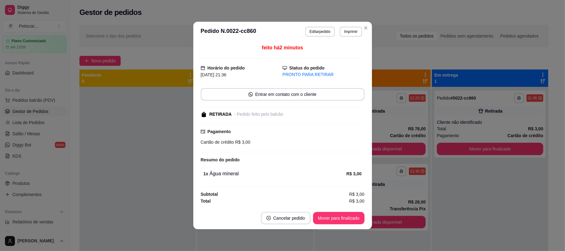
click at [353, 215] on button "Mover para finalizado" at bounding box center [339, 218] width 52 height 12
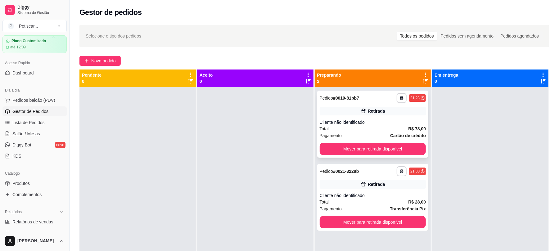
click at [369, 99] on div "**********" at bounding box center [373, 98] width 106 height 10
click at [461, 169] on div at bounding box center [490, 212] width 116 height 251
click at [104, 63] on span "Novo pedido" at bounding box center [103, 60] width 25 height 7
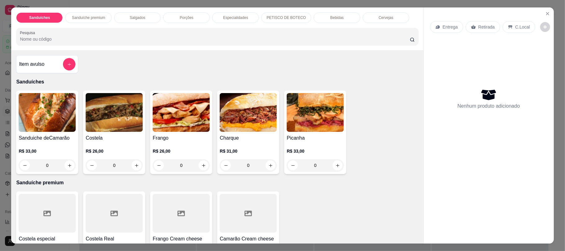
click at [385, 146] on div "Sanduiche deCamarão R$ 33,00 0 Costela R$ 26,00 0 Frango R$ 26,00 0 Charque R$ …" at bounding box center [217, 132] width 402 height 83
click at [68, 165] on div "0" at bounding box center [47, 165] width 57 height 12
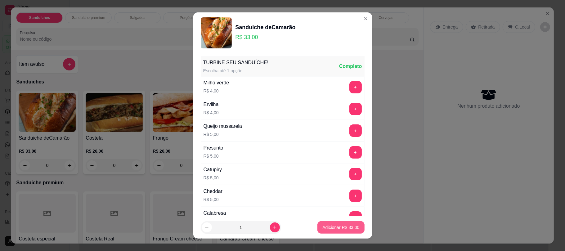
click at [343, 227] on p "Adicionar R$ 33,00" at bounding box center [340, 227] width 37 height 6
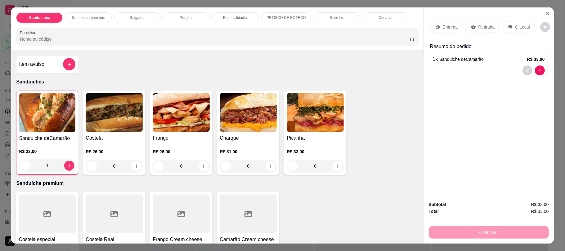
type input "1"
click at [98, 22] on div "Sanduíche premium" at bounding box center [88, 17] width 47 height 11
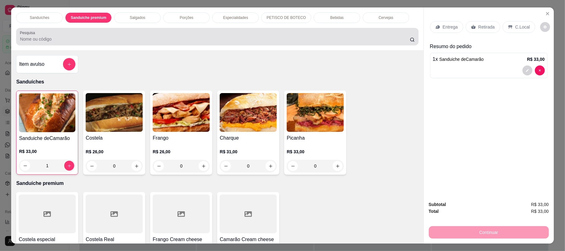
scroll to position [12, 0]
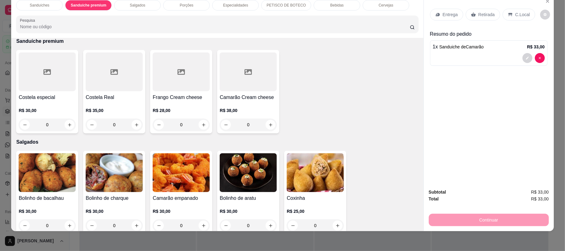
click at [482, 12] on p "Retirada" at bounding box center [487, 14] width 16 height 6
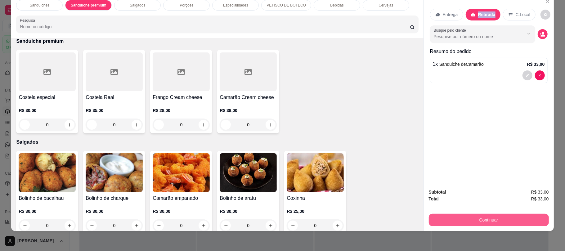
click at [482, 216] on button "Continuar" at bounding box center [489, 220] width 120 height 12
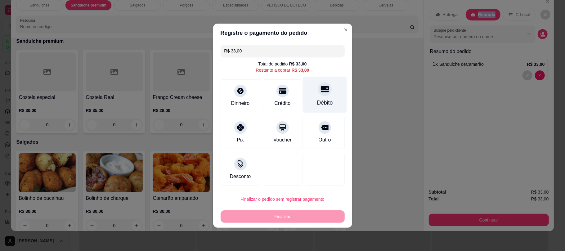
click at [318, 106] on div "Débito" at bounding box center [325, 103] width 16 height 8
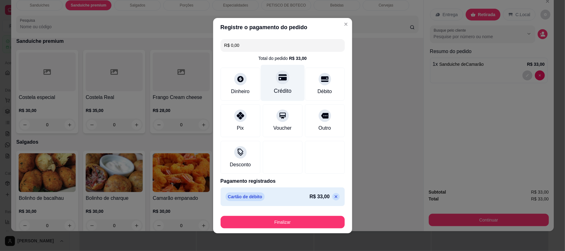
click at [286, 82] on div "Crédito" at bounding box center [283, 83] width 44 height 36
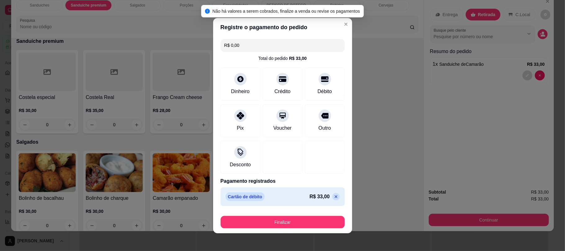
click at [335, 197] on icon at bounding box center [336, 196] width 3 height 3
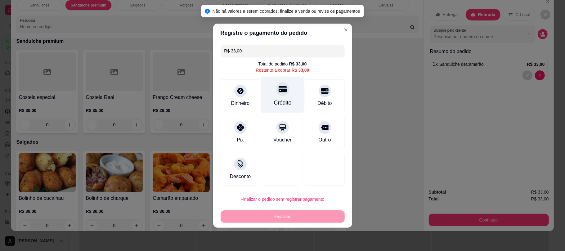
click at [280, 104] on div "Crédito" at bounding box center [283, 103] width 18 height 8
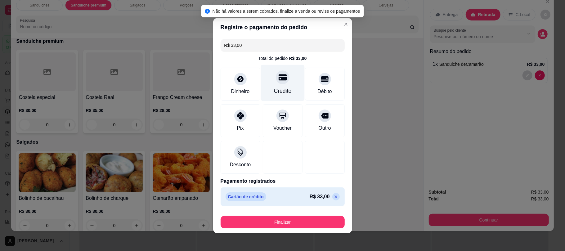
type input "R$ 0,00"
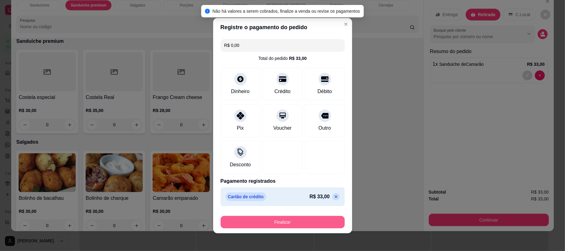
click at [298, 221] on button "Finalizar" at bounding box center [283, 222] width 124 height 12
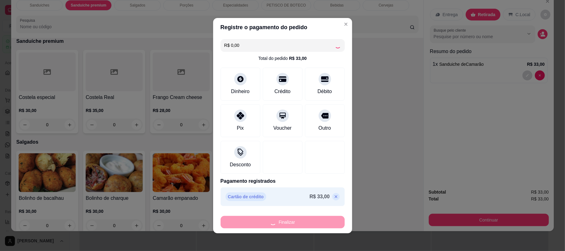
type input "0"
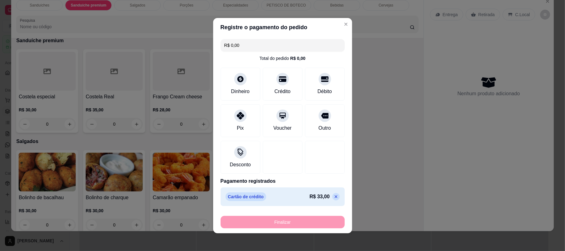
type input "-R$ 33,00"
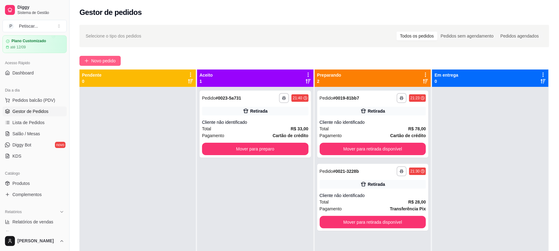
click at [85, 62] on icon "plus" at bounding box center [86, 61] width 4 height 4
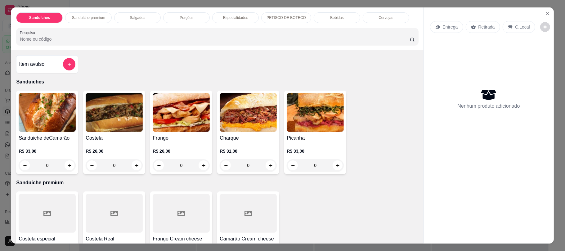
click at [271, 17] on p "PETISCO DE BOTECO" at bounding box center [286, 17] width 39 height 5
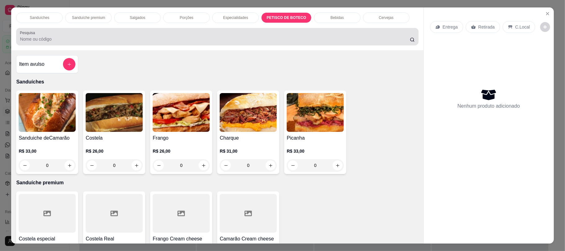
scroll to position [12, 0]
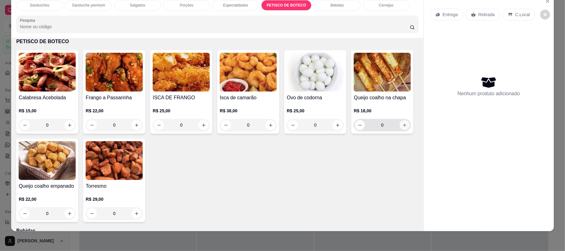
click at [400, 130] on button "increase-product-quantity" at bounding box center [405, 125] width 10 height 10
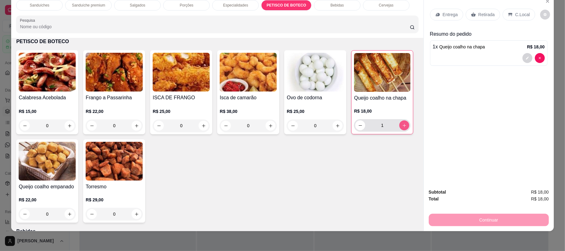
type input "1"
click at [188, 5] on p "Porções" at bounding box center [187, 5] width 14 height 5
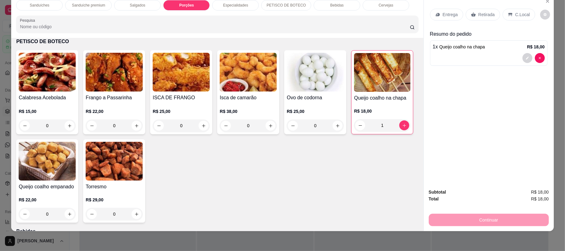
scroll to position [331, 0]
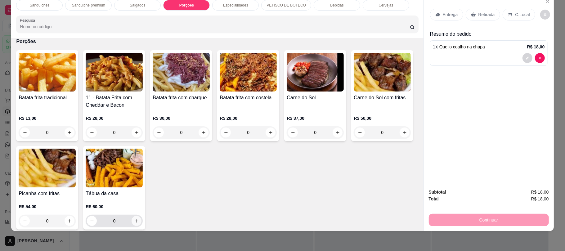
click at [139, 223] on icon "increase-product-quantity" at bounding box center [136, 221] width 5 height 5
type input "1"
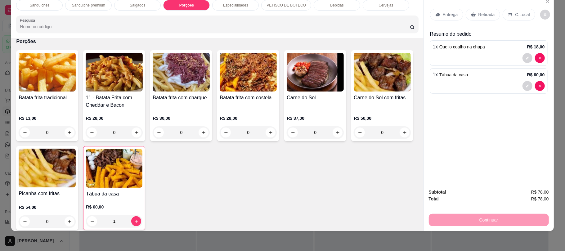
click at [485, 19] on div "Retirada" at bounding box center [483, 15] width 34 height 12
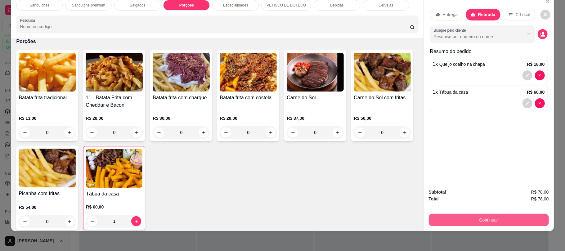
click at [479, 218] on button "Continuar" at bounding box center [489, 220] width 120 height 12
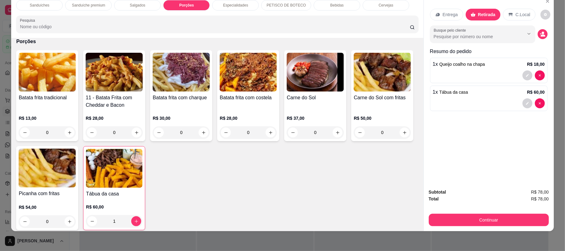
click at [370, 86] on div "Batata frita tradicional R$ 13,00 0 11 - Batata Frita com Cheddar e Bacon R$ 28…" at bounding box center [217, 140] width 402 height 180
drag, startPoint x: 320, startPoint y: 11, endPoint x: 320, endPoint y: 7, distance: 3.7
click at [320, 7] on div "Sanduíches Sanduíche premium Salgados Porções Especialidades PETISCO DE BOTECO …" at bounding box center [217, 16] width 412 height 43
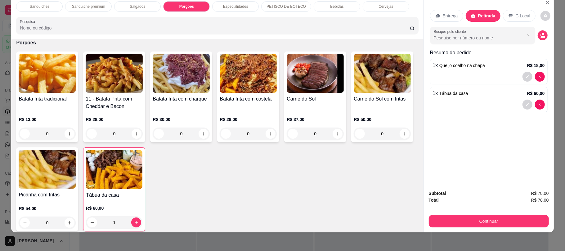
click at [319, 7] on div "Bebidas" at bounding box center [337, 6] width 47 height 11
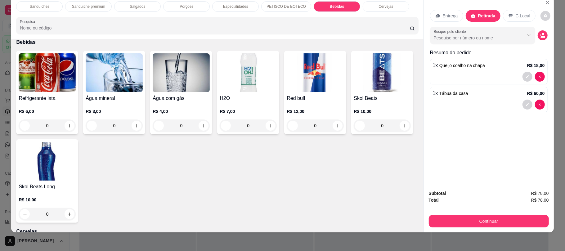
scroll to position [12, 0]
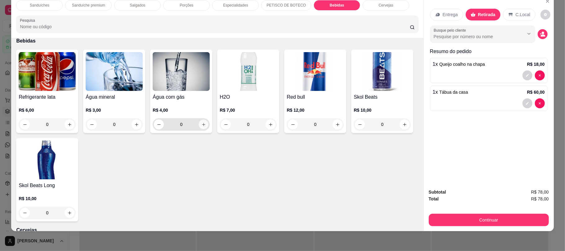
click at [201, 127] on icon "increase-product-quantity" at bounding box center [203, 124] width 5 height 5
type input "1"
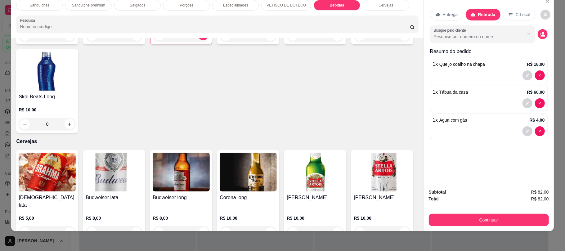
scroll to position [1085, 0]
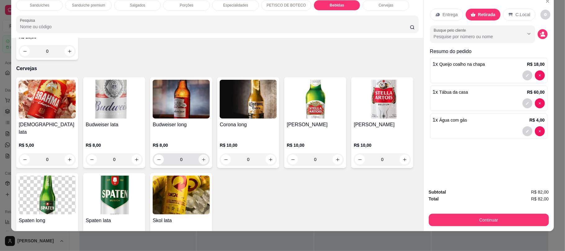
click at [205, 155] on button "increase-product-quantity" at bounding box center [204, 160] width 10 height 10
type input "1"
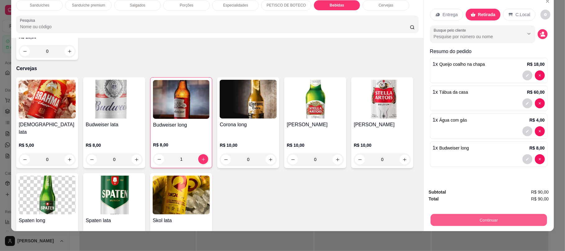
click at [456, 219] on button "Continuar" at bounding box center [488, 220] width 116 height 12
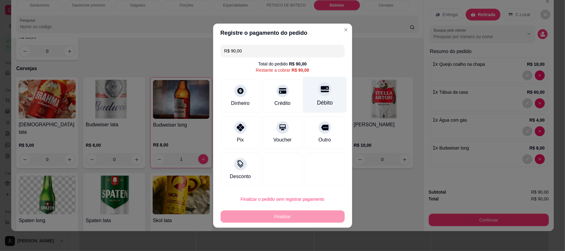
click at [321, 87] on icon at bounding box center [325, 89] width 8 height 6
type input "R$ 0,00"
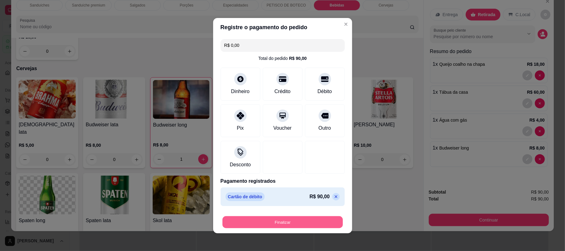
click at [312, 221] on button "Finalizar" at bounding box center [283, 222] width 120 height 12
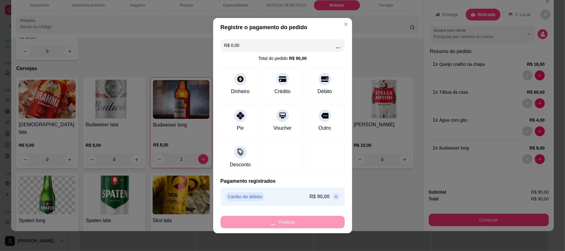
type input "0"
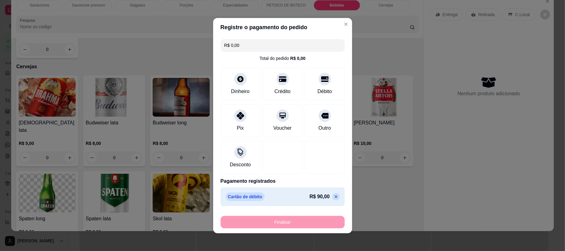
type input "-R$ 90,00"
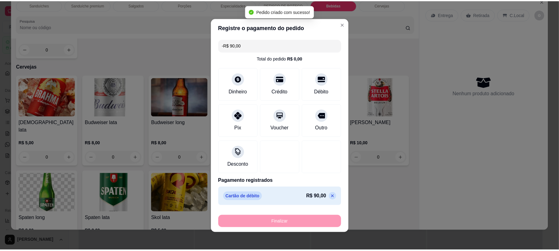
scroll to position [1083, 0]
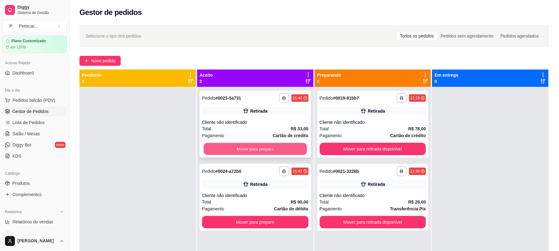
click at [269, 146] on button "Mover para preparo" at bounding box center [255, 149] width 103 height 12
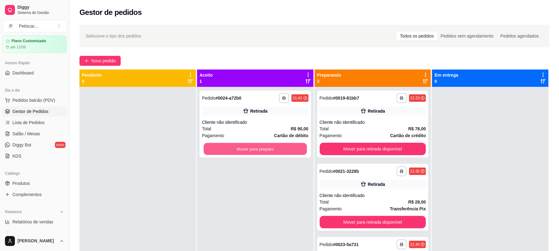
click at [269, 146] on button "Mover para preparo" at bounding box center [255, 149] width 103 height 12
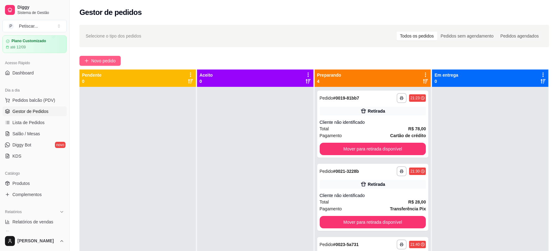
click at [109, 58] on span "Novo pedido" at bounding box center [103, 60] width 25 height 7
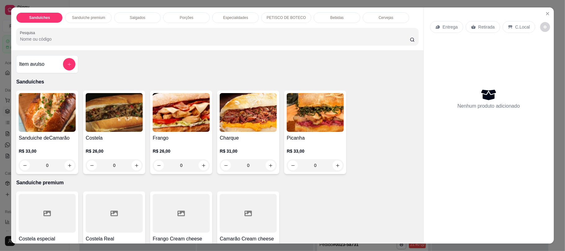
click at [135, 168] on div "0" at bounding box center [114, 165] width 57 height 12
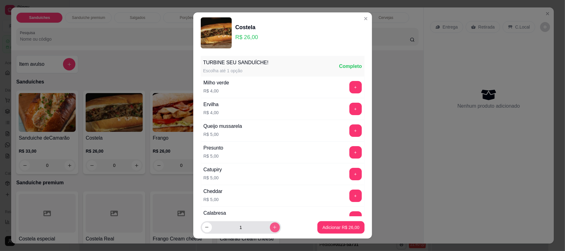
click at [270, 230] on button "increase-product-quantity" at bounding box center [275, 228] width 10 height 10
type input "2"
click at [336, 228] on p "Adicionar R$ 52,00" at bounding box center [340, 227] width 37 height 6
type input "2"
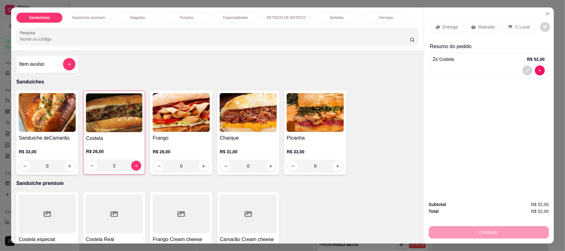
click at [479, 24] on p "Retirada" at bounding box center [487, 27] width 16 height 6
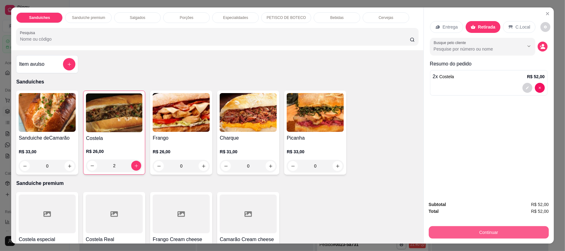
click at [486, 236] on button "Continuar" at bounding box center [489, 232] width 120 height 12
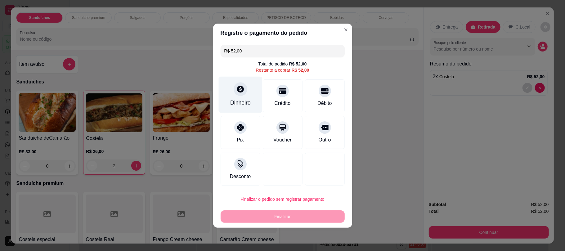
click at [241, 97] on div "Dinheiro" at bounding box center [240, 94] width 44 height 36
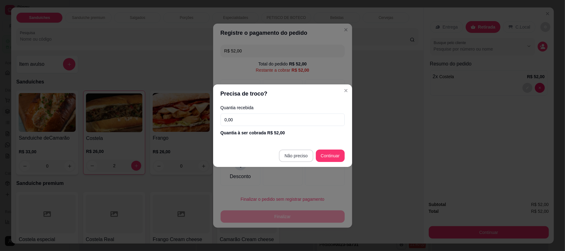
type input "R$ 0,00"
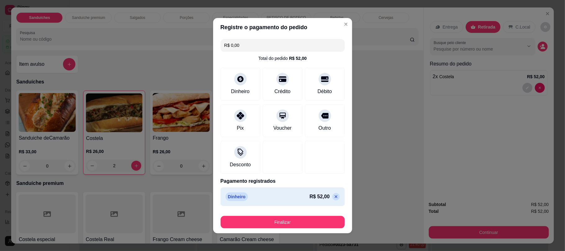
click at [307, 215] on div "Finalizar" at bounding box center [283, 221] width 124 height 15
click at [307, 217] on button "Finalizar" at bounding box center [283, 222] width 124 height 12
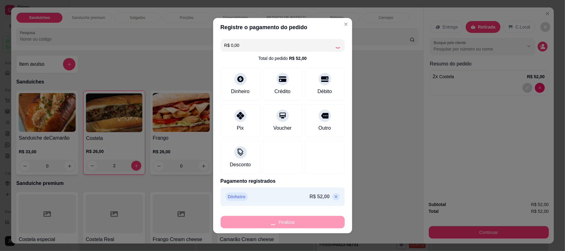
type input "0"
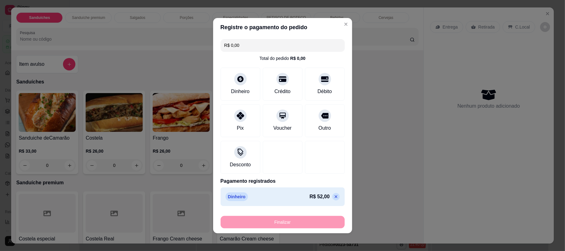
type input "-R$ 52,00"
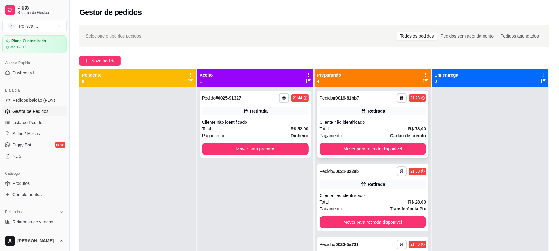
click at [366, 95] on div "**********" at bounding box center [373, 98] width 106 height 10
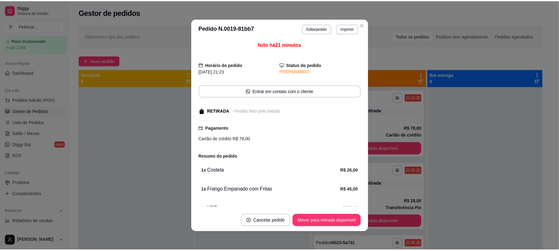
scroll to position [35, 0]
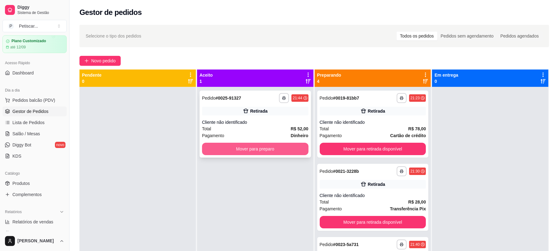
click at [263, 148] on button "Mover para preparo" at bounding box center [255, 149] width 106 height 12
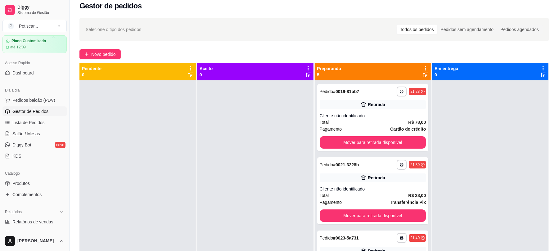
scroll to position [2, 0]
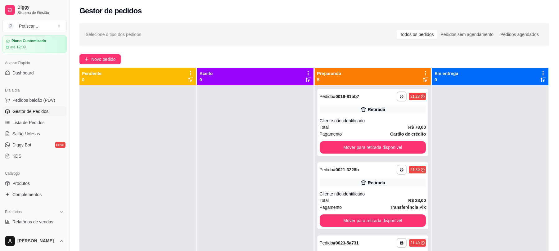
drag, startPoint x: 553, startPoint y: 98, endPoint x: 556, endPoint y: 109, distance: 11.1
click at [556, 109] on div "**********" at bounding box center [314, 173] width 489 height 307
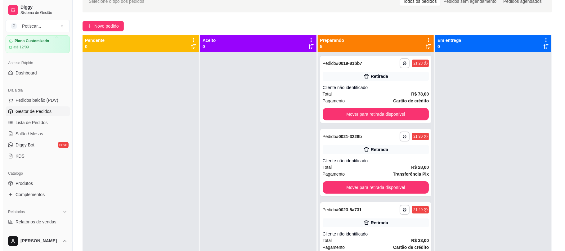
scroll to position [38, 0]
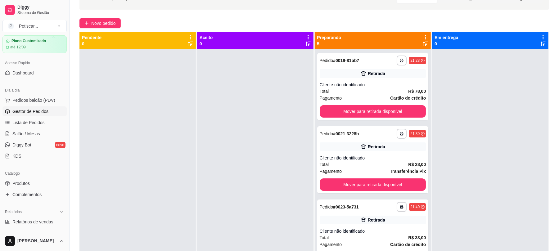
click at [498, 131] on div at bounding box center [490, 174] width 116 height 251
click at [101, 18] on button "Novo pedido" at bounding box center [99, 23] width 41 height 10
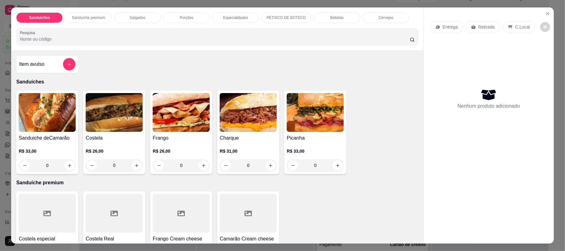
click at [189, 18] on p "Porções" at bounding box center [187, 17] width 14 height 5
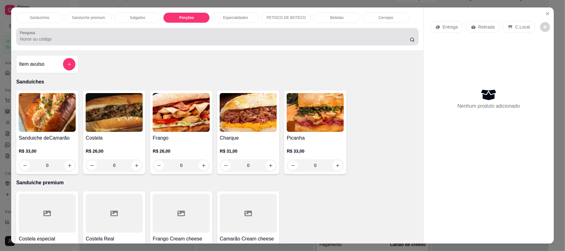
scroll to position [12, 0]
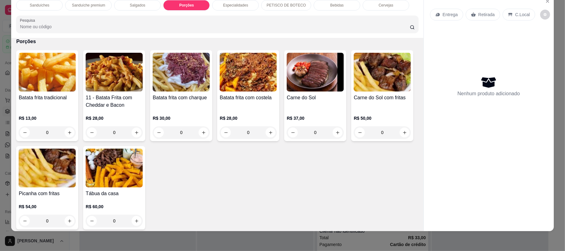
click at [145, 6] on div "Salgados" at bounding box center [137, 5] width 47 height 11
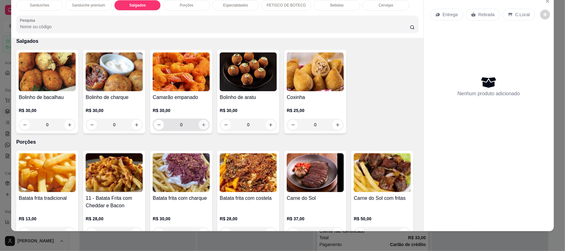
click at [201, 125] on icon "increase-product-quantity" at bounding box center [203, 125] width 5 height 5
type input "1"
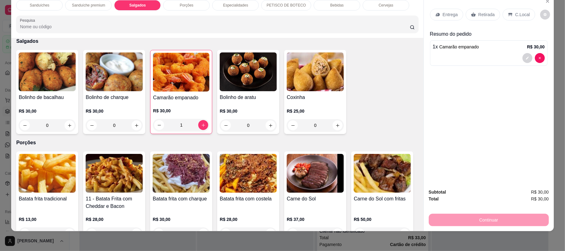
click at [477, 11] on div "Retirada" at bounding box center [483, 15] width 34 height 12
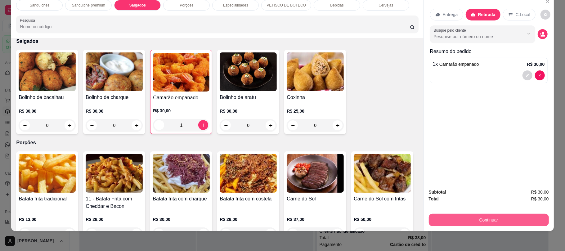
click at [516, 220] on button "Continuar" at bounding box center [489, 220] width 120 height 12
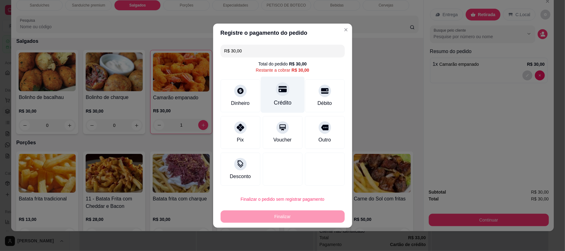
click at [281, 97] on div "Crédito" at bounding box center [283, 94] width 44 height 36
type input "R$ 0,00"
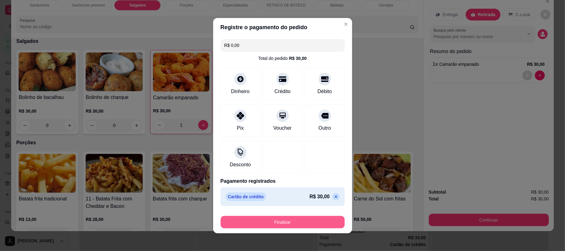
click at [303, 225] on button "Finalizar" at bounding box center [283, 222] width 124 height 12
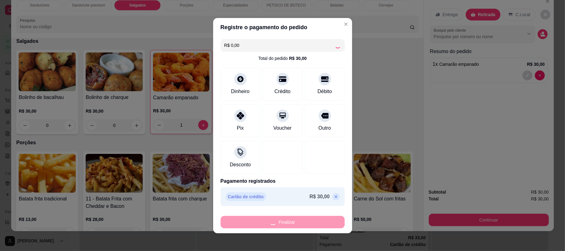
type input "0"
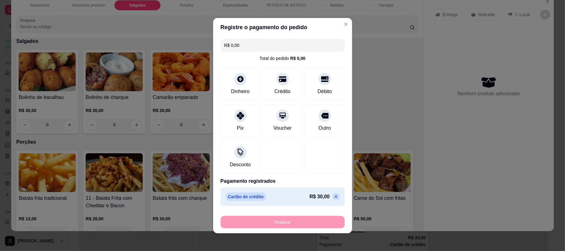
type input "-R$ 30,00"
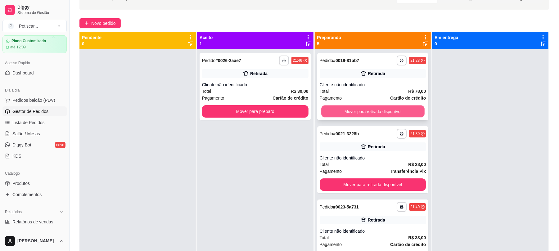
click at [361, 107] on button "Mover para retirada disponível" at bounding box center [372, 112] width 103 height 12
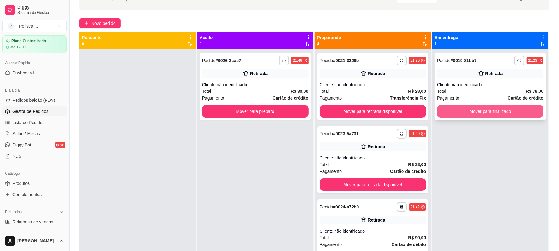
click at [487, 111] on button "Mover para finalizado" at bounding box center [490, 111] width 106 height 12
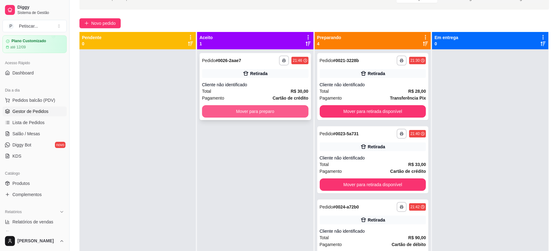
click at [276, 113] on button "Mover para preparo" at bounding box center [255, 111] width 106 height 12
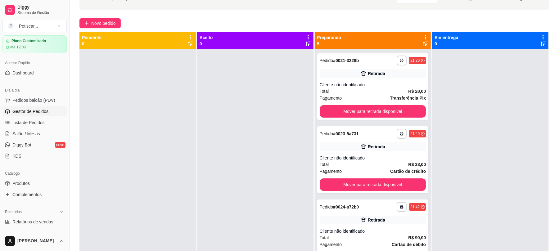
click at [528, 113] on div at bounding box center [490, 174] width 116 height 251
click at [322, 143] on div "Retirada" at bounding box center [373, 146] width 106 height 9
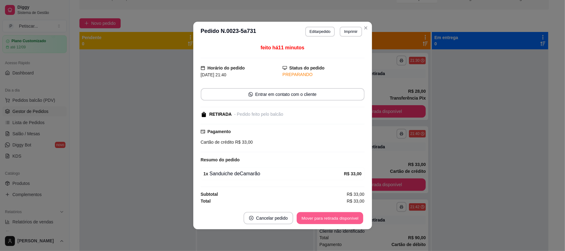
click at [345, 219] on button "Mover para retirada disponível" at bounding box center [330, 218] width 66 height 12
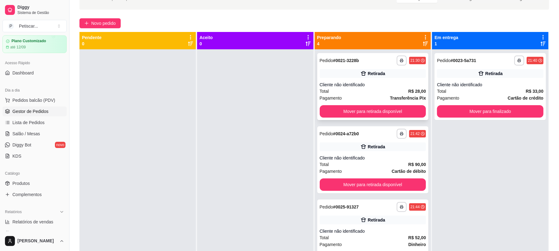
click at [400, 76] on div "Retirada" at bounding box center [373, 73] width 106 height 9
click at [343, 62] on strong "# 0021-3228b" at bounding box center [346, 60] width 26 height 5
click at [478, 110] on button "Mover para finalizado" at bounding box center [490, 111] width 106 height 12
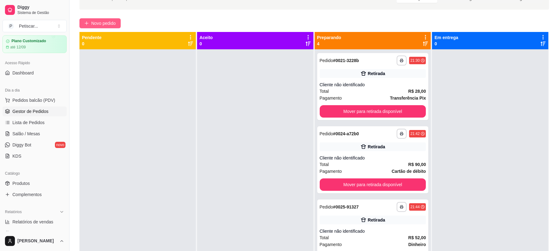
click at [120, 26] on button "Novo pedido" at bounding box center [99, 23] width 41 height 10
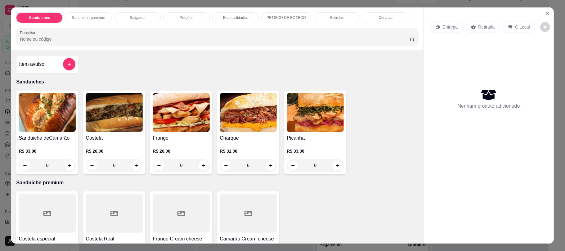
click at [137, 165] on div "0" at bounding box center [114, 165] width 57 height 12
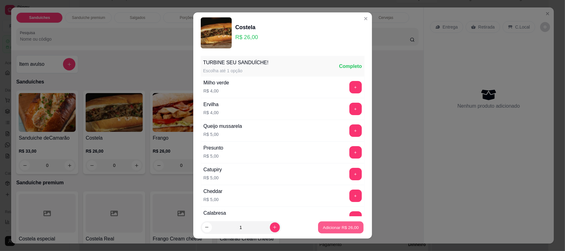
click at [335, 231] on button "Adicionar R$ 26,00" at bounding box center [341, 227] width 46 height 12
type input "1"
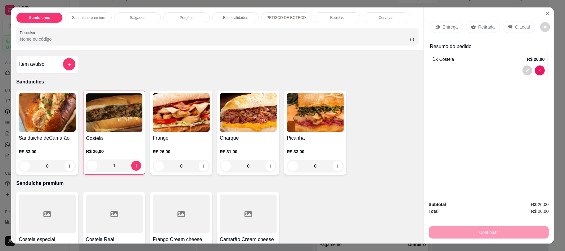
click at [483, 27] on p "Retirada" at bounding box center [487, 27] width 16 height 6
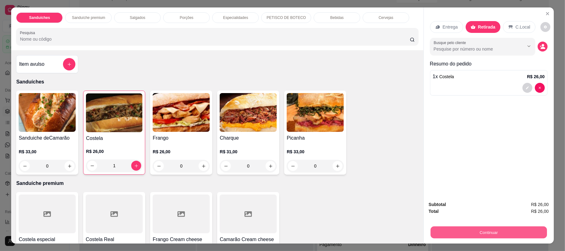
click at [472, 227] on button "Continuar" at bounding box center [488, 232] width 116 height 12
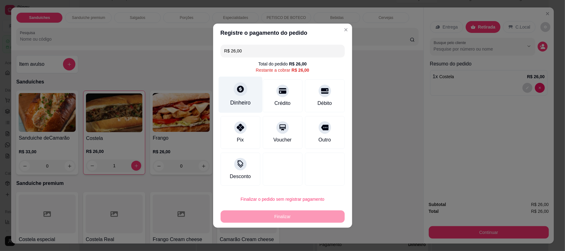
click at [252, 97] on div "Dinheiro" at bounding box center [240, 94] width 44 height 36
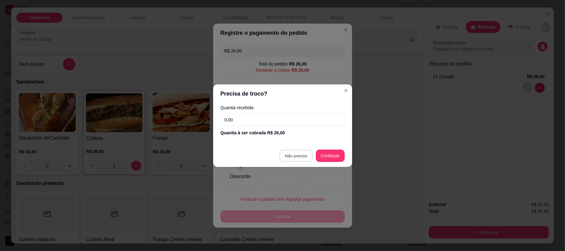
type input "R$ 0,00"
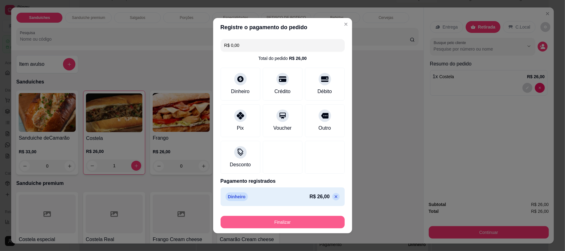
click at [305, 216] on button "Finalizar" at bounding box center [283, 222] width 124 height 12
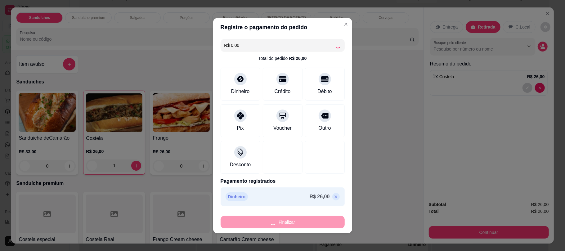
type input "0"
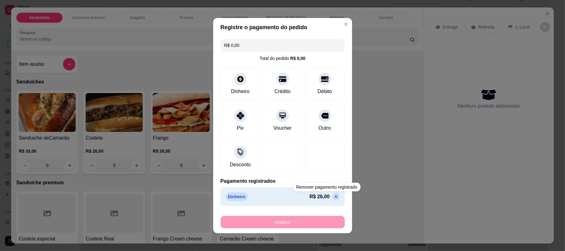
type input "-R$ 26,00"
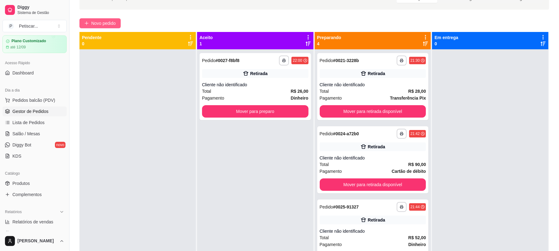
click at [102, 22] on span "Novo pedido" at bounding box center [103, 23] width 25 height 7
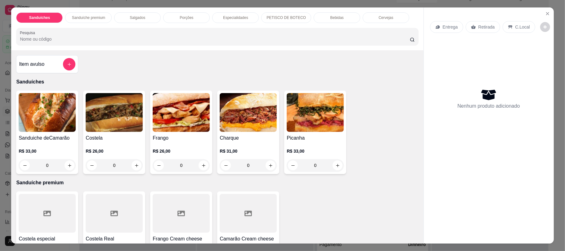
click at [133, 167] on div "0" at bounding box center [114, 165] width 57 height 12
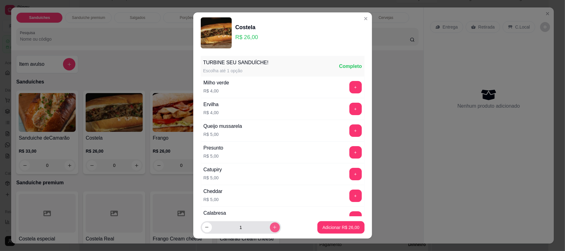
click at [270, 228] on button "increase-product-quantity" at bounding box center [275, 228] width 10 height 10
type input "2"
click at [351, 224] on button "Adicionar R$ 52,00" at bounding box center [341, 227] width 46 height 12
type input "2"
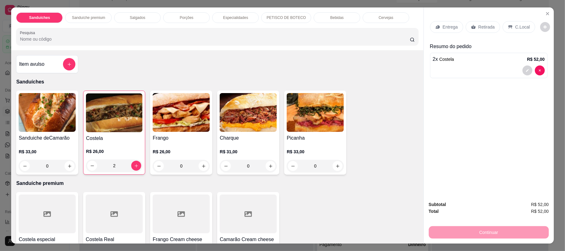
click at [197, 14] on div "Porções" at bounding box center [186, 17] width 47 height 11
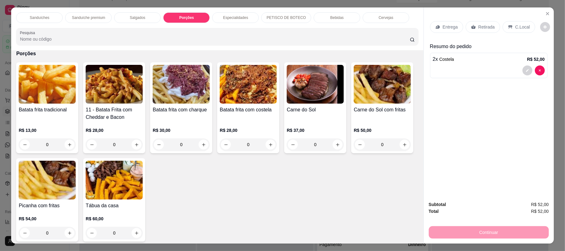
scroll to position [12, 0]
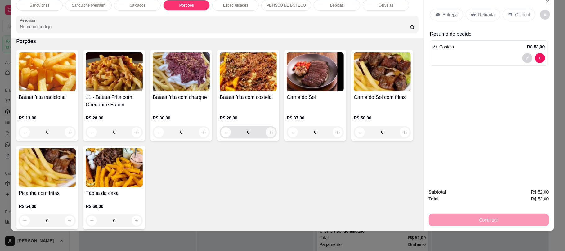
click at [270, 136] on button "increase-product-quantity" at bounding box center [271, 132] width 10 height 10
type input "1"
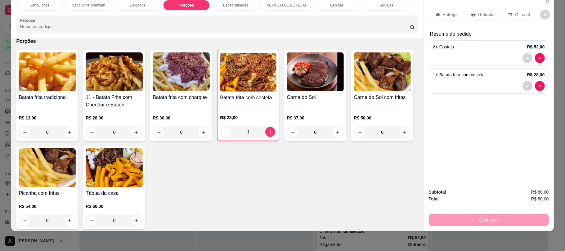
click at [488, 12] on p "Retirada" at bounding box center [487, 14] width 16 height 6
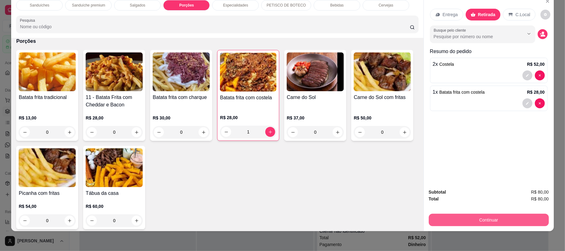
click at [489, 223] on button "Continuar" at bounding box center [489, 220] width 120 height 12
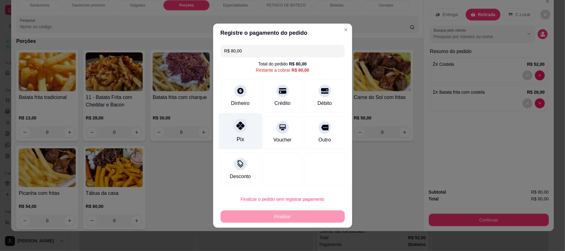
click at [242, 137] on div "Pix" at bounding box center [239, 139] width 7 height 8
type input "R$ 0,00"
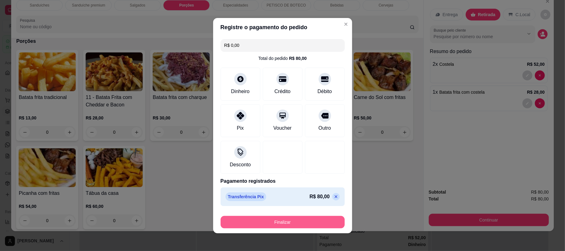
click at [289, 220] on button "Finalizar" at bounding box center [283, 222] width 124 height 12
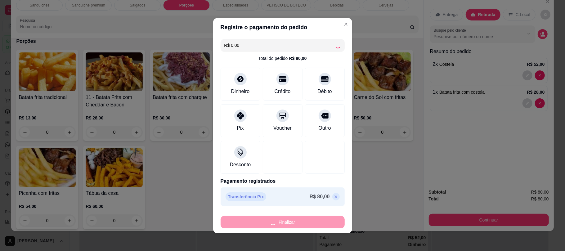
type input "0"
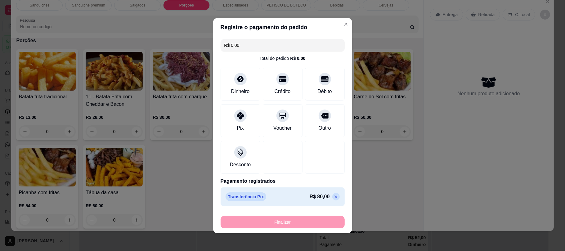
type input "-R$ 80,00"
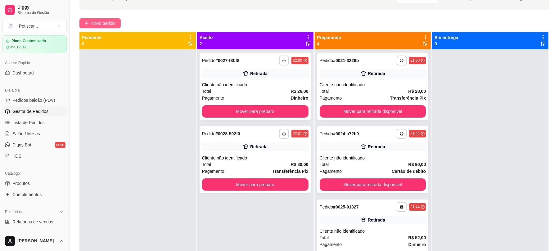
click at [110, 19] on button "Novo pedido" at bounding box center [99, 23] width 41 height 10
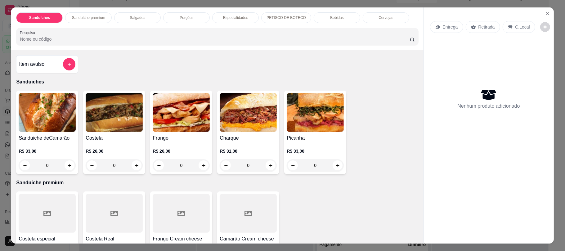
click at [96, 15] on p "Sanduíche premium" at bounding box center [88, 17] width 33 height 5
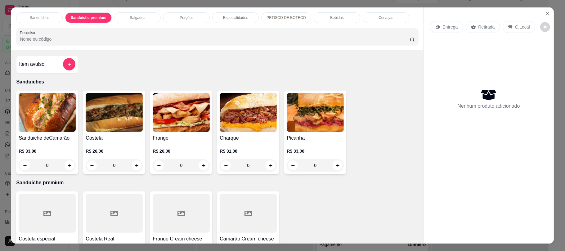
scroll to position [12, 0]
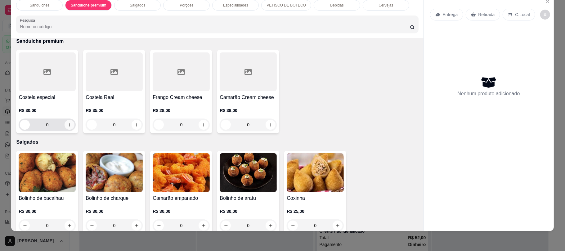
click at [70, 126] on button "increase-product-quantity" at bounding box center [70, 125] width 10 height 10
type input "1"
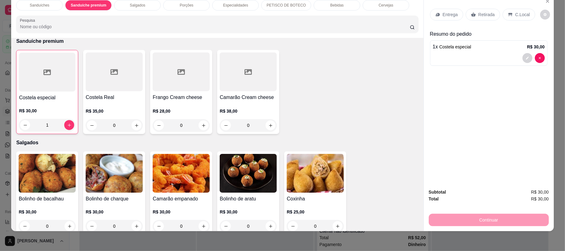
click at [484, 13] on p "Retirada" at bounding box center [487, 14] width 16 height 6
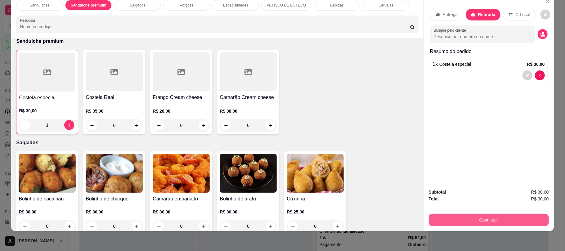
click at [484, 218] on button "Continuar" at bounding box center [489, 220] width 120 height 12
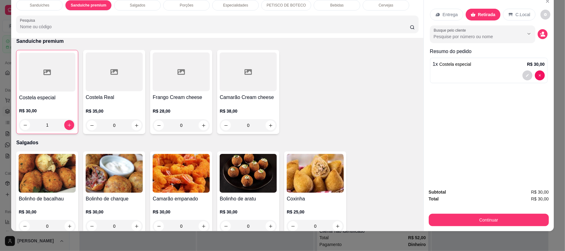
click at [339, 7] on div "Bebidas" at bounding box center [337, 5] width 47 height 11
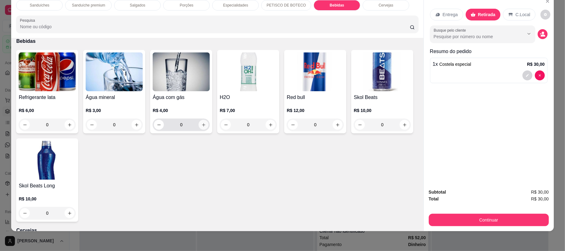
click at [201, 127] on icon "increase-product-quantity" at bounding box center [203, 125] width 5 height 5
type input "1"
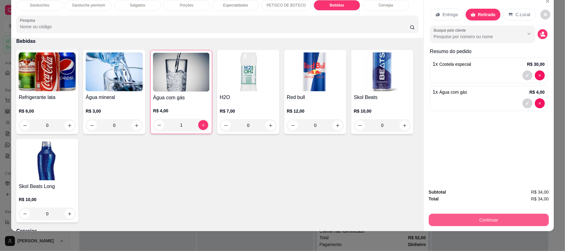
click at [483, 217] on button "Continuar" at bounding box center [489, 220] width 120 height 12
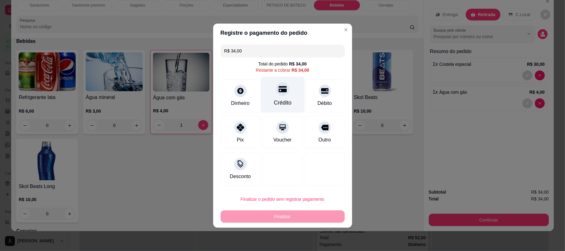
click at [285, 88] on div at bounding box center [283, 89] width 14 height 14
type input "R$ 0,00"
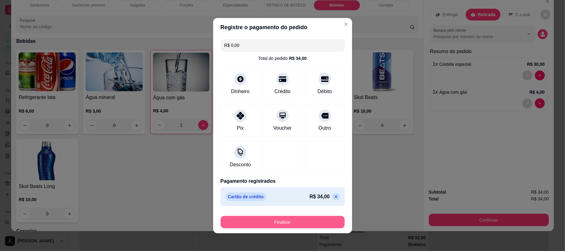
click at [307, 226] on button "Finalizar" at bounding box center [283, 222] width 124 height 12
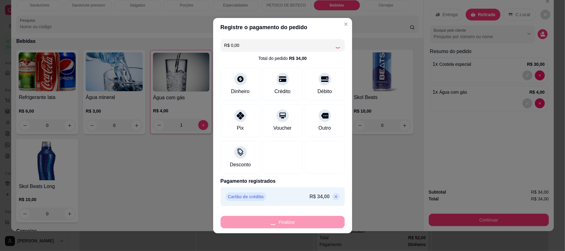
type input "0"
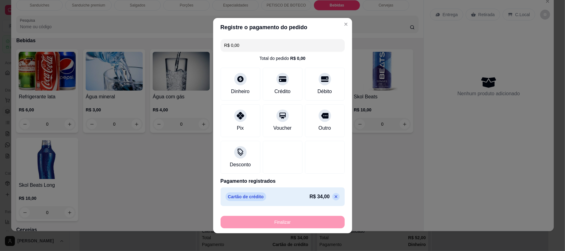
type input "-R$ 34,00"
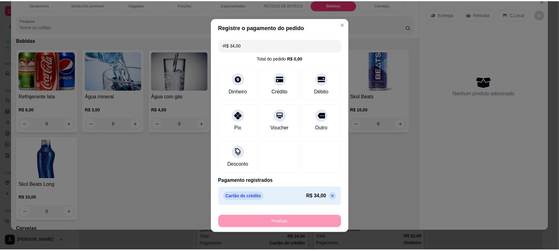
scroll to position [921, 0]
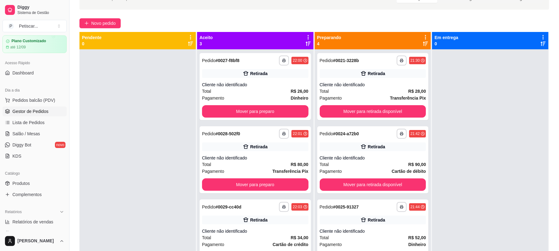
click at [482, 121] on div at bounding box center [490, 174] width 116 height 251
click at [384, 110] on button "Mover para retirada disponível" at bounding box center [372, 112] width 103 height 12
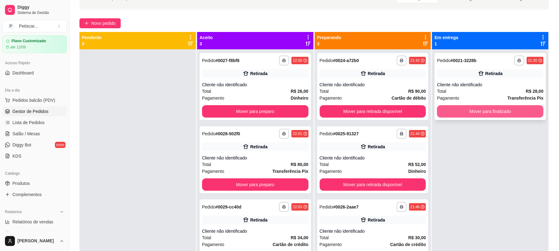
click at [473, 113] on button "Mover para finalizado" at bounding box center [490, 111] width 106 height 12
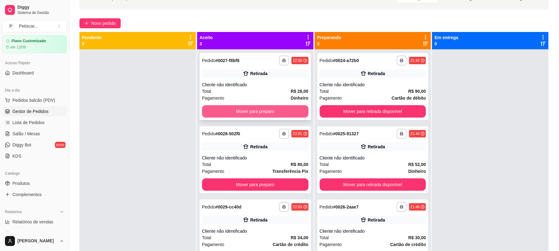
click at [269, 112] on button "Mover para preparo" at bounding box center [255, 111] width 106 height 12
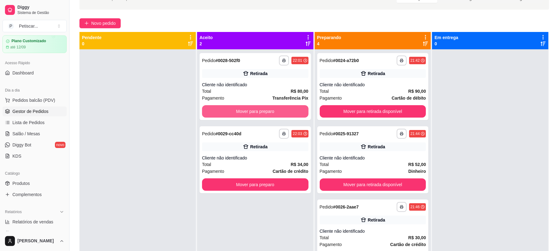
click at [269, 112] on button "Mover para preparo" at bounding box center [255, 111] width 106 height 12
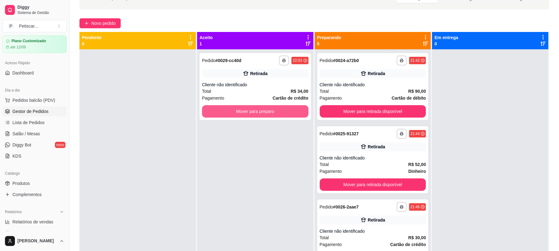
click at [269, 112] on button "Mover para preparo" at bounding box center [255, 111] width 106 height 12
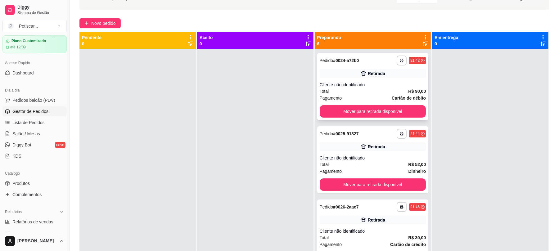
click at [370, 63] on div "**********" at bounding box center [373, 61] width 106 height 10
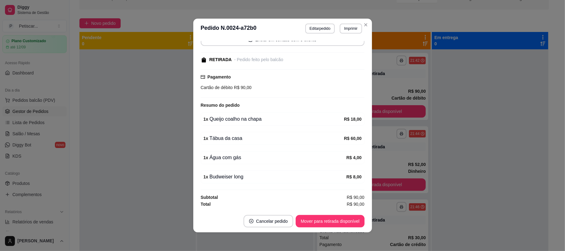
scroll to position [55, 0]
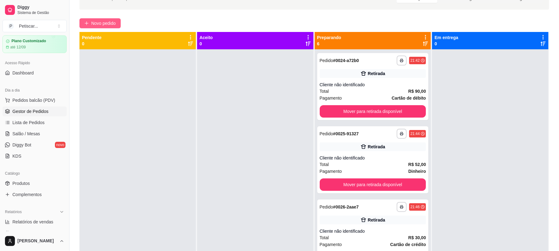
click at [113, 20] on span "Novo pedido" at bounding box center [103, 23] width 25 height 7
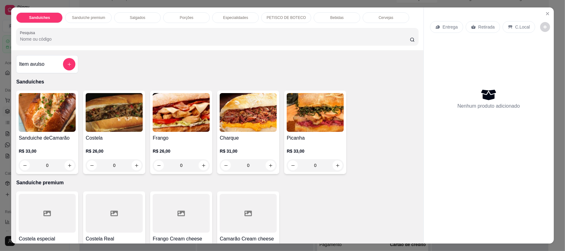
click at [183, 15] on div "Porções" at bounding box center [186, 17] width 47 height 11
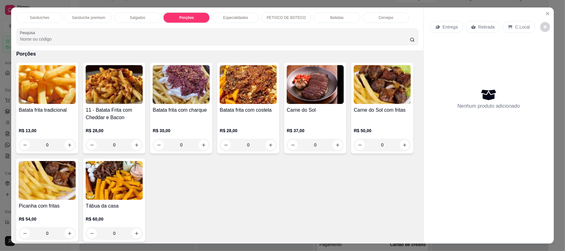
scroll to position [12, 0]
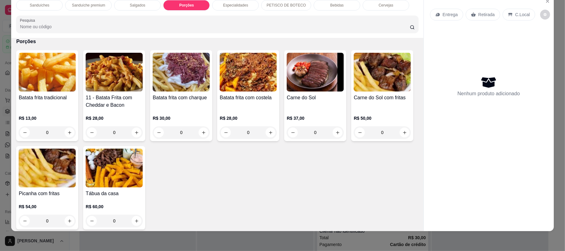
click at [380, 115] on div "Batata frita tradicional R$ 13,00 0 11 - Batata Frita com Cheddar e Bacon R$ 28…" at bounding box center [217, 139] width 402 height 179
click at [239, 8] on p "Especialidades" at bounding box center [235, 5] width 25 height 5
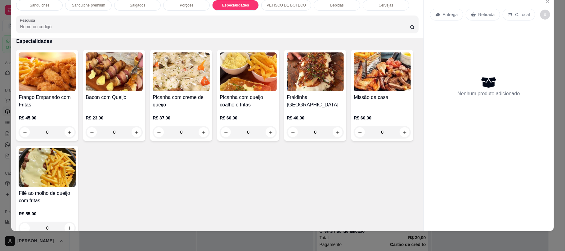
click at [280, 10] on div "PETISCO DE BOTECO" at bounding box center [286, 5] width 50 height 11
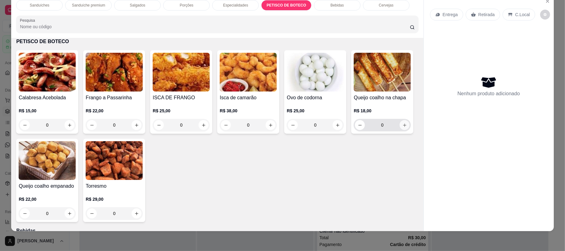
click at [403, 128] on icon "increase-product-quantity" at bounding box center [405, 125] width 5 height 5
type input "1"
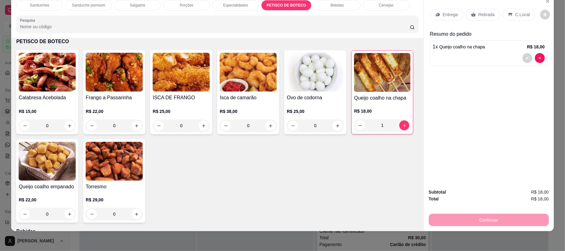
click at [481, 12] on p "Retirada" at bounding box center [487, 14] width 16 height 6
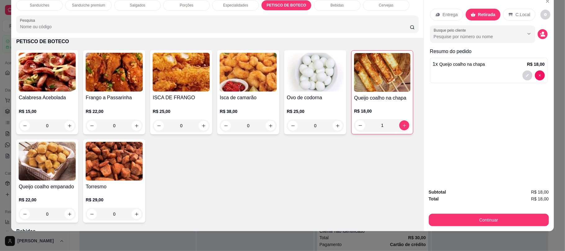
click at [502, 214] on button "Continuar" at bounding box center [489, 220] width 120 height 12
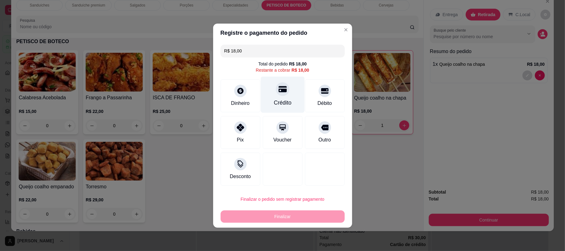
click at [269, 102] on div "Crédito" at bounding box center [283, 94] width 44 height 36
type input "R$ 0,00"
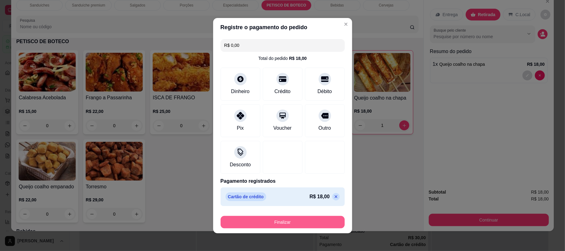
click at [303, 219] on button "Finalizar" at bounding box center [283, 222] width 124 height 12
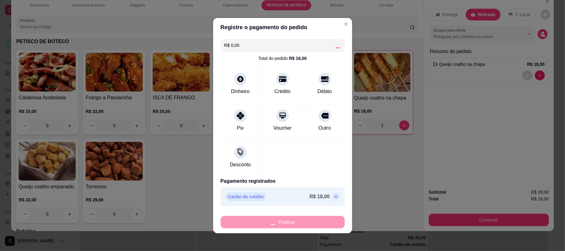
type input "0"
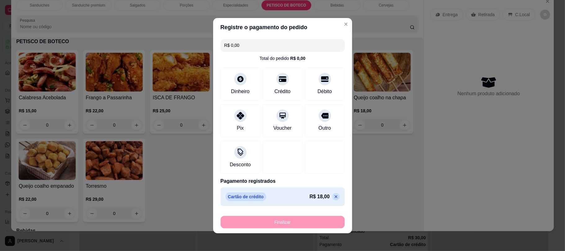
type input "-R$ 18,00"
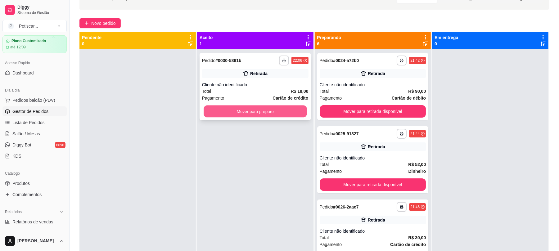
click at [249, 107] on button "Mover para preparo" at bounding box center [255, 112] width 103 height 12
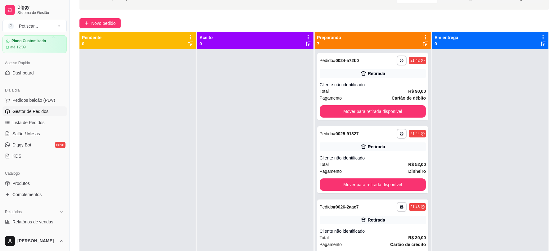
click at [477, 73] on div at bounding box center [490, 174] width 116 height 251
click at [348, 57] on div "Pedido # 0024-a72b0" at bounding box center [339, 60] width 39 height 7
click at [370, 133] on div "**********" at bounding box center [373, 134] width 106 height 10
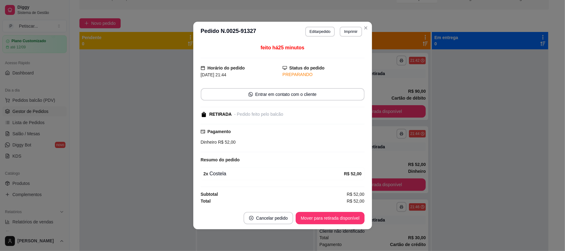
click at [448, 149] on div at bounding box center [490, 174] width 116 height 251
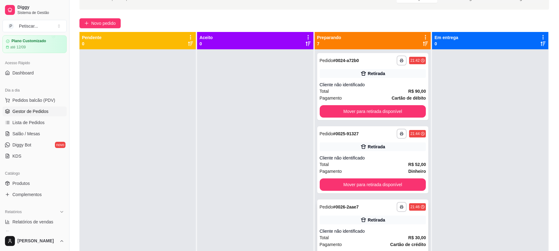
click at [366, 205] on div "**********" at bounding box center [373, 207] width 106 height 10
click at [351, 126] on div "**********" at bounding box center [372, 159] width 111 height 67
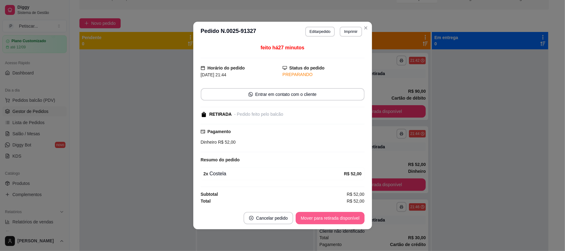
click at [342, 220] on button "Mover para retirada disponível" at bounding box center [330, 218] width 69 height 12
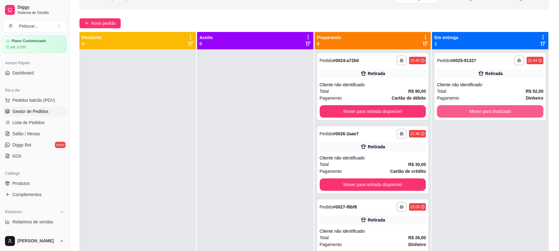
click at [472, 112] on button "Mover para finalizado" at bounding box center [490, 111] width 106 height 12
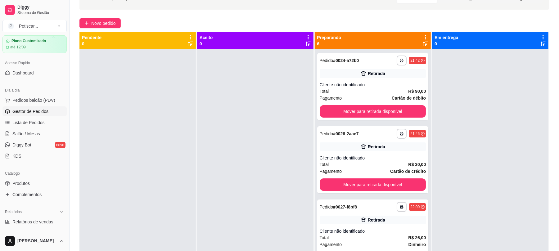
click at [460, 89] on div at bounding box center [490, 174] width 116 height 251
click at [375, 132] on div "**********" at bounding box center [373, 134] width 106 height 10
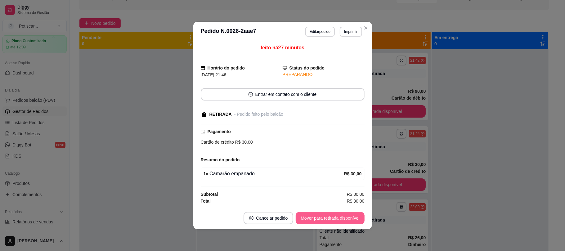
click at [345, 218] on button "Mover para retirada disponível" at bounding box center [330, 218] width 69 height 12
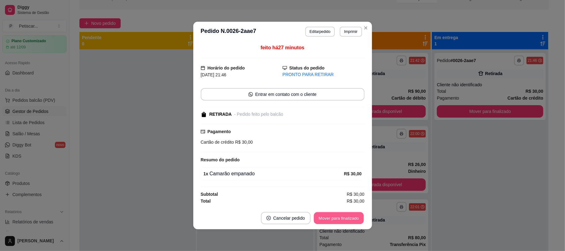
click at [345, 218] on button "Mover para finalizado" at bounding box center [339, 218] width 50 height 12
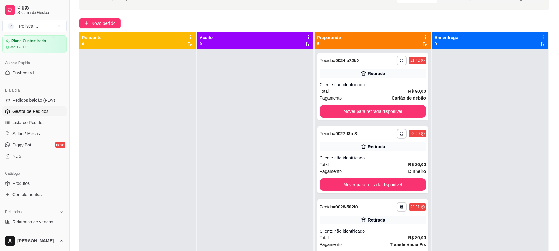
click at [504, 83] on div at bounding box center [490, 174] width 116 height 251
click at [383, 90] on div "Total R$ 90,00" at bounding box center [373, 91] width 106 height 7
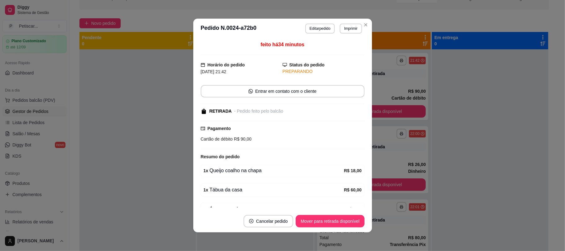
scroll to position [55, 0]
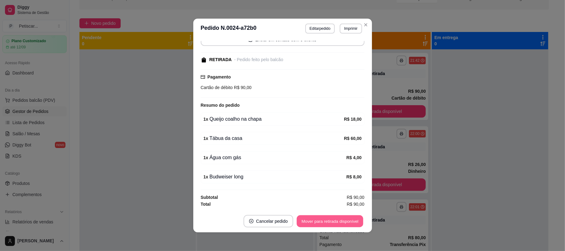
click at [320, 222] on button "Mover para retirada disponível" at bounding box center [330, 221] width 66 height 12
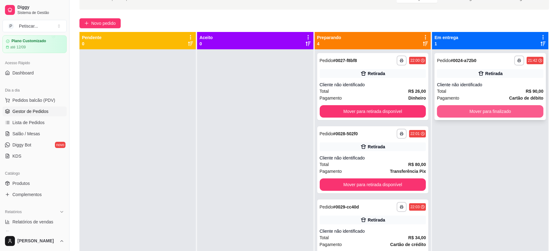
click at [482, 115] on button "Mover para finalizado" at bounding box center [490, 111] width 106 height 12
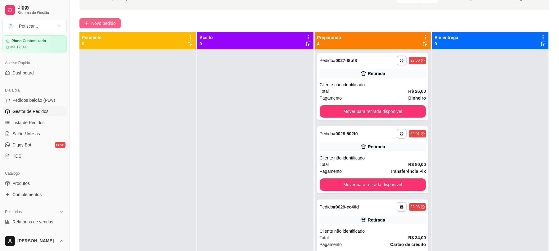
click at [119, 20] on button "Novo pedido" at bounding box center [99, 23] width 41 height 10
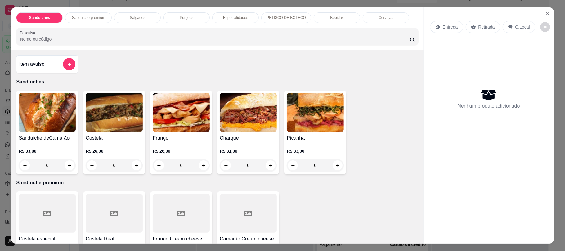
click at [195, 19] on div "Porções" at bounding box center [186, 17] width 47 height 11
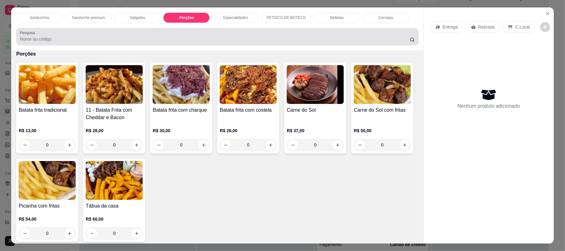
scroll to position [12, 0]
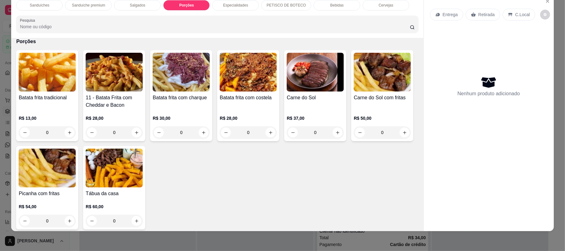
click at [129, 8] on div "Salgados" at bounding box center [137, 5] width 47 height 11
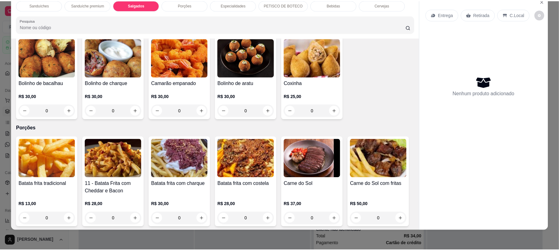
scroll to position [226, 0]
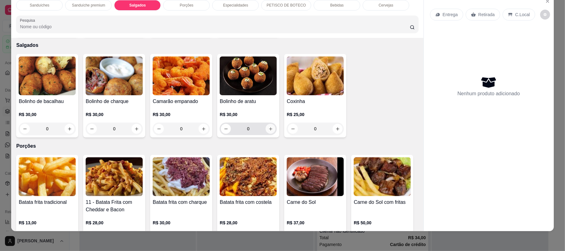
click at [269, 127] on icon "increase-product-quantity" at bounding box center [270, 129] width 5 height 5
type input "1"
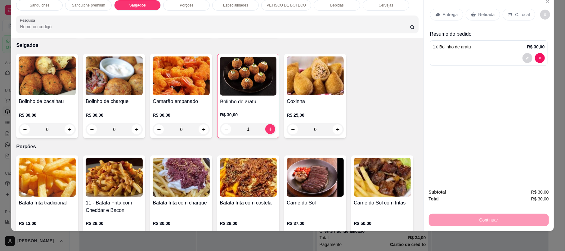
click at [485, 13] on p "Retirada" at bounding box center [487, 14] width 16 height 6
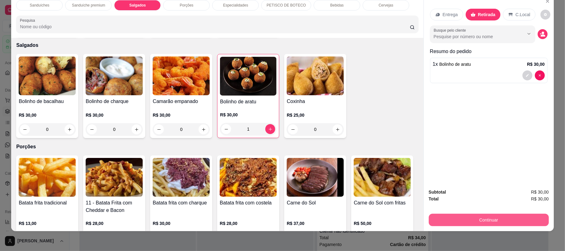
click at [506, 218] on button "Continuar" at bounding box center [489, 220] width 120 height 12
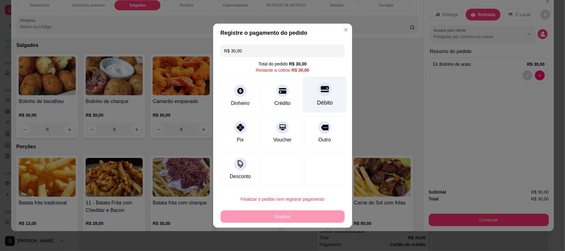
click at [317, 104] on div "Débito" at bounding box center [325, 103] width 16 height 8
type input "R$ 0,00"
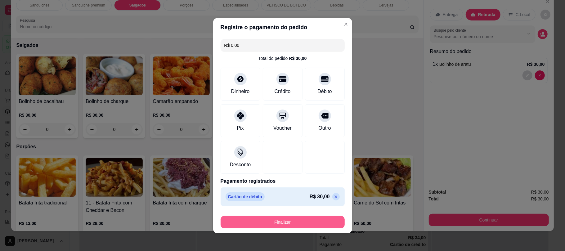
click at [303, 223] on button "Finalizar" at bounding box center [283, 222] width 124 height 12
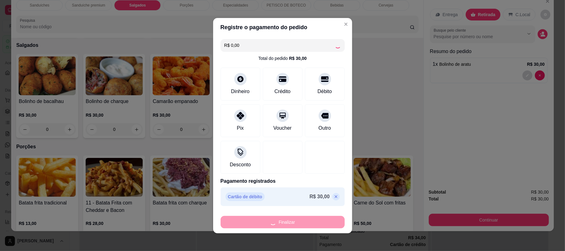
type input "0"
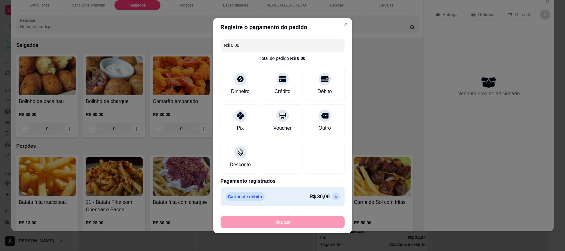
type input "-R$ 30,00"
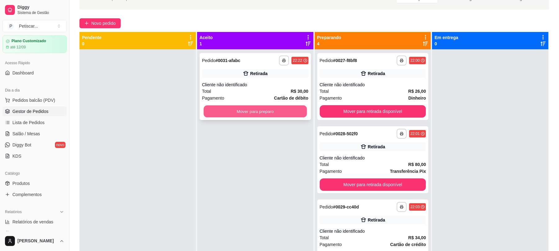
click at [230, 112] on button "Mover para preparo" at bounding box center [255, 112] width 103 height 12
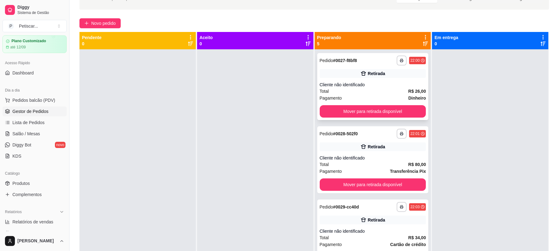
click at [372, 61] on div "**********" at bounding box center [373, 61] width 106 height 10
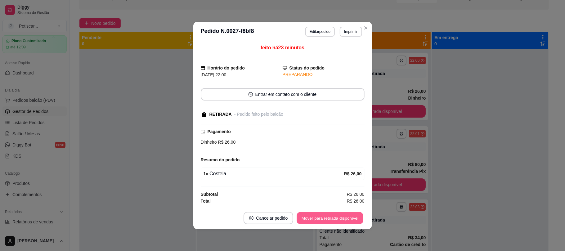
click at [338, 222] on button "Mover para retirada disponível" at bounding box center [330, 218] width 66 height 12
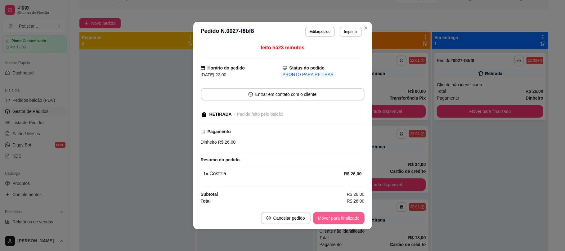
click at [338, 222] on button "Mover para finalizado" at bounding box center [339, 218] width 52 height 12
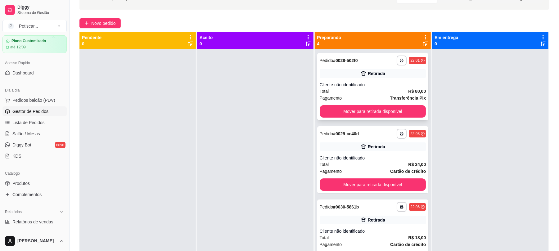
click at [368, 61] on div "**********" at bounding box center [373, 61] width 106 height 10
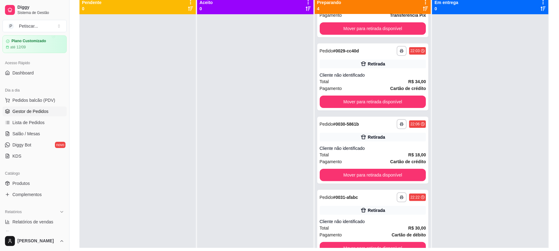
scroll to position [95, 0]
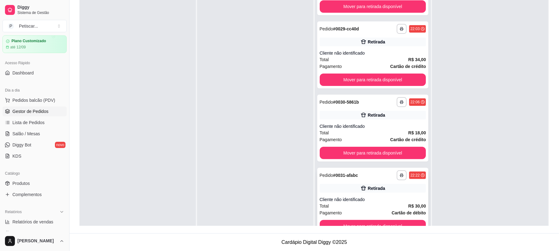
click at [355, 174] on div "**********" at bounding box center [373, 175] width 106 height 10
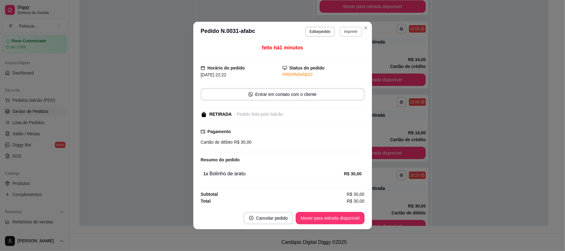
click at [357, 27] on button "Imprimir" at bounding box center [351, 32] width 22 height 10
click at [354, 50] on button "IMPRESSORA" at bounding box center [340, 52] width 45 height 10
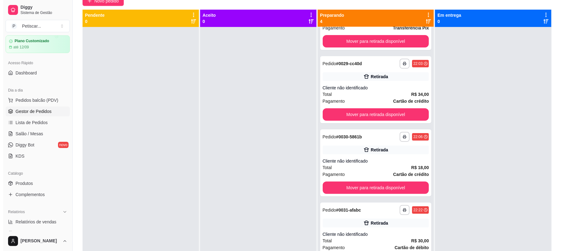
scroll to position [0, 0]
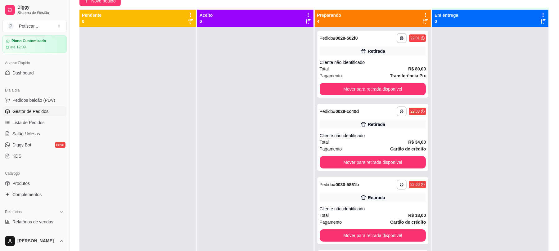
click at [237, 89] on div at bounding box center [255, 152] width 116 height 251
click at [101, 2] on span "Novo pedido" at bounding box center [103, 1] width 25 height 7
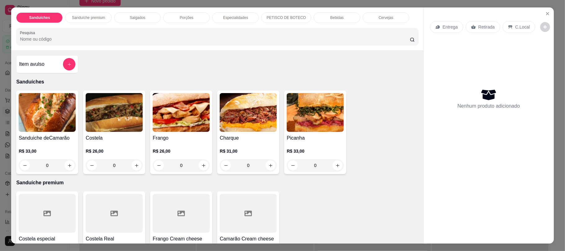
click at [182, 24] on div "Sanduíches Sanduíche premium Salgados Porções Especialidades PETISCO DE BOTECO …" at bounding box center [217, 28] width 412 height 43
click at [178, 21] on div "Porções" at bounding box center [186, 17] width 47 height 11
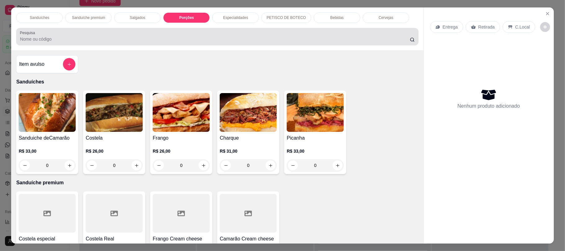
scroll to position [12, 0]
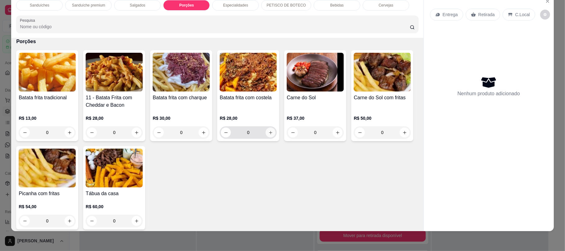
click at [272, 129] on div "0" at bounding box center [248, 132] width 55 height 12
click at [268, 137] on button "increase-product-quantity" at bounding box center [271, 133] width 10 height 10
type input "1"
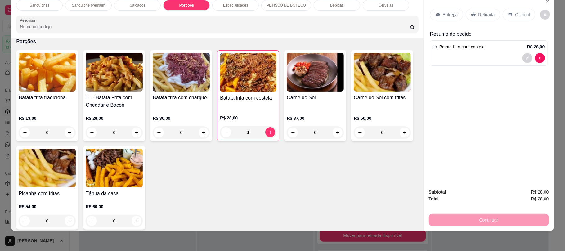
click at [478, 18] on div "Retirada" at bounding box center [483, 15] width 34 height 12
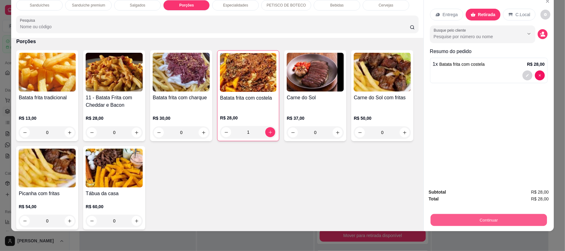
click at [497, 219] on button "Continuar" at bounding box center [488, 220] width 116 height 12
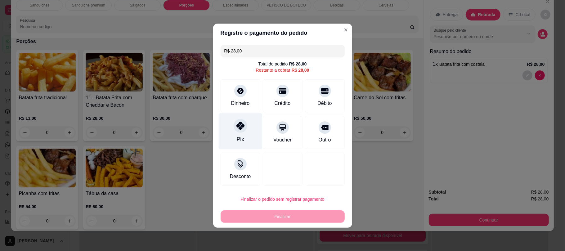
click at [245, 137] on div "Pix" at bounding box center [240, 131] width 44 height 36
type input "R$ 0,00"
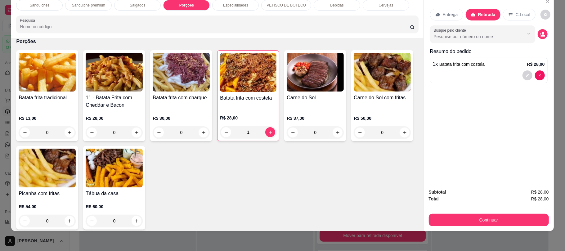
click at [330, 5] on p "Bebidas" at bounding box center [336, 5] width 13 height 5
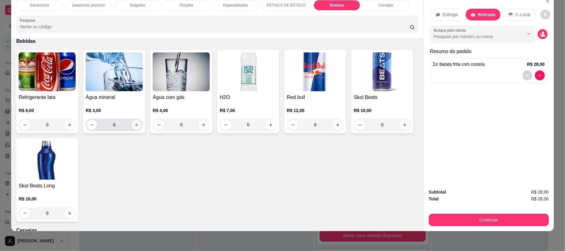
click at [132, 125] on button "increase-product-quantity" at bounding box center [137, 125] width 10 height 10
type input "1"
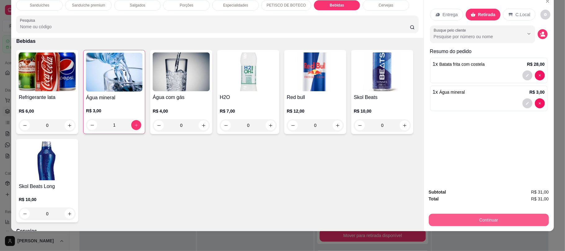
click at [499, 215] on button "Continuar" at bounding box center [489, 220] width 120 height 12
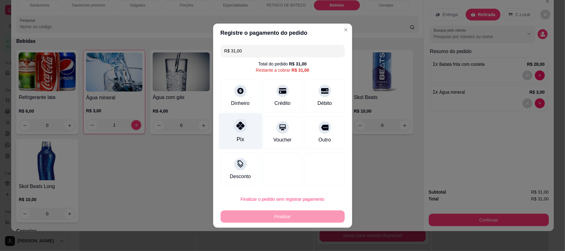
click at [247, 132] on div "Pix" at bounding box center [240, 131] width 44 height 36
type input "R$ 0,00"
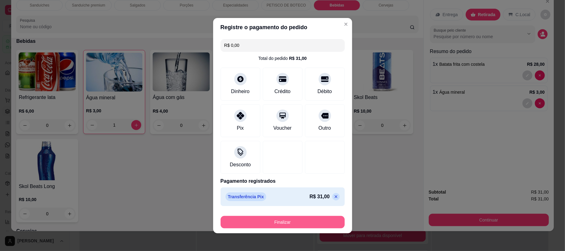
click at [297, 216] on button "Finalizar" at bounding box center [283, 222] width 124 height 12
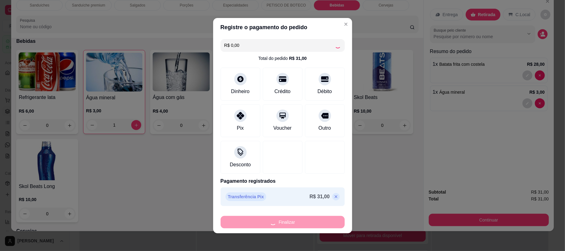
type input "0"
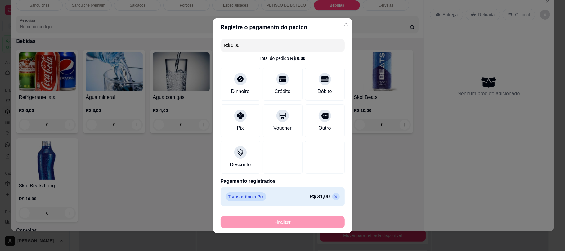
type input "-R$ 31,00"
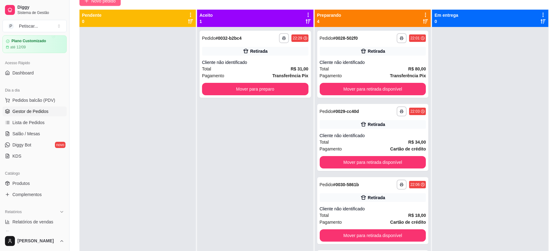
click at [92, 2] on span "Novo pedido" at bounding box center [103, 1] width 25 height 7
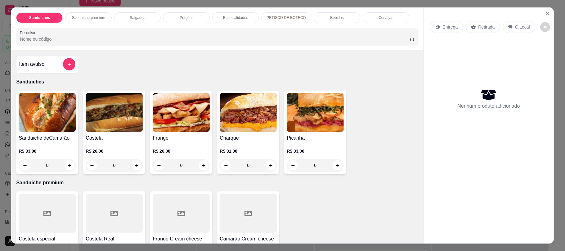
click at [337, 20] on div "Bebidas" at bounding box center [337, 17] width 47 height 11
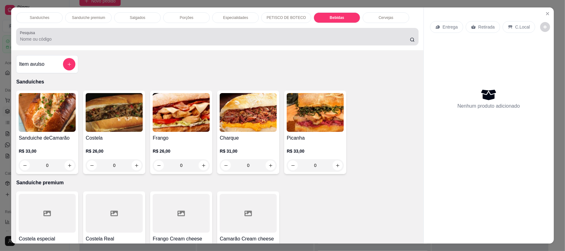
scroll to position [12, 0]
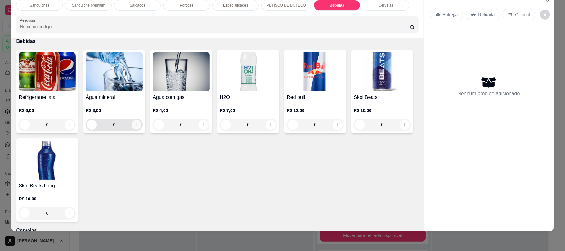
click at [135, 124] on icon "increase-product-quantity" at bounding box center [136, 124] width 3 height 3
type input "1"
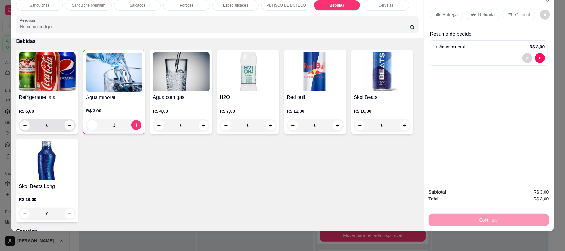
click at [67, 126] on icon "increase-product-quantity" at bounding box center [69, 125] width 5 height 5
type input "1"
click at [485, 12] on p "Retirada" at bounding box center [487, 14] width 16 height 6
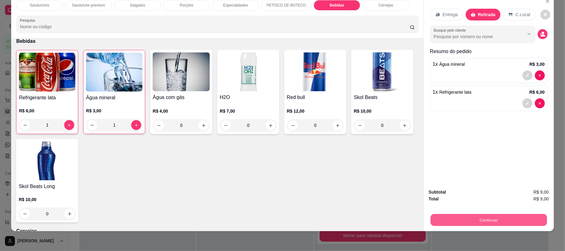
click at [508, 219] on button "Continuar" at bounding box center [488, 220] width 116 height 12
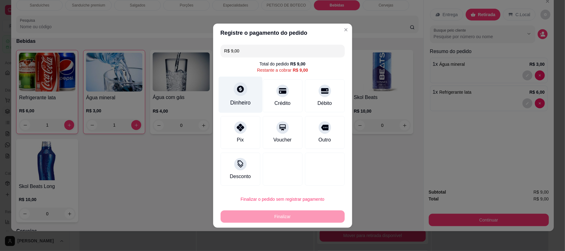
click at [243, 83] on div at bounding box center [241, 89] width 14 height 14
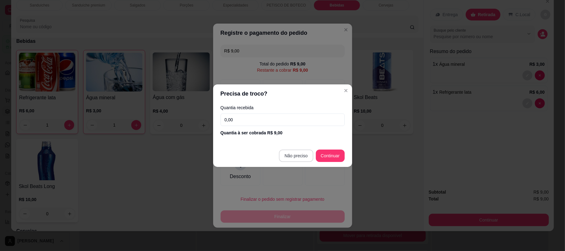
type input "R$ 0,00"
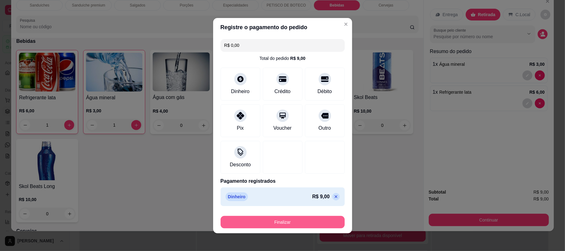
click at [312, 217] on button "Finalizar" at bounding box center [283, 222] width 124 height 12
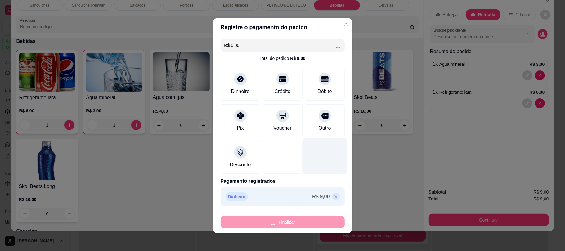
type input "0"
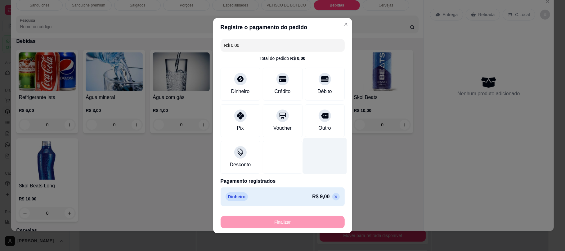
type input "-R$ 9,00"
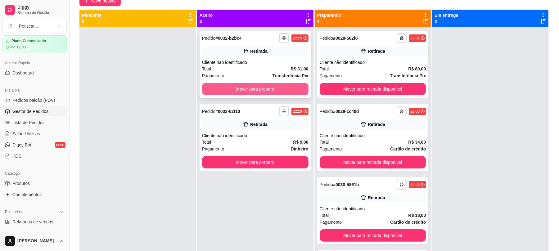
click at [258, 90] on button "Mover para preparo" at bounding box center [255, 89] width 106 height 12
click at [258, 90] on div "Mover para preparo" at bounding box center [255, 89] width 106 height 12
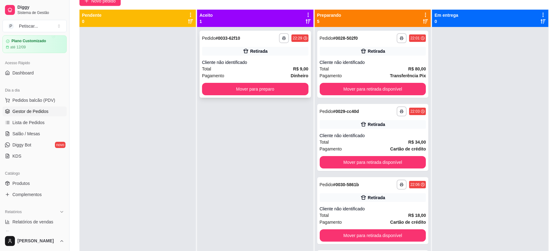
click at [259, 37] on div "**********" at bounding box center [255, 38] width 106 height 10
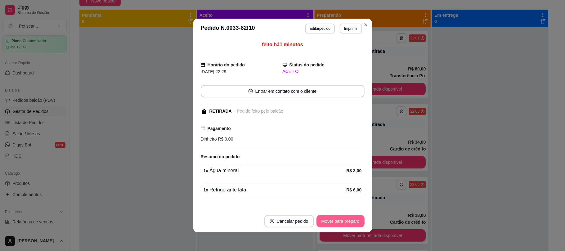
click at [346, 221] on button "Mover para preparo" at bounding box center [341, 221] width 48 height 12
click at [346, 221] on button "Mover para retirada disponível" at bounding box center [330, 221] width 69 height 12
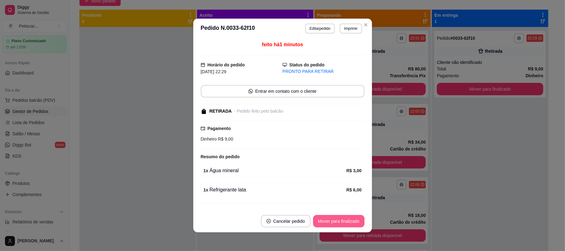
click at [346, 221] on button "Mover para finalizado" at bounding box center [339, 221] width 52 height 12
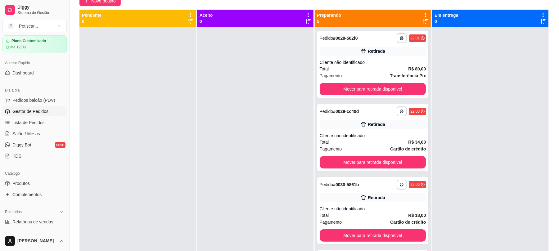
click at [474, 83] on div at bounding box center [490, 152] width 116 height 251
click at [354, 41] on strong "# 0028-502f0" at bounding box center [345, 38] width 25 height 5
click at [466, 74] on div at bounding box center [490, 152] width 116 height 251
click at [368, 40] on div "**********" at bounding box center [373, 38] width 106 height 10
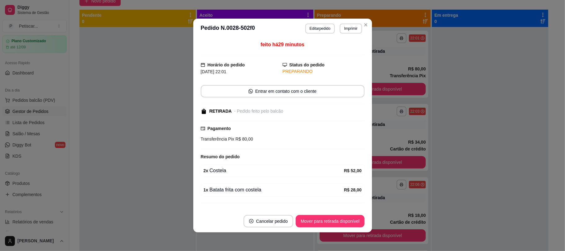
scroll to position [15, 0]
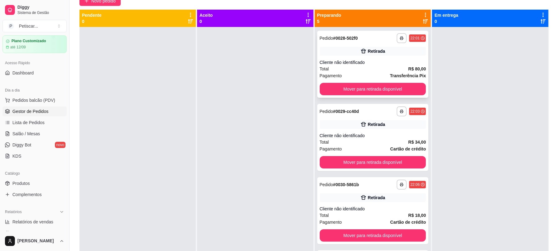
click at [347, 40] on strong "# 0028-502f0" at bounding box center [345, 38] width 25 height 5
click at [225, 77] on div at bounding box center [255, 152] width 116 height 251
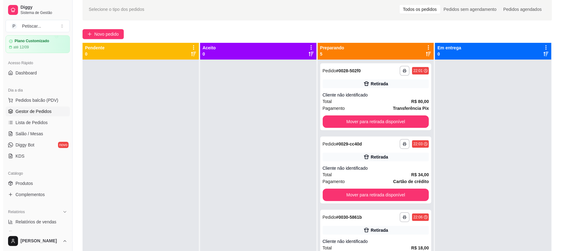
scroll to position [0, 0]
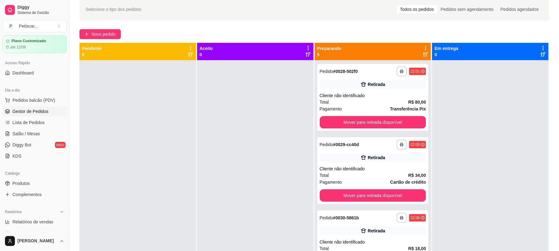
click at [225, 77] on div at bounding box center [255, 185] width 116 height 251
click at [113, 35] on span "Novo pedido" at bounding box center [103, 34] width 25 height 7
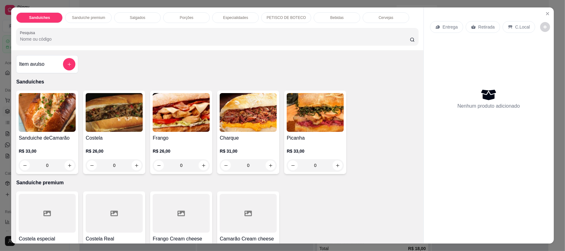
click at [204, 164] on div "0" at bounding box center [181, 165] width 57 height 12
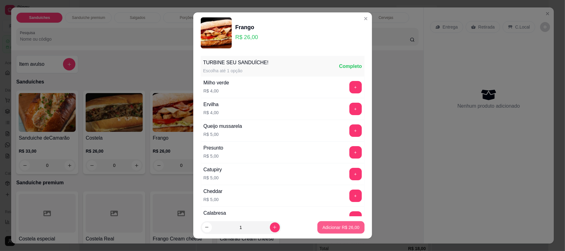
click at [326, 225] on p "Adicionar R$ 26,00" at bounding box center [340, 227] width 37 height 6
type input "1"
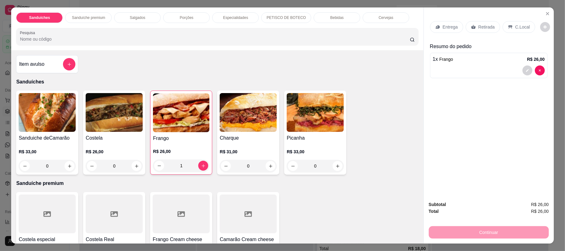
click at [133, 165] on div "0" at bounding box center [114, 166] width 57 height 12
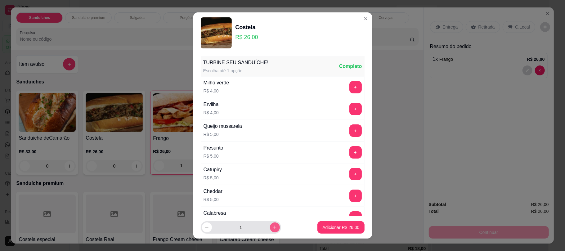
click at [272, 227] on icon "increase-product-quantity" at bounding box center [274, 227] width 5 height 5
type input "2"
click at [326, 231] on button "Adicionar R$ 52,00" at bounding box center [340, 227] width 47 height 12
type input "2"
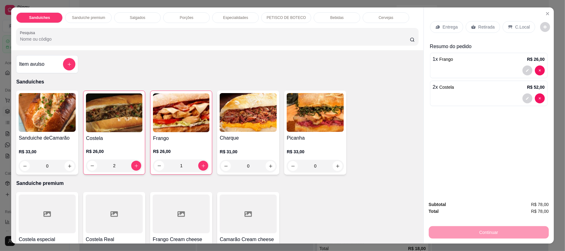
click at [484, 27] on p "Retirada" at bounding box center [487, 27] width 16 height 6
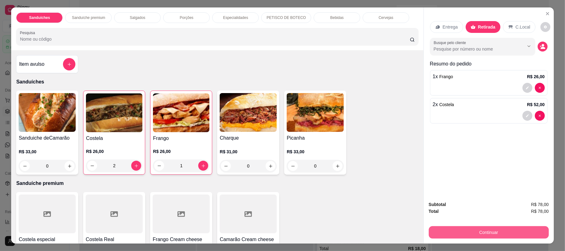
click at [502, 230] on button "Continuar" at bounding box center [489, 232] width 120 height 12
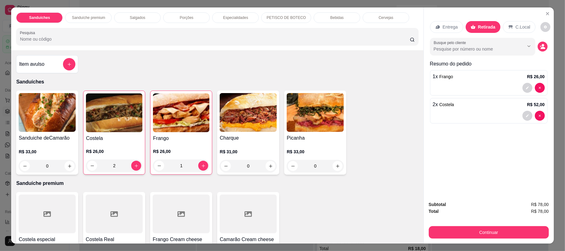
click at [330, 20] on p "Bebidas" at bounding box center [336, 17] width 13 height 5
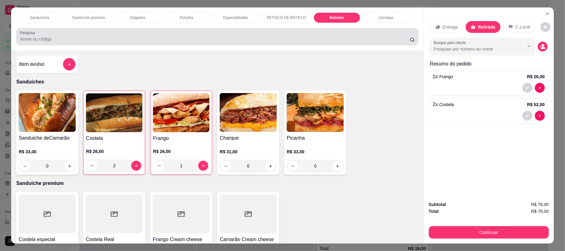
scroll to position [12, 0]
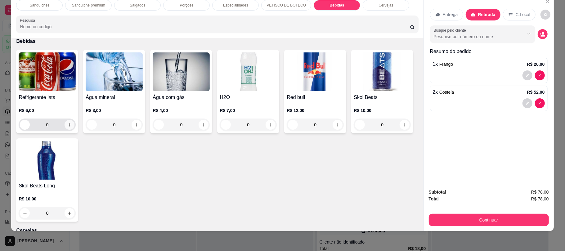
click at [67, 124] on icon "increase-product-quantity" at bounding box center [69, 125] width 5 height 5
click at [67, 128] on icon "increase-product-quantity" at bounding box center [69, 125] width 5 height 5
type input "2"
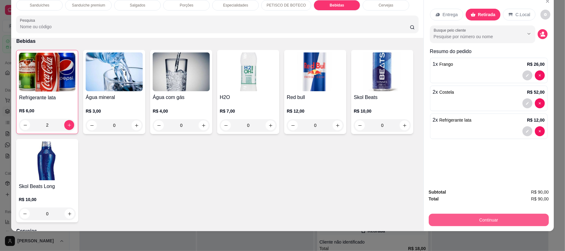
click at [479, 217] on button "Continuar" at bounding box center [489, 220] width 120 height 12
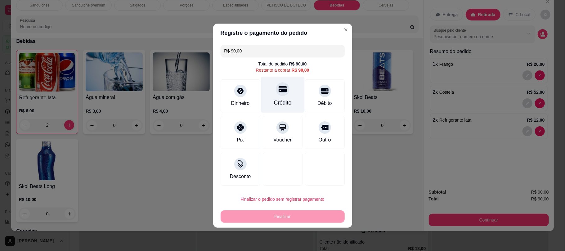
click at [292, 104] on div "Crédito" at bounding box center [283, 94] width 44 height 36
type input "R$ 0,00"
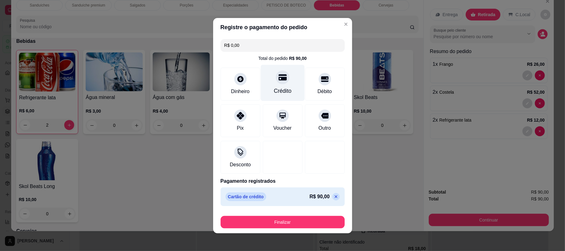
click at [274, 68] on div "Crédito" at bounding box center [283, 83] width 44 height 36
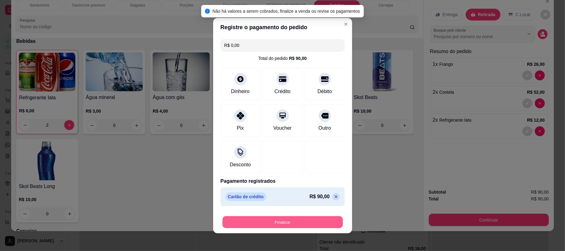
click at [310, 220] on button "Finalizar" at bounding box center [283, 222] width 120 height 12
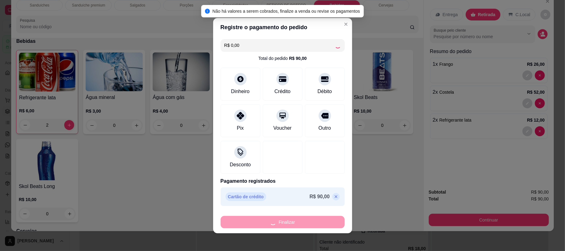
type input "0"
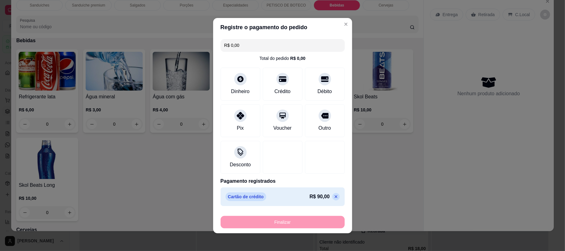
type input "-R$ 90,00"
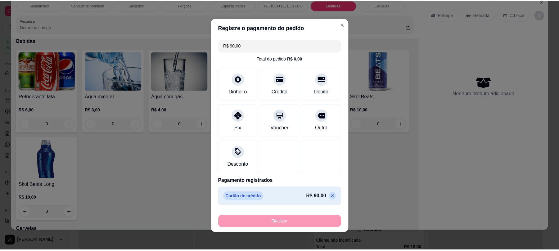
scroll to position [921, 0]
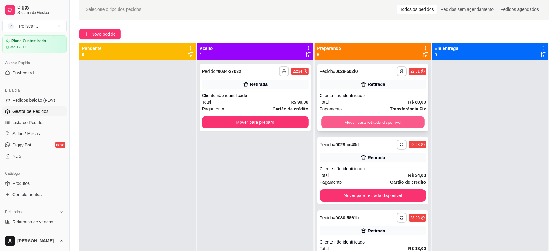
click at [389, 122] on button "Mover para retirada disponível" at bounding box center [372, 122] width 103 height 12
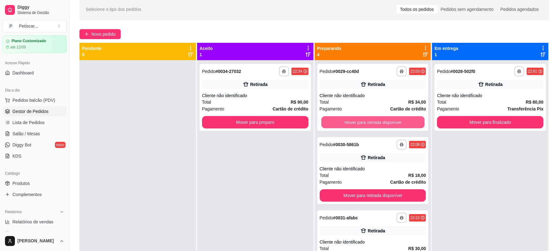
click at [389, 122] on button "Mover para retirada disponível" at bounding box center [372, 122] width 103 height 12
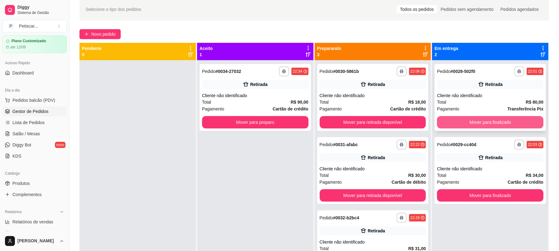
click at [470, 123] on button "Mover para finalizado" at bounding box center [490, 122] width 106 height 12
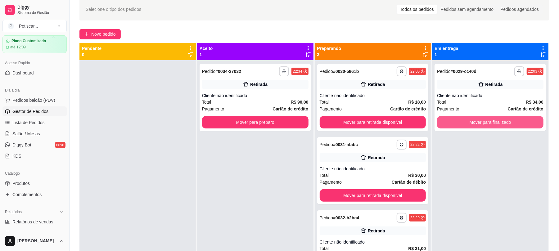
click at [470, 123] on button "Mover para finalizado" at bounding box center [490, 122] width 106 height 12
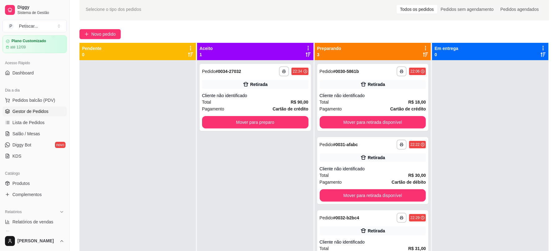
click at [517, 133] on div at bounding box center [490, 185] width 116 height 251
click at [286, 119] on button "Mover para preparo" at bounding box center [255, 122] width 106 height 12
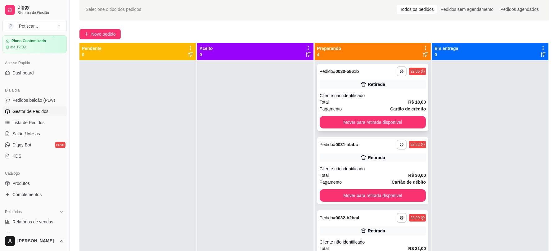
click at [371, 76] on div "**********" at bounding box center [372, 97] width 111 height 67
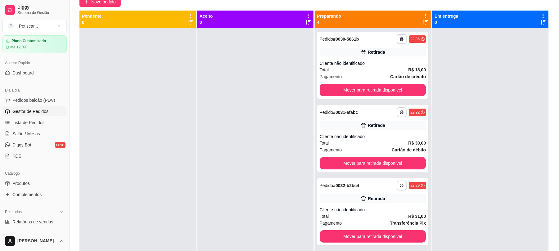
click at [489, 78] on div at bounding box center [490, 153] width 116 height 251
click at [103, 2] on span "Novo pedido" at bounding box center [103, 1] width 25 height 7
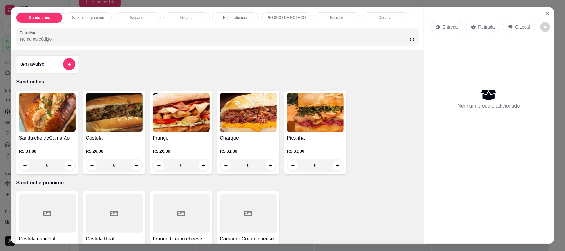
click at [330, 17] on p "Bebidas" at bounding box center [336, 17] width 13 height 5
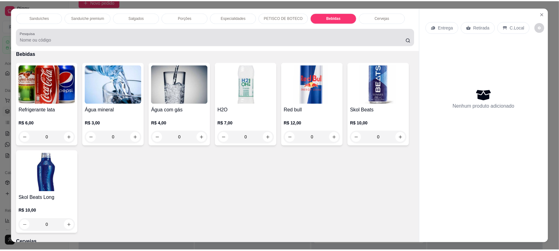
scroll to position [12, 0]
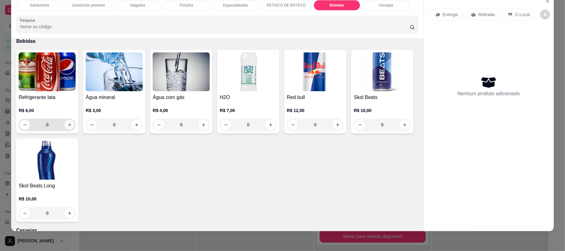
click at [68, 126] on icon "increase-product-quantity" at bounding box center [69, 125] width 5 height 5
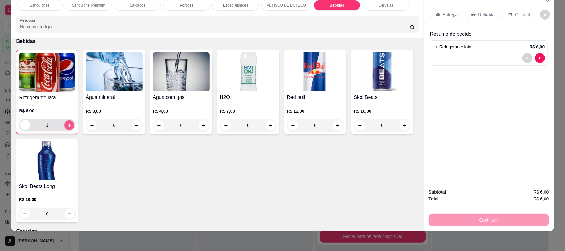
click at [68, 126] on icon "increase-product-quantity" at bounding box center [69, 125] width 5 height 5
type input "2"
click at [474, 18] on div "Retirada" at bounding box center [483, 15] width 34 height 12
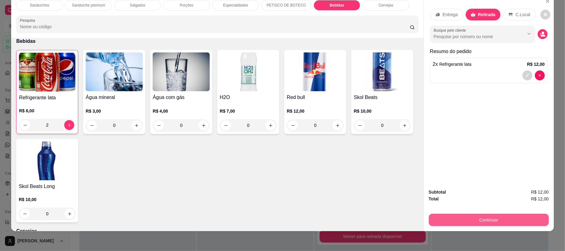
click at [516, 229] on div "Subtotal R$ 12,00 Total R$ 12,00 Continuar" at bounding box center [489, 207] width 130 height 47
click at [494, 223] on button "Continuar" at bounding box center [488, 220] width 116 height 12
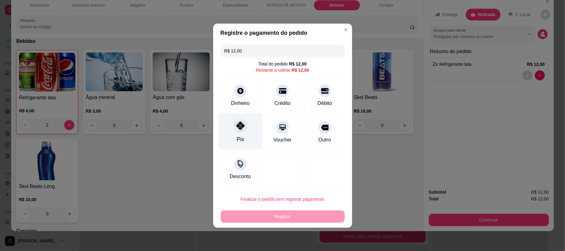
click at [237, 132] on div at bounding box center [241, 126] width 14 height 14
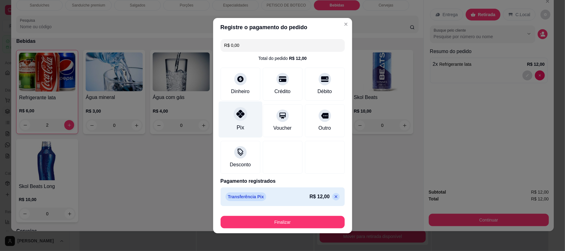
type input "R$ 0,00"
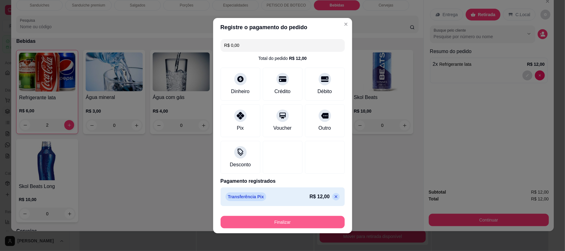
click at [304, 218] on button "Finalizar" at bounding box center [283, 222] width 124 height 12
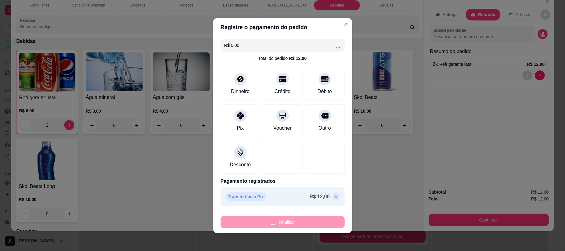
type input "0"
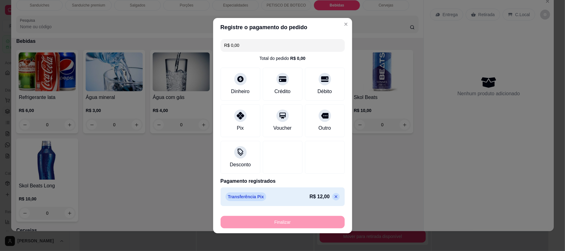
type input "-R$ 12,00"
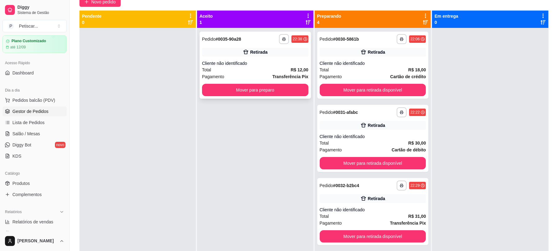
click at [263, 38] on div "**********" at bounding box center [255, 39] width 106 height 10
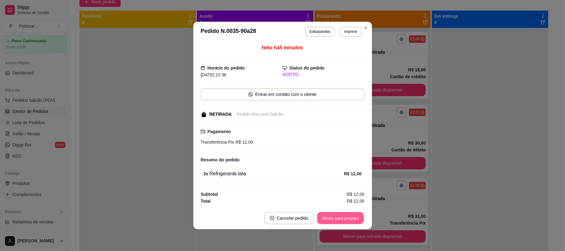
click at [348, 220] on button "Mover para preparo" at bounding box center [340, 218] width 47 height 12
click at [348, 220] on button "Mover para retirada disponível" at bounding box center [330, 218] width 66 height 12
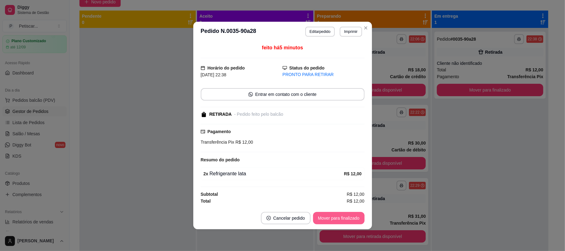
click at [348, 220] on button "Mover para finalizado" at bounding box center [339, 218] width 52 height 12
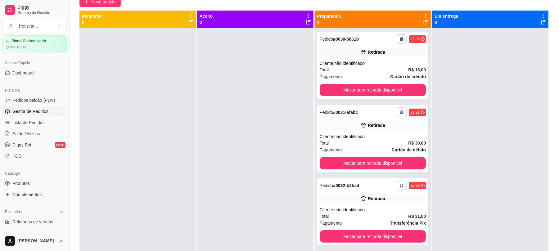
click at [476, 76] on div at bounding box center [490, 153] width 116 height 251
click at [352, 37] on strong "# 0030-5861b" at bounding box center [346, 39] width 26 height 5
click at [187, 100] on div at bounding box center [137, 153] width 116 height 251
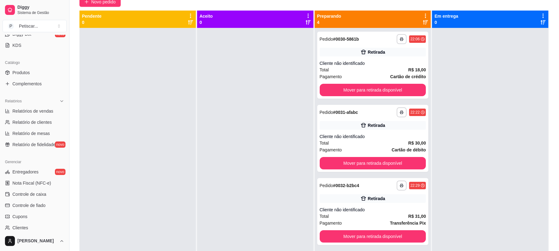
scroll to position [124, 0]
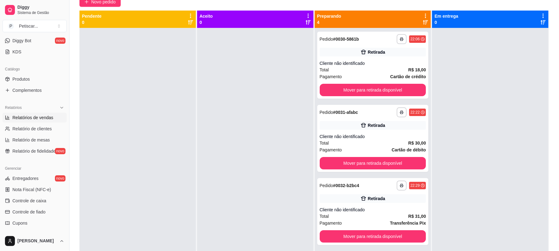
click at [29, 116] on span "Relatórios de vendas" at bounding box center [32, 118] width 41 height 6
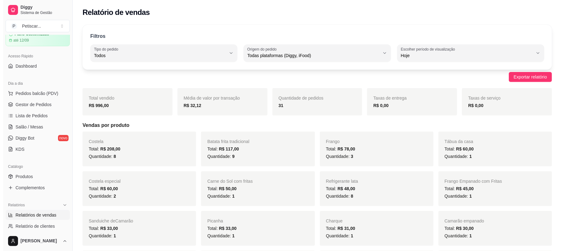
scroll to position [15, 0]
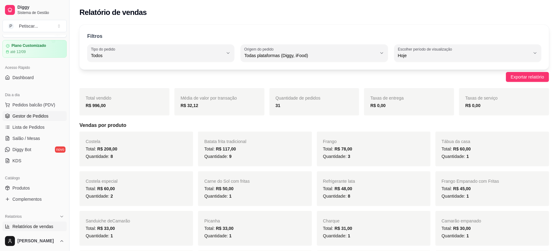
click at [32, 114] on span "Gestor de Pedidos" at bounding box center [30, 116] width 36 height 6
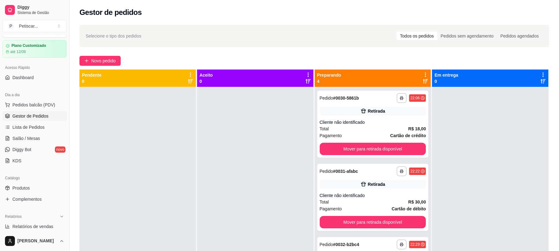
click at [211, 121] on div at bounding box center [255, 212] width 116 height 251
click at [384, 147] on button "Mover para retirada disponível" at bounding box center [373, 149] width 106 height 12
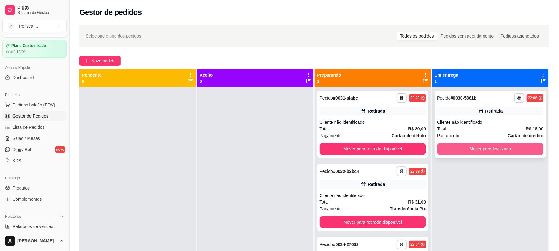
click at [511, 144] on button "Mover para finalizado" at bounding box center [490, 149] width 106 height 12
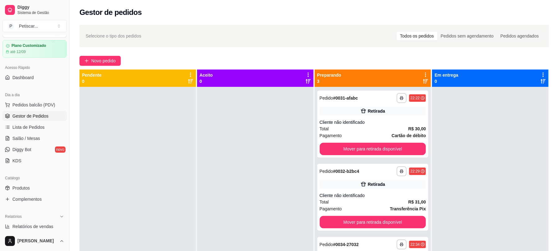
click at [510, 132] on div at bounding box center [490, 212] width 116 height 251
click at [367, 99] on div "**********" at bounding box center [373, 98] width 106 height 10
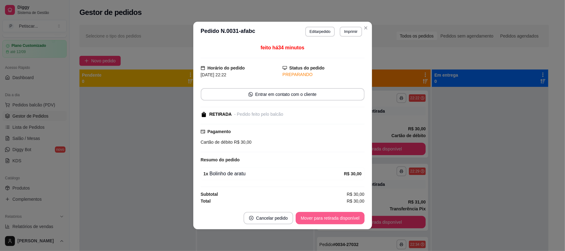
click at [348, 220] on button "Mover para retirada disponível" at bounding box center [330, 218] width 69 height 12
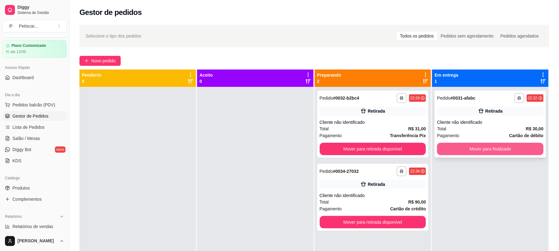
click at [478, 149] on button "Mover para finalizado" at bounding box center [490, 149] width 106 height 12
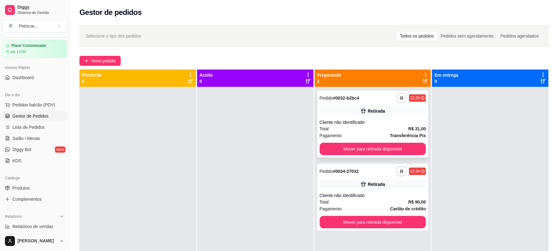
click at [376, 96] on div "**********" at bounding box center [373, 98] width 106 height 10
click at [371, 94] on div "**********" at bounding box center [373, 98] width 106 height 10
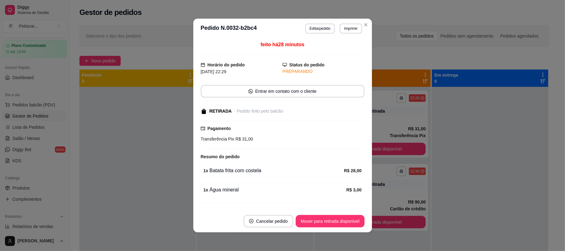
scroll to position [15, 0]
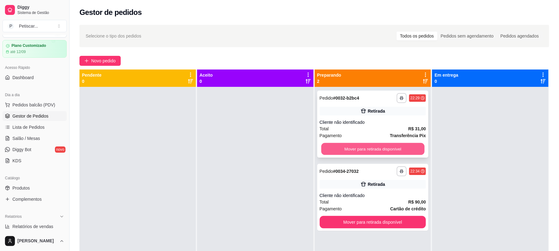
click at [375, 151] on button "Mover para retirada disponível" at bounding box center [372, 149] width 103 height 12
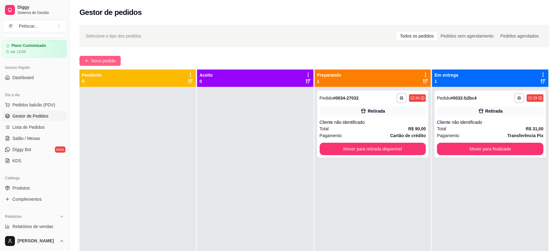
click at [110, 61] on span "Novo pedido" at bounding box center [103, 60] width 25 height 7
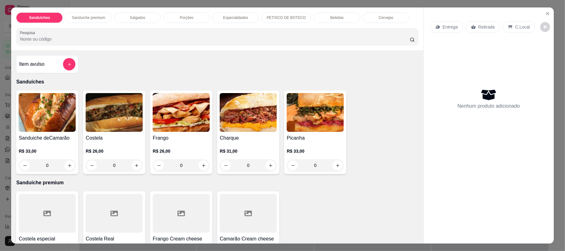
click at [333, 20] on p "Bebidas" at bounding box center [336, 17] width 13 height 5
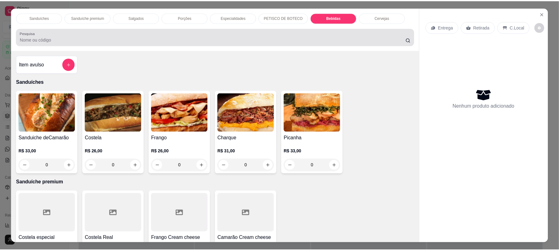
scroll to position [12, 0]
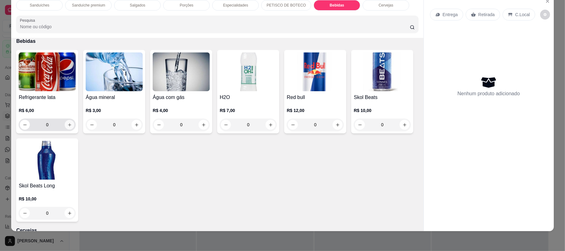
click at [67, 127] on icon "increase-product-quantity" at bounding box center [69, 125] width 5 height 5
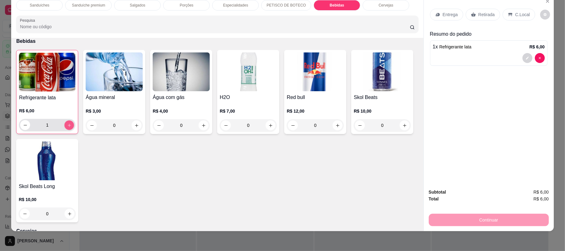
click at [67, 127] on icon "increase-product-quantity" at bounding box center [69, 125] width 5 height 5
click at [479, 11] on p "Retirada" at bounding box center [487, 14] width 16 height 6
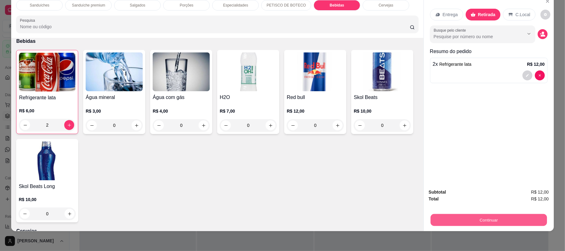
click at [439, 216] on button "Continuar" at bounding box center [488, 220] width 116 height 12
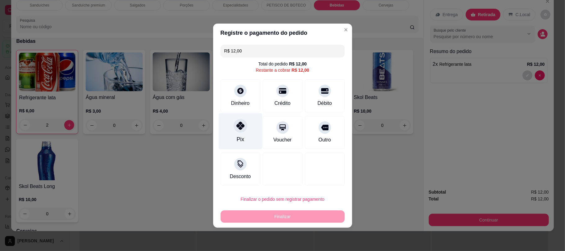
click at [249, 136] on div "Pix" at bounding box center [240, 131] width 44 height 36
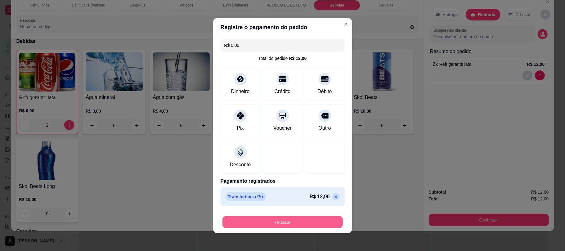
click at [271, 218] on button "Finalizar" at bounding box center [283, 222] width 120 height 12
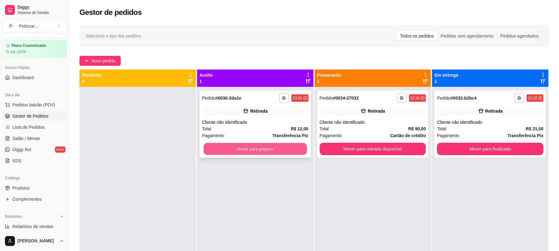
click at [235, 149] on button "Mover para preparo" at bounding box center [255, 149] width 103 height 12
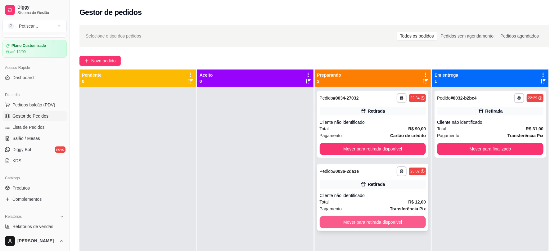
click at [347, 226] on button "Mover para retirada disponível" at bounding box center [373, 222] width 106 height 12
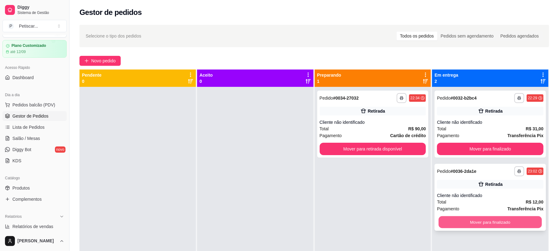
click at [451, 219] on button "Mover para finalizado" at bounding box center [490, 222] width 103 height 12
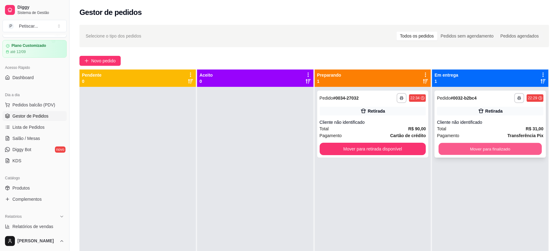
click at [466, 146] on button "Mover para finalizado" at bounding box center [490, 149] width 103 height 12
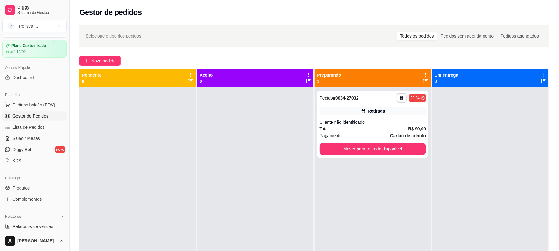
scroll to position [58, 0]
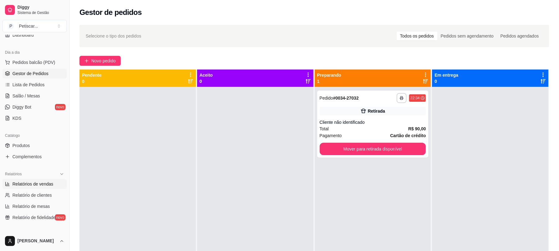
click at [25, 188] on link "Relatórios de vendas" at bounding box center [34, 184] width 64 height 10
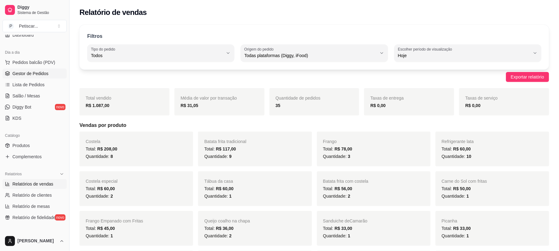
click at [25, 76] on span "Gestor de Pedidos" at bounding box center [30, 73] width 36 height 6
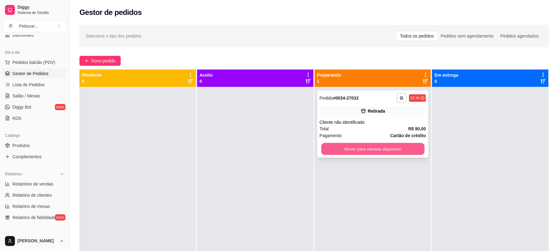
click at [395, 151] on button "Mover para retirada disponível" at bounding box center [372, 149] width 103 height 12
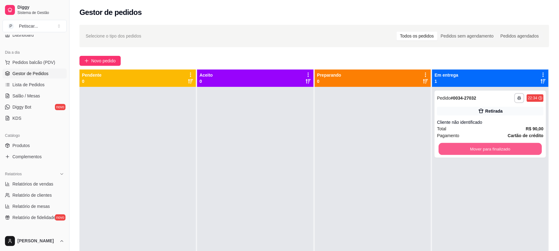
click at [460, 151] on button "Mover para finalizado" at bounding box center [490, 149] width 103 height 12
